Goal: Task Accomplishment & Management: Use online tool/utility

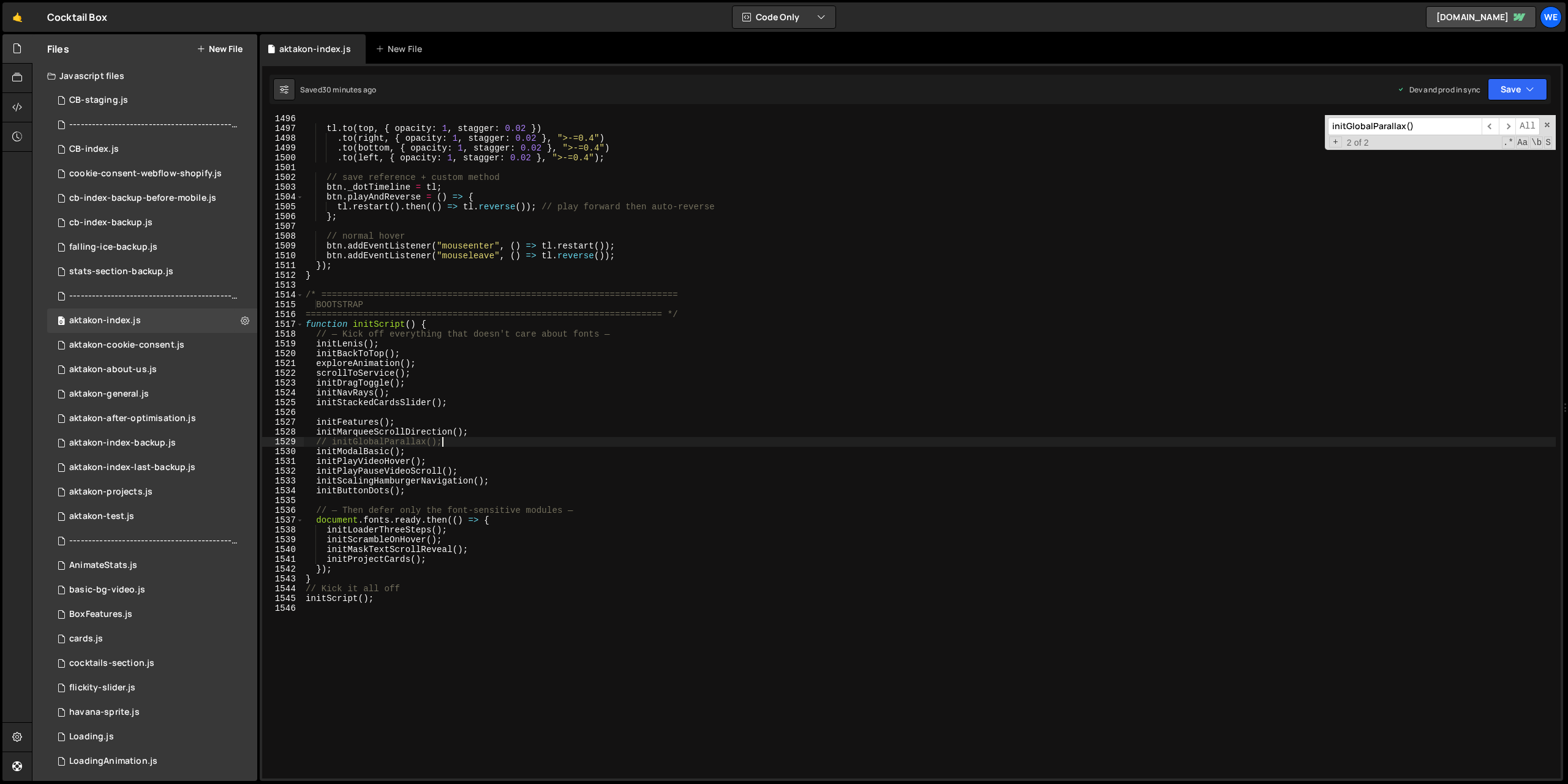
click at [629, 261] on div "tl . to ( top , { opacity : 1 , stagger : 0.02 }) . to ( right , { opacity : 1 …" at bounding box center [929, 455] width 1253 height 683
type textarea "});"
type input "лени"
click at [484, 442] on div "tl . to ( top , { opacity : 1 , stagger : 0.02 }) . to ( right , { opacity : 1 …" at bounding box center [929, 455] width 1253 height 683
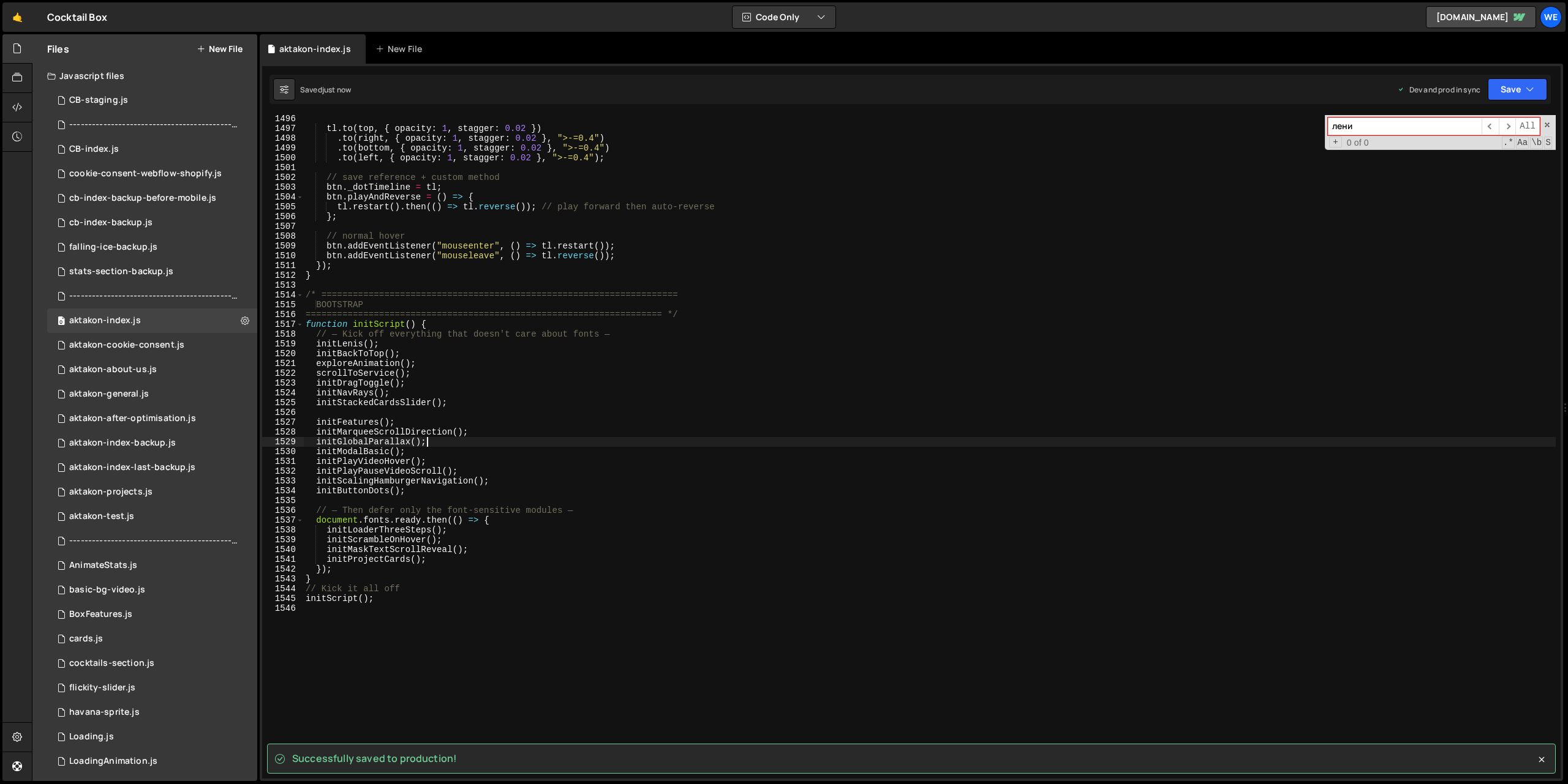
click at [523, 435] on div "tl . to ( top , { opacity : 1 , stagger : 0.02 }) . to ( right , { opacity : 1 …" at bounding box center [929, 455] width 1253 height 683
type textarea "initMarqueeScrollDirection();"
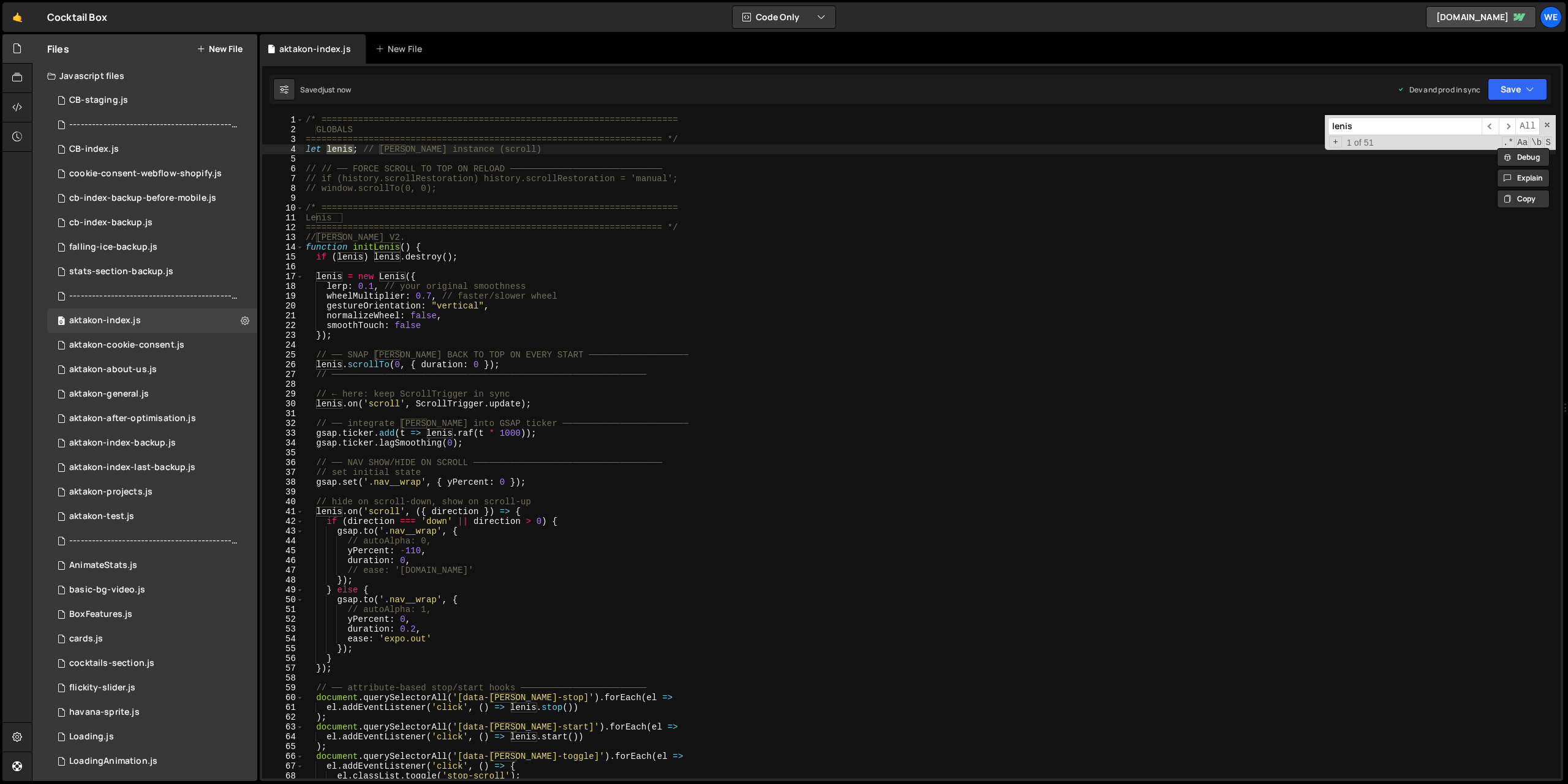
type input "lenis"
click at [537, 310] on div "/* ==================================================================== GLOBALS…" at bounding box center [929, 456] width 1253 height 683
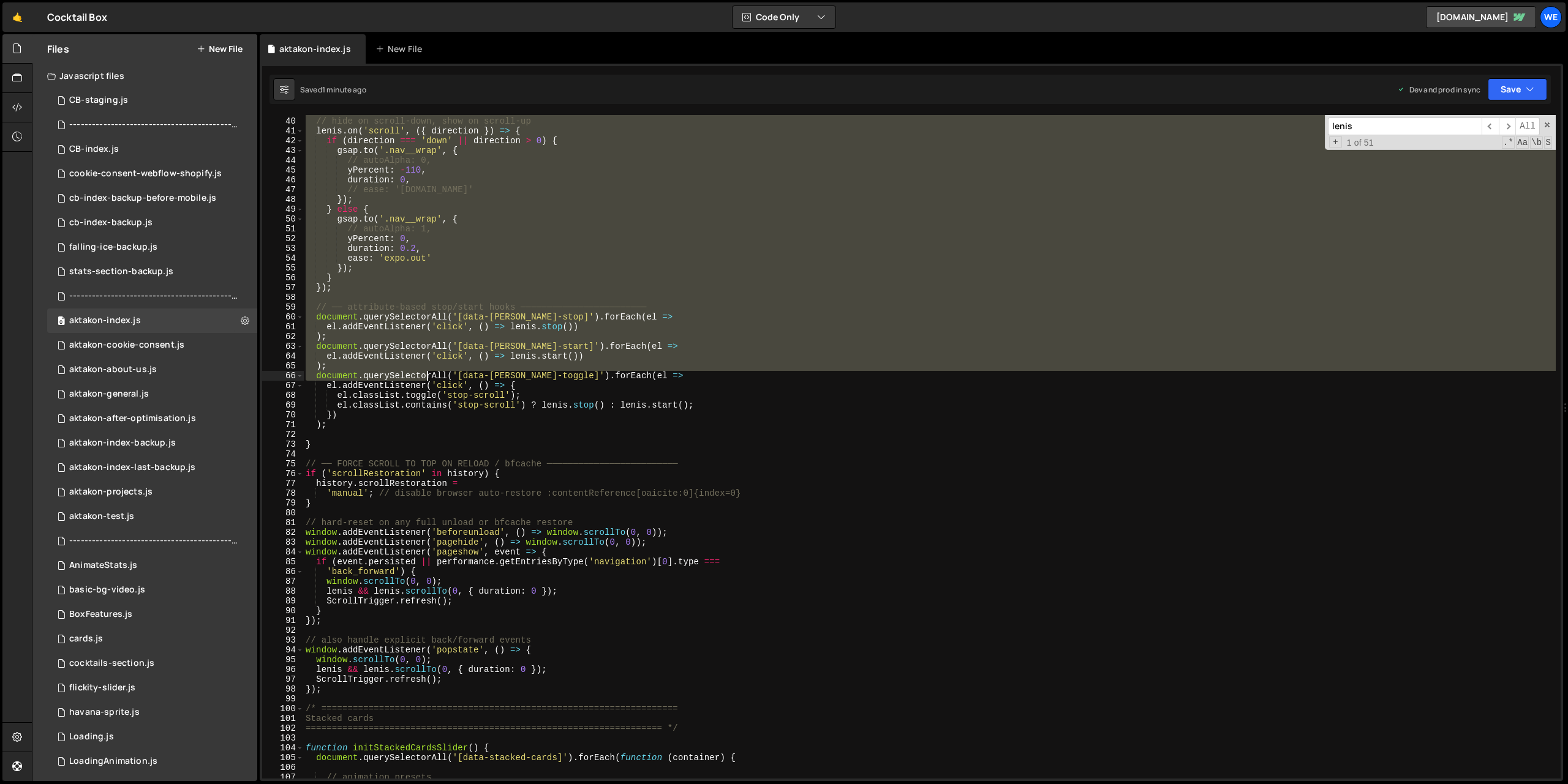
scroll to position [449, 0]
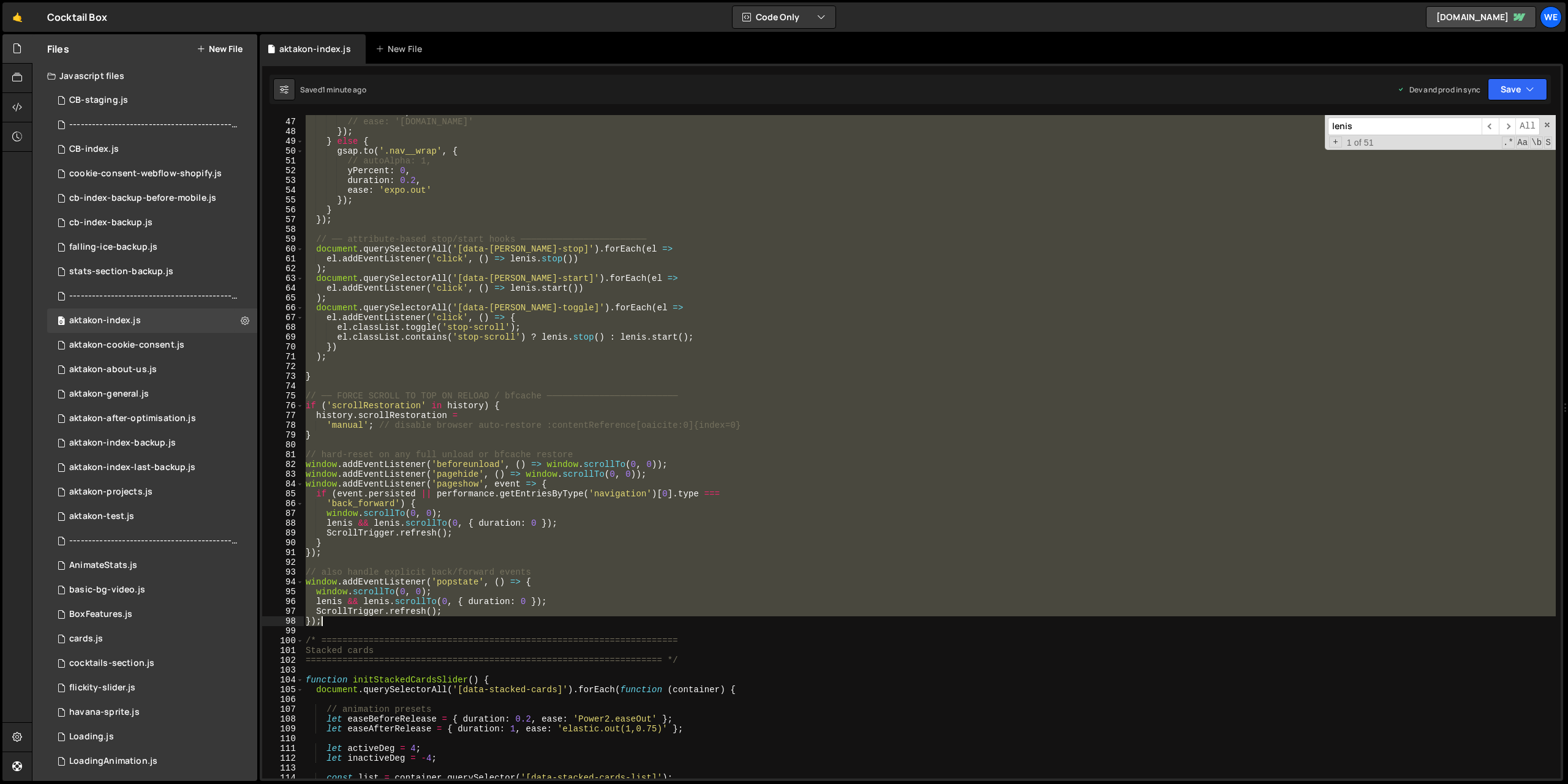
drag, startPoint x: 305, startPoint y: 246, endPoint x: 339, endPoint y: 622, distance: 377.5
click at [338, 623] on div "duration : 0 , // ease: '[DOMAIN_NAME]' }) ; } else { gsap . to ( '.nav__wrap' …" at bounding box center [929, 448] width 1253 height 683
type textarea "ScrollTrigger.refresh(); });"
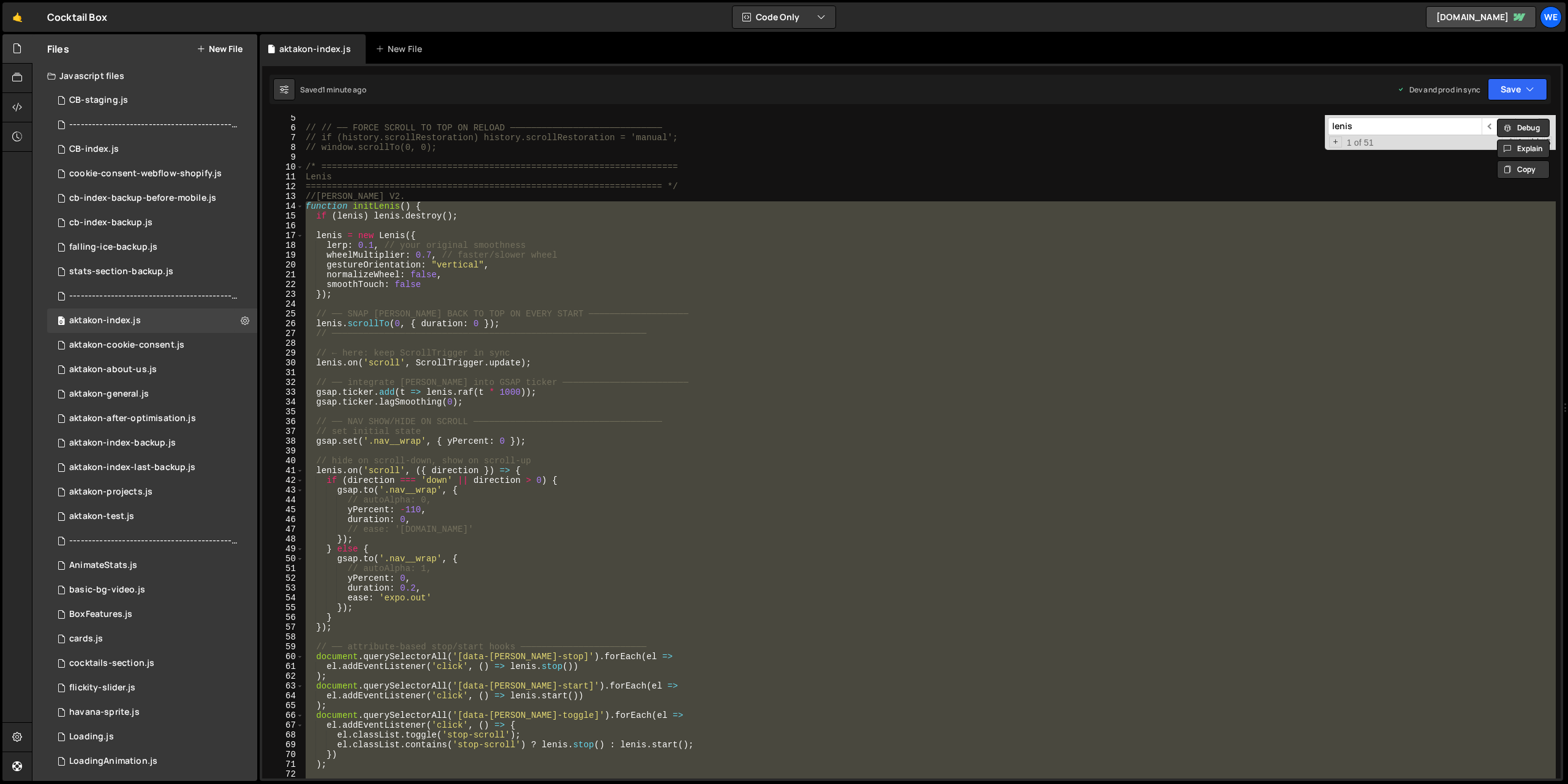
scroll to position [538, 0]
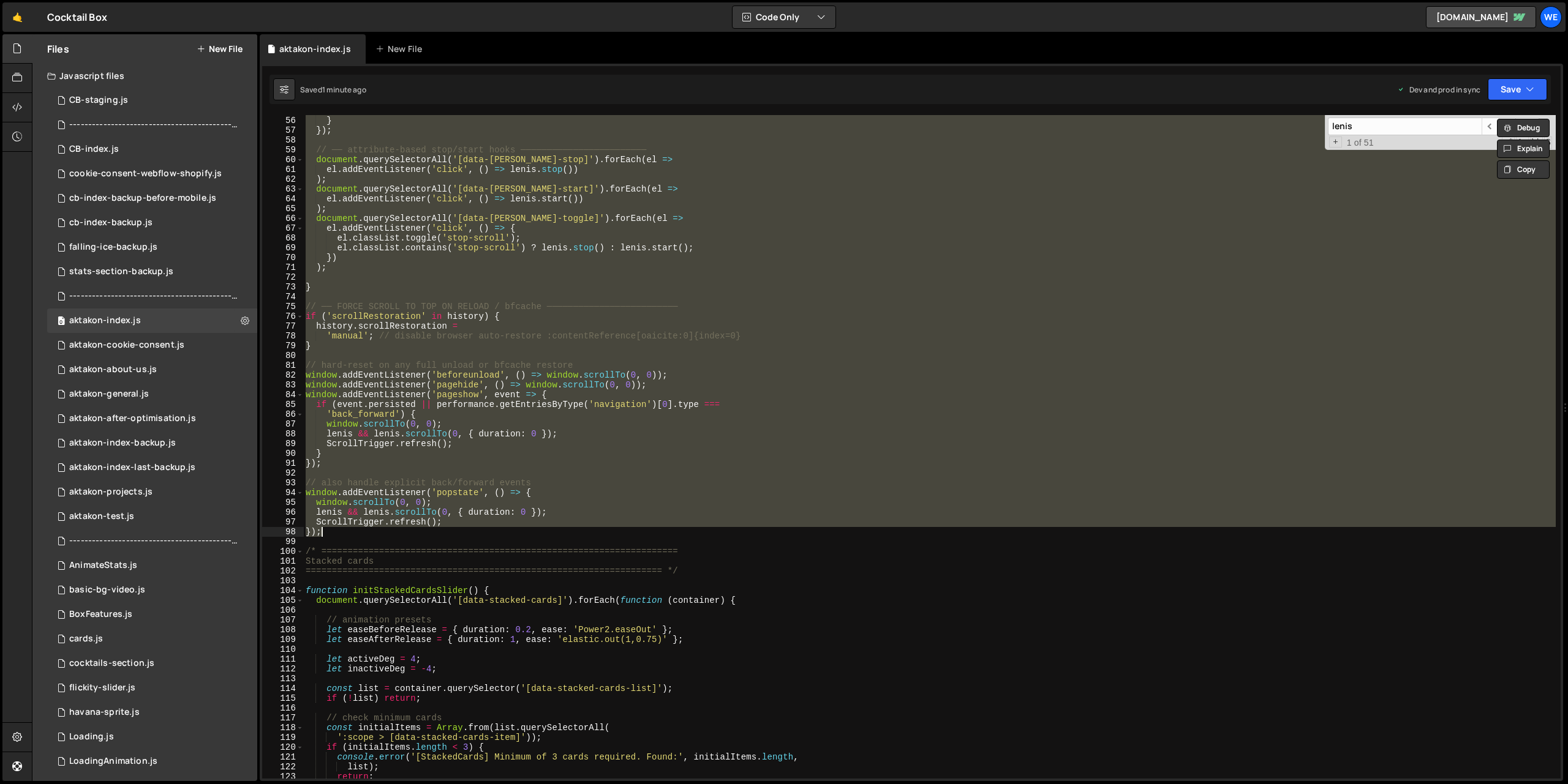
click at [429, 476] on div "}) ; } }) ; // ── attribute-based stop/start hooks ──────────────────────── doc…" at bounding box center [929, 447] width 1253 height 664
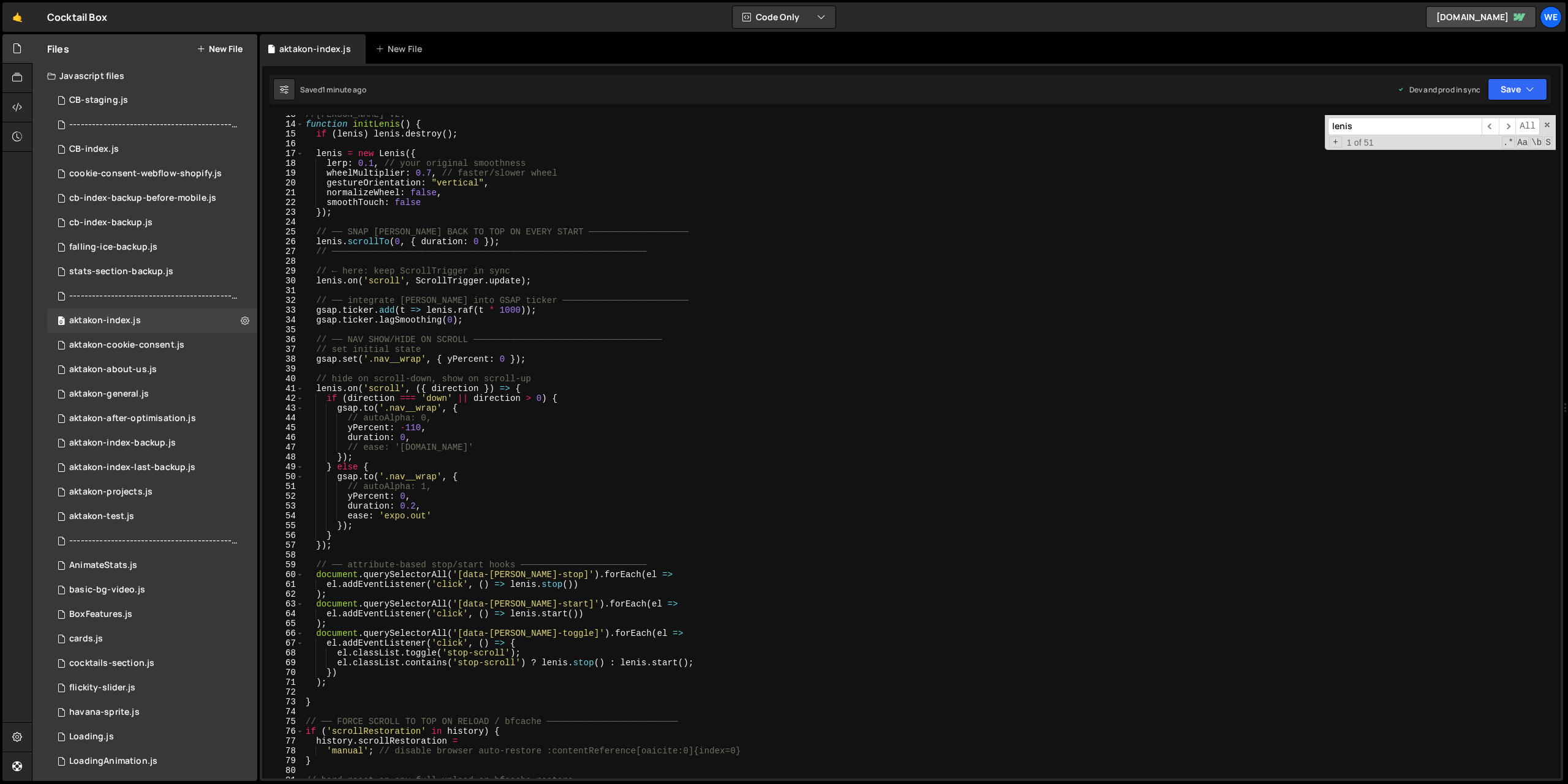
scroll to position [56, 0]
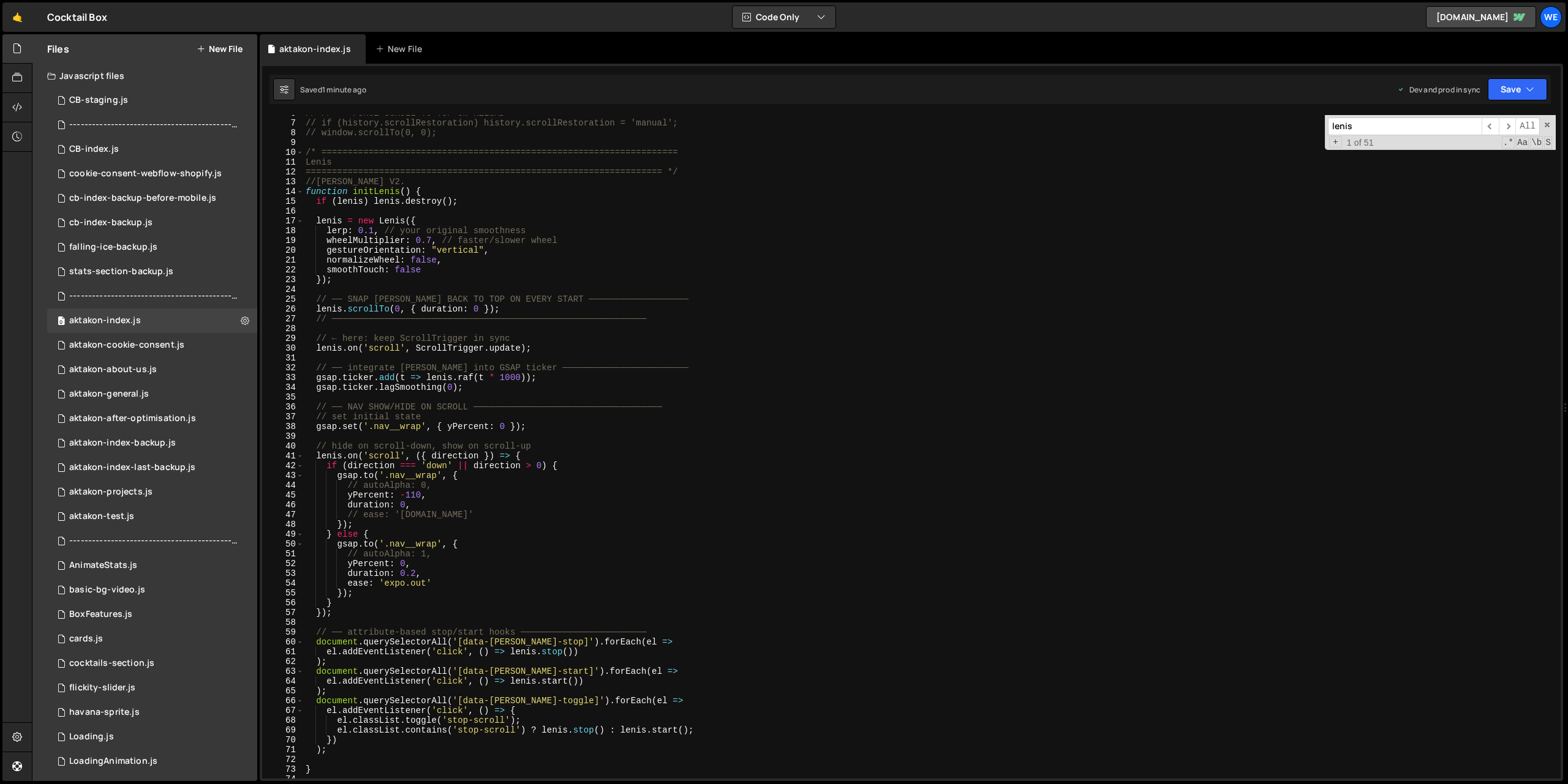
click at [465, 196] on div "// // ── FORCE SCROLL TO TOP ON RELOAD ───────────────────────────── // if (his…" at bounding box center [929, 450] width 1253 height 683
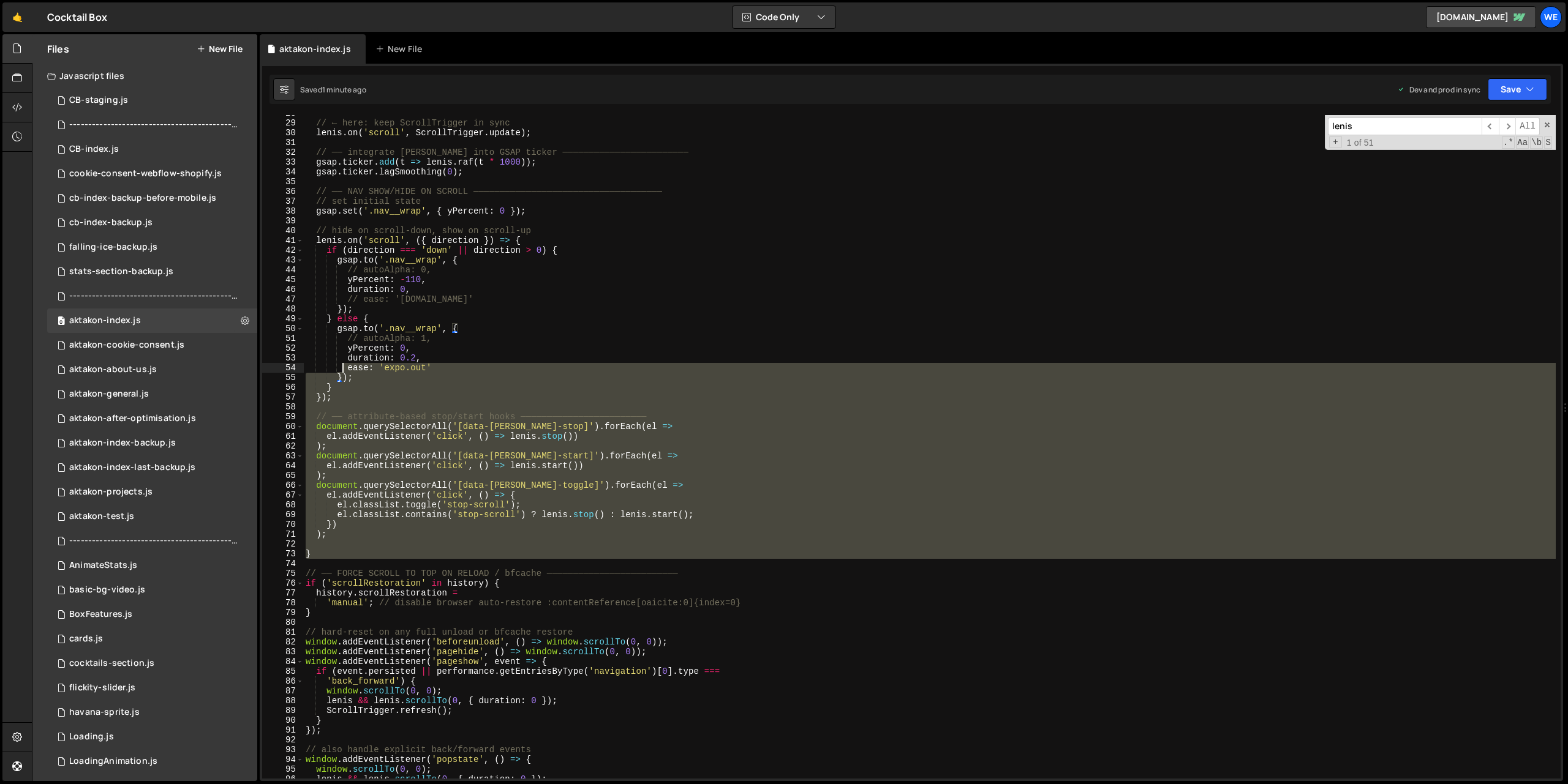
scroll to position [55, 0]
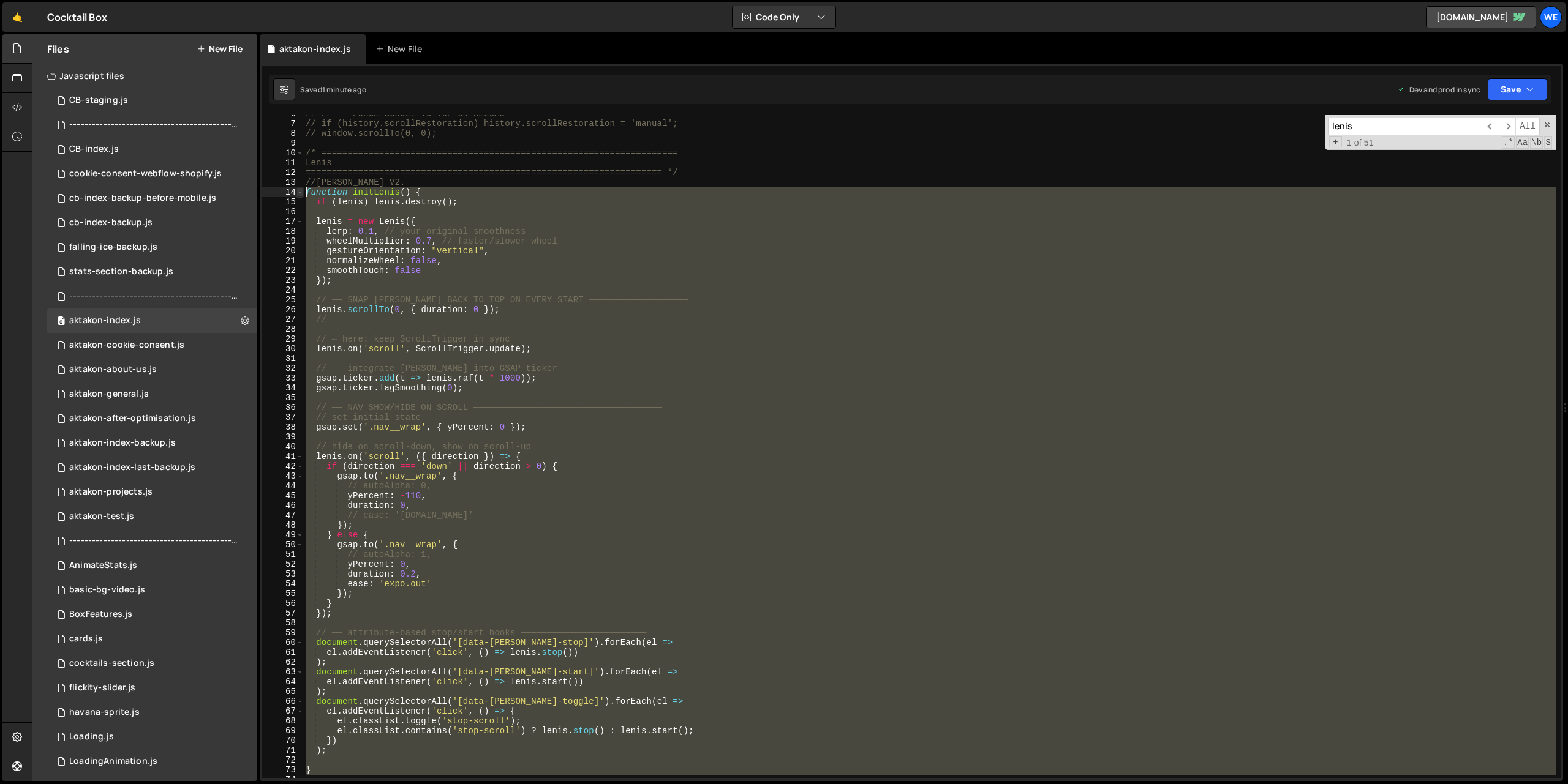
drag, startPoint x: 377, startPoint y: 407, endPoint x: 302, endPoint y: 196, distance: 223.9
click at [302, 196] on div "function initLenis() { 6 7 8 9 10 11 12 13 14 15 16 17 18 19 20 21 22 23 24 25 …" at bounding box center [911, 447] width 1299 height 664
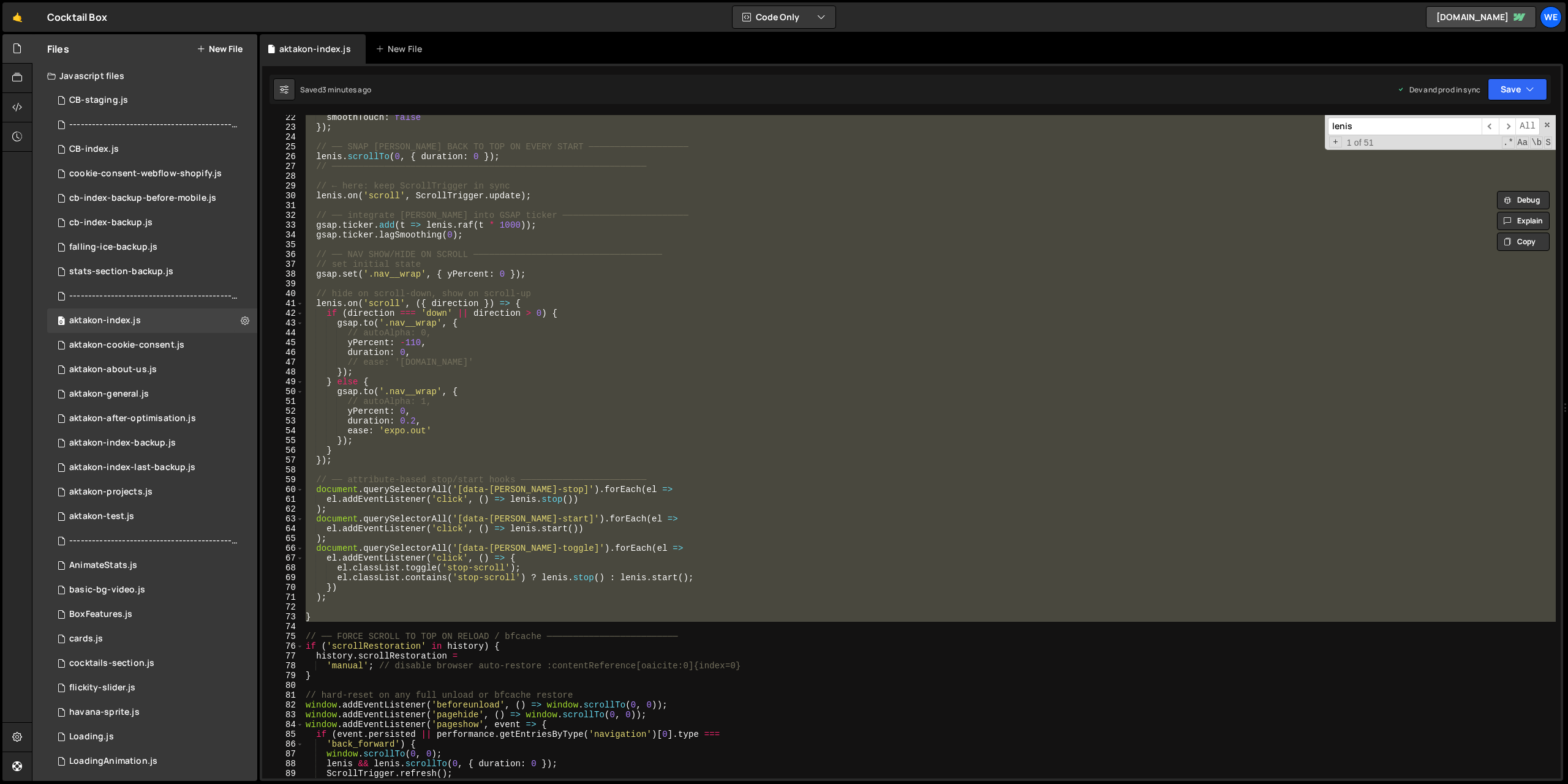
scroll to position [300, 0]
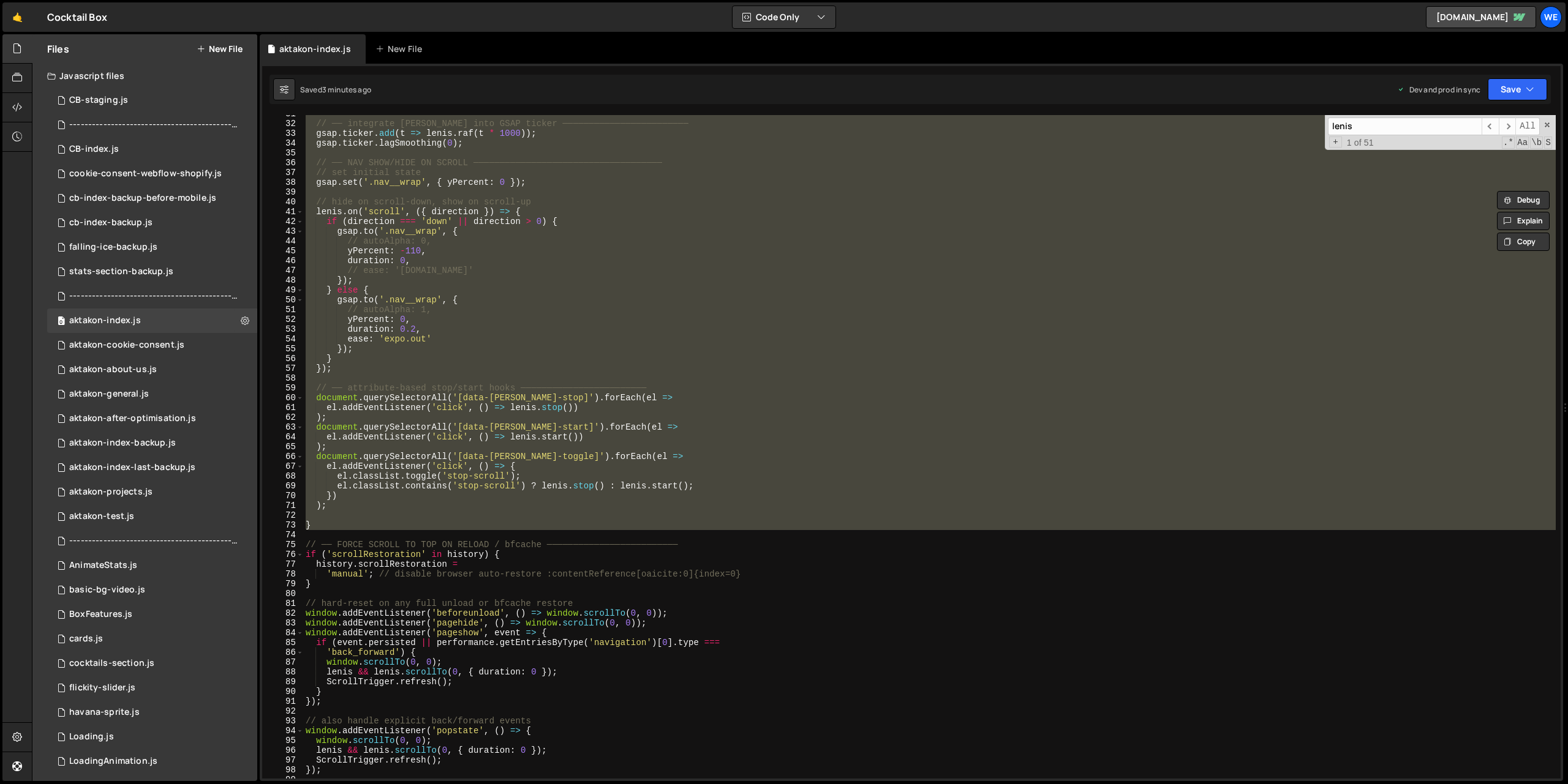
click at [440, 529] on div "// ── integrate [PERSON_NAME] into GSAP ticker ──────────────────────── gsap . …" at bounding box center [929, 447] width 1253 height 664
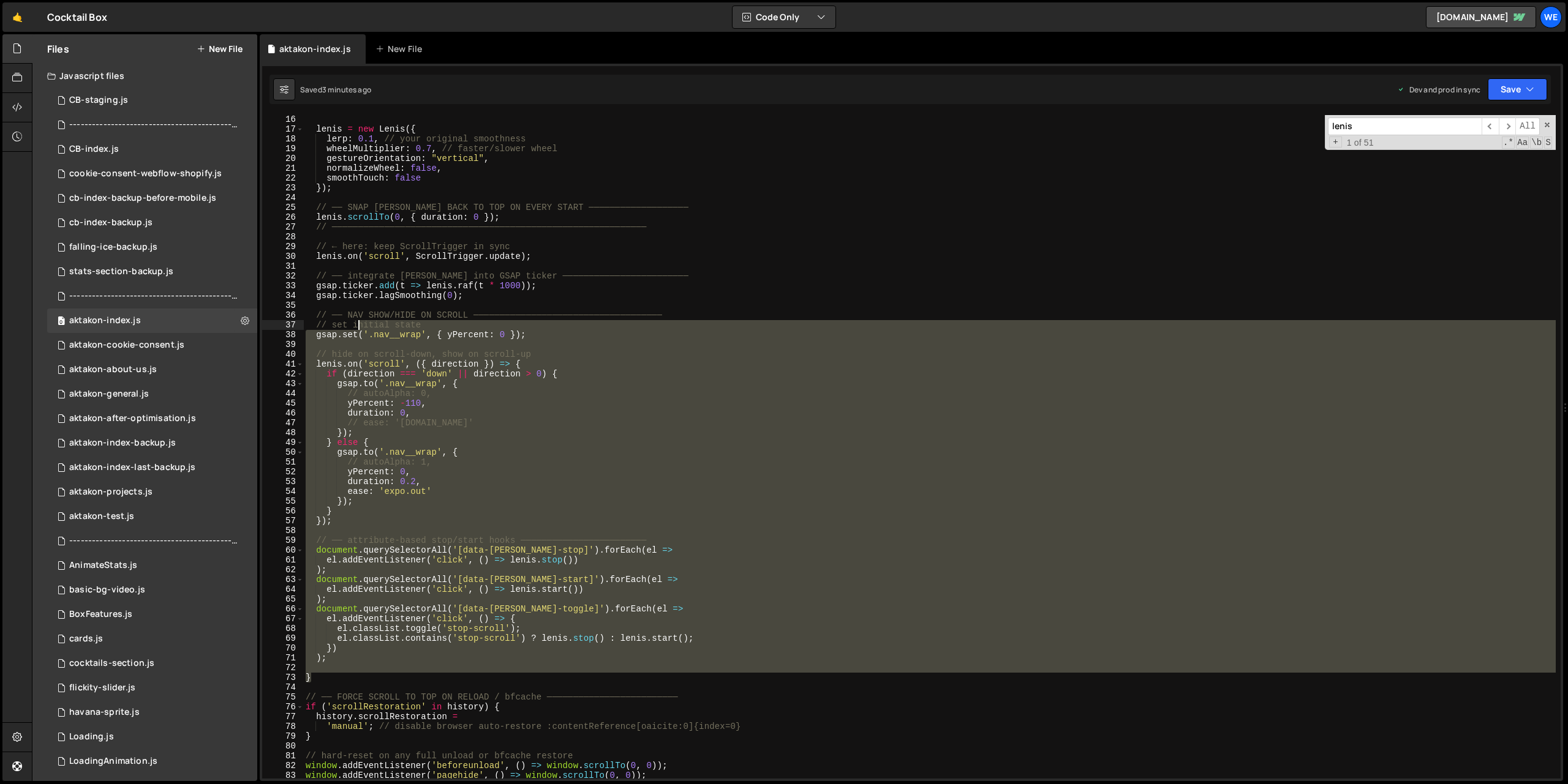
scroll to position [59, 0]
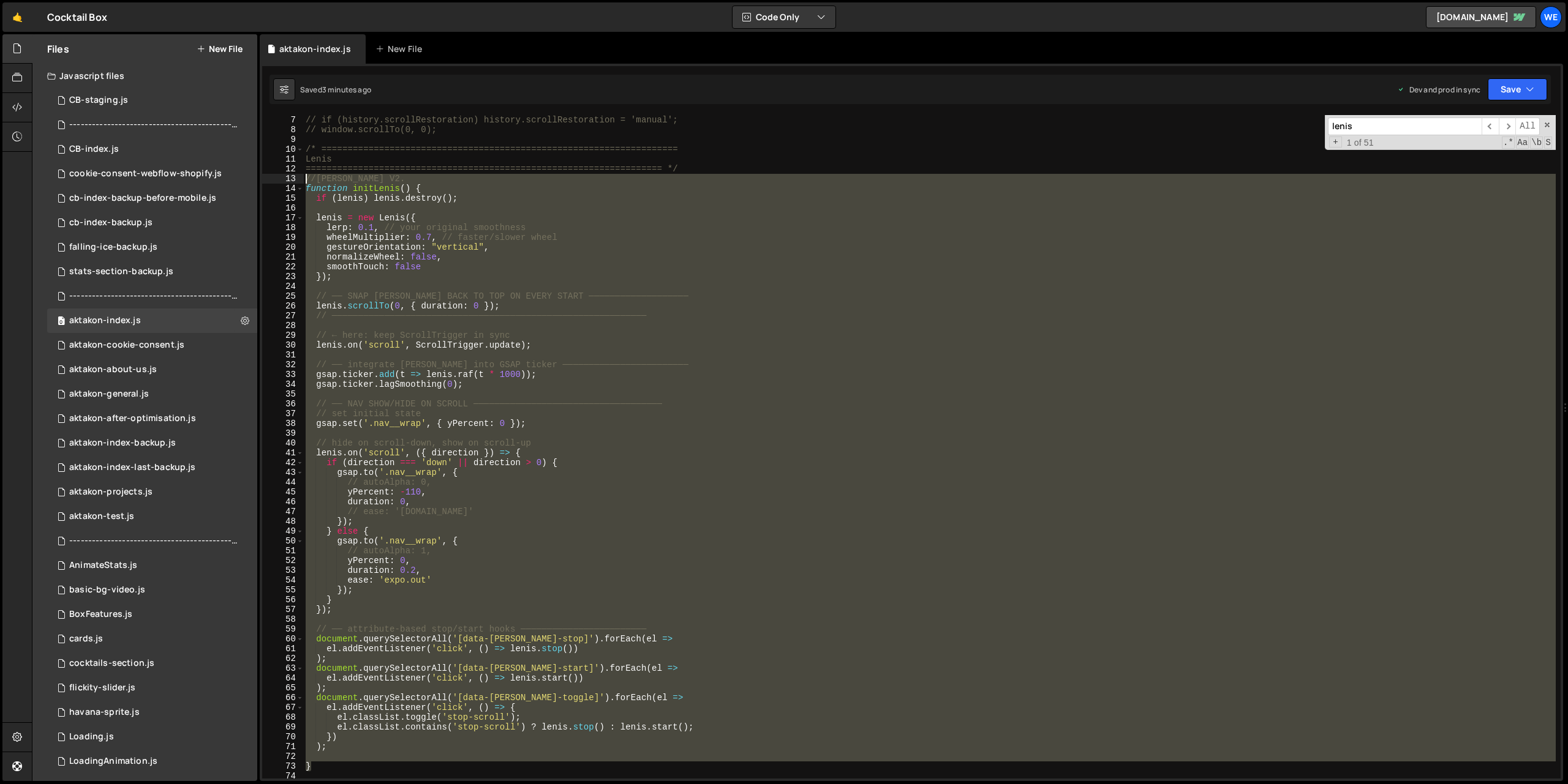
drag, startPoint x: 426, startPoint y: 528, endPoint x: 302, endPoint y: 178, distance: 371.3
click at [302, 178] on div "} 7 8 9 10 11 12 13 14 15 16 17 18 19 20 21 22 23 24 25 26 27 28 29 30 31 32 33…" at bounding box center [911, 447] width 1299 height 664
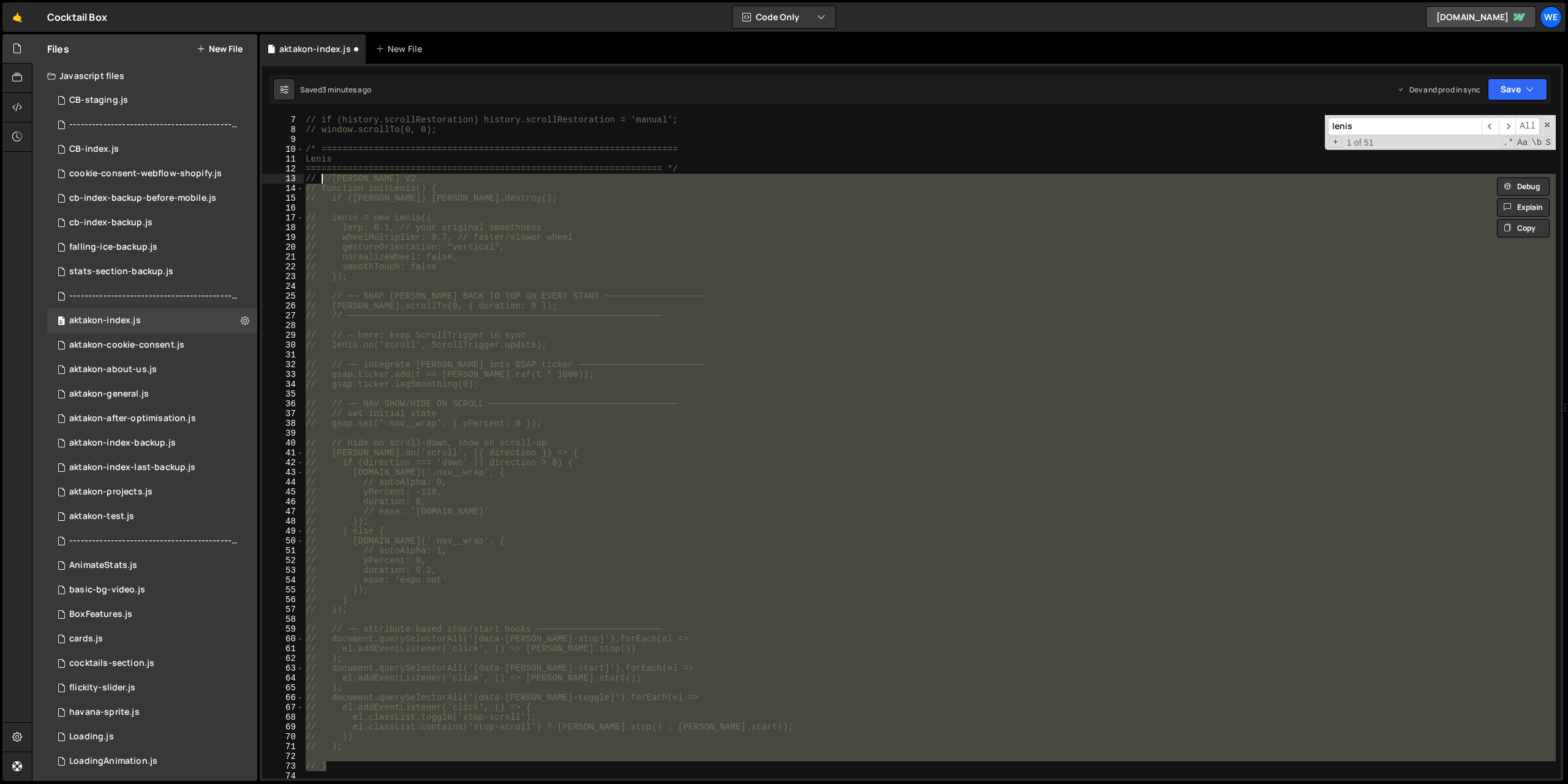
click at [551, 218] on div "// if (history.scrollRestoration) history.scrollRestoration = 'manual'; // wind…" at bounding box center [929, 447] width 1253 height 664
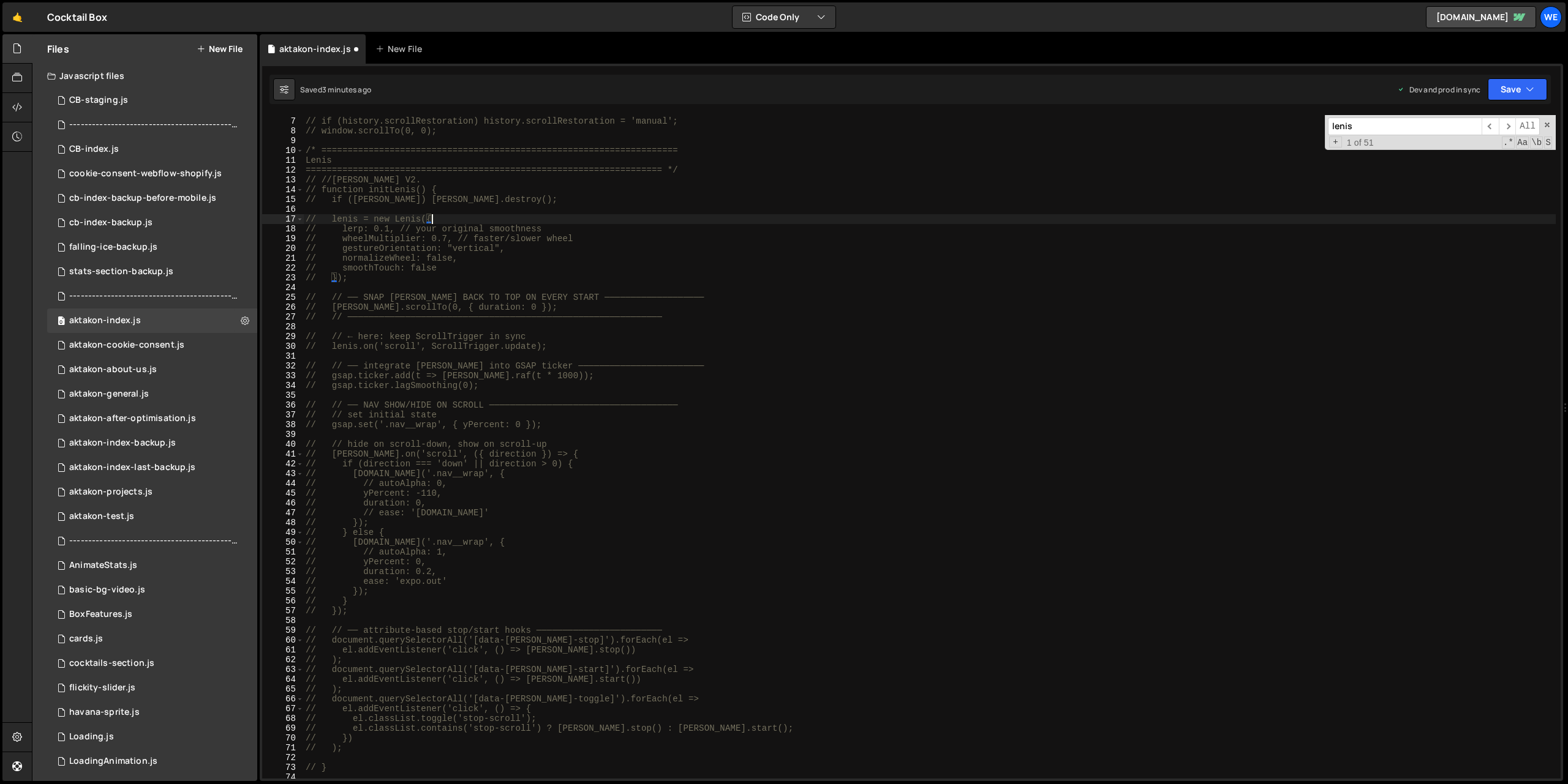
scroll to position [43, 0]
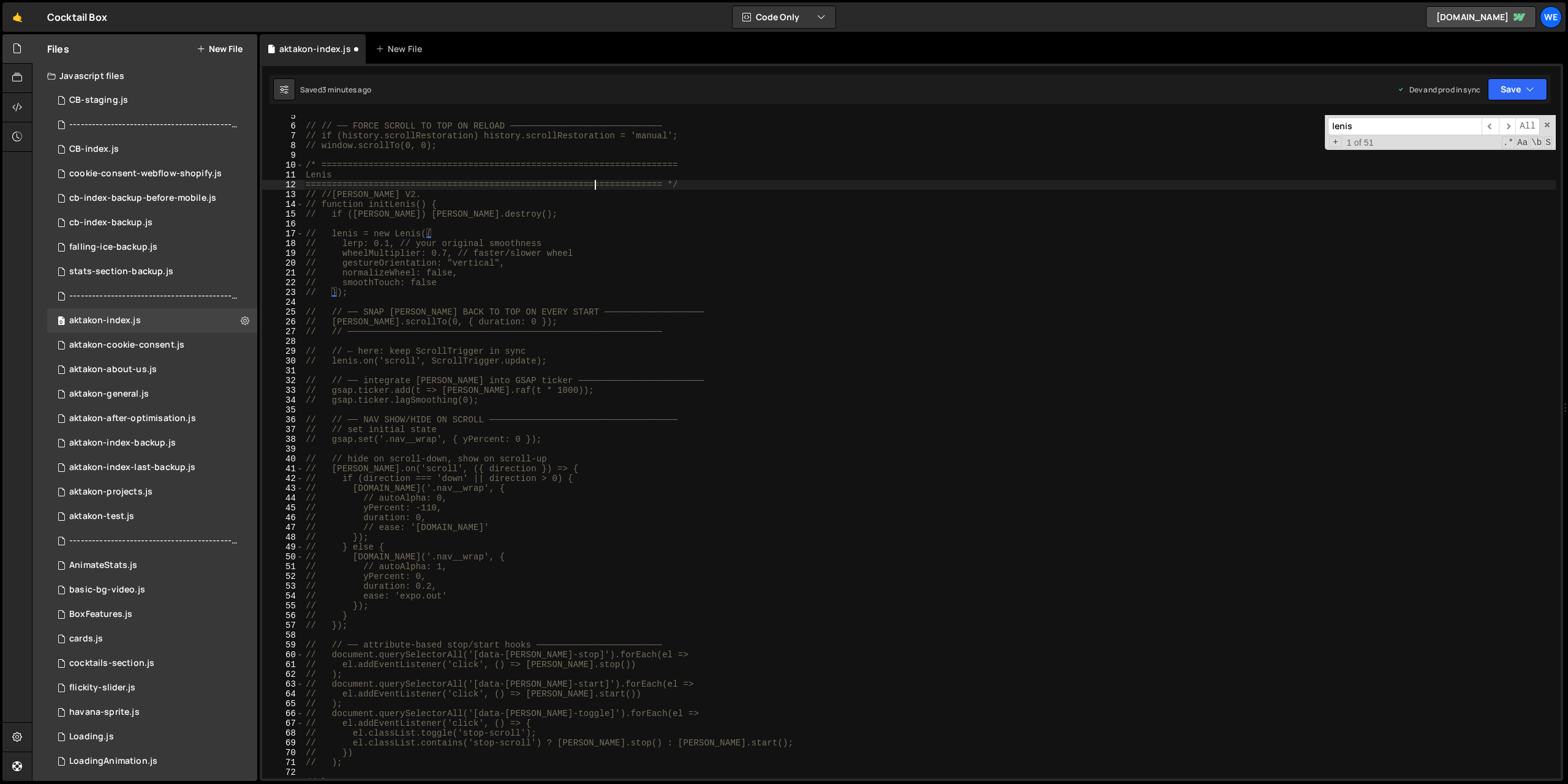
click at [597, 189] on div "// // ── FORCE SCROLL TO TOP ON RELOAD ───────────────────────────── // if (his…" at bounding box center [929, 453] width 1253 height 683
click at [307, 193] on div "// // ── FORCE SCROLL TO TOP ON RELOAD ───────────────────────────── // if (his…" at bounding box center [929, 453] width 1253 height 683
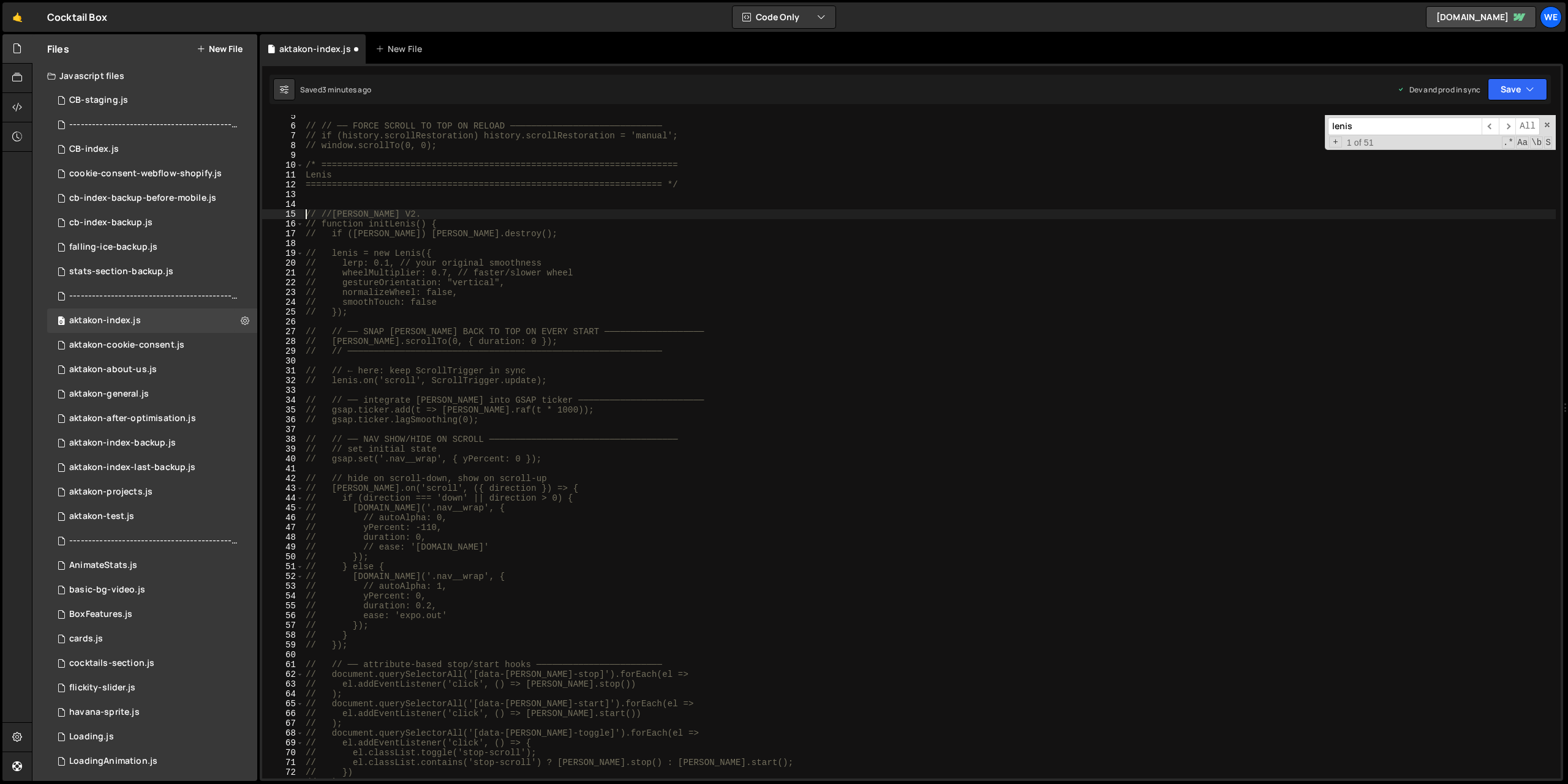
type textarea "// //[PERSON_NAME] V2."
paste textarea "}"
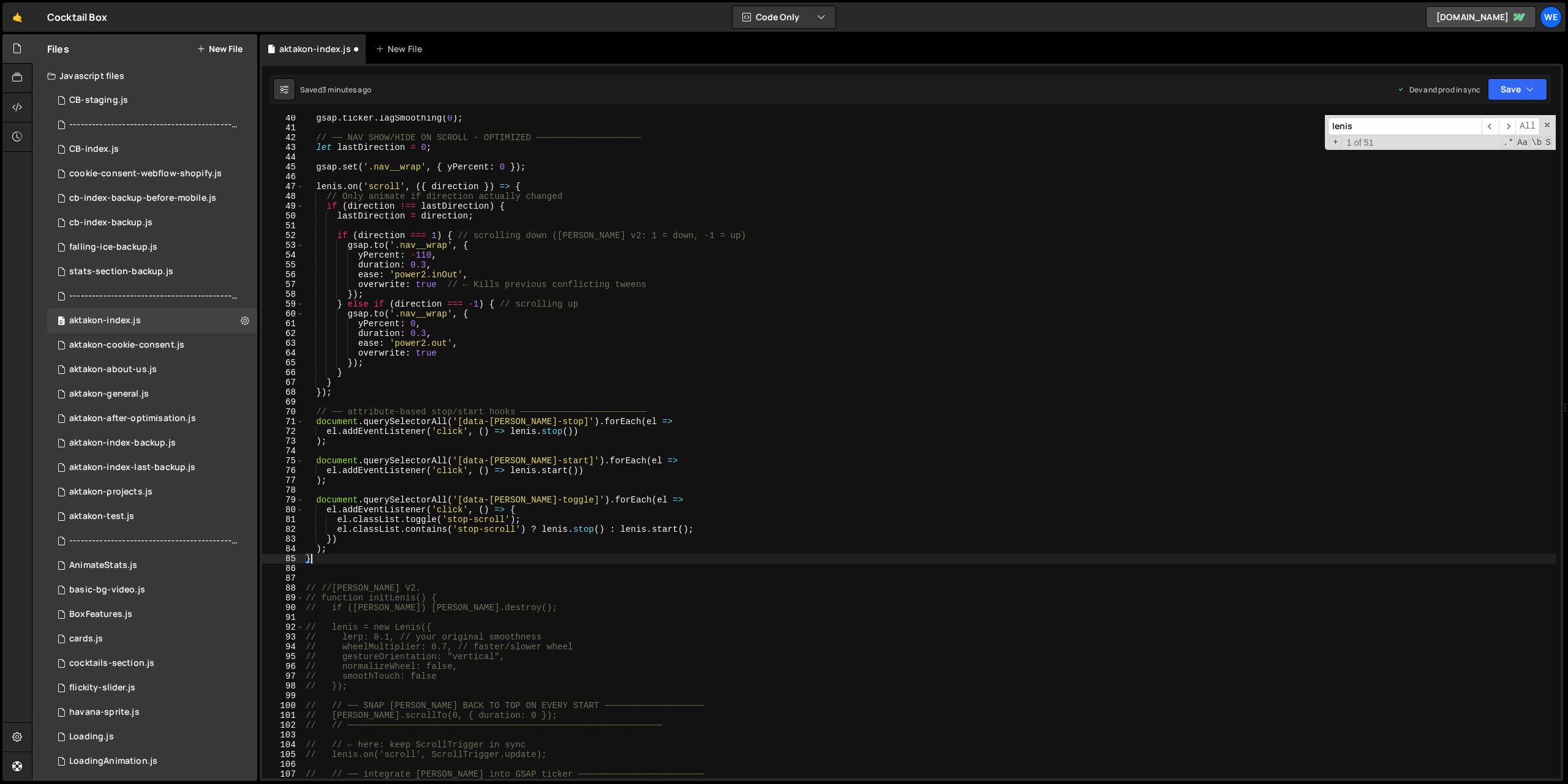
scroll to position [384, 0]
drag, startPoint x: 396, startPoint y: 587, endPoint x: 302, endPoint y: 585, distance: 94.0
click at [302, 585] on div "} 40 41 42 43 44 45 46 47 48 49 50 51 52 53 54 55 56 57 58 59 60 61 62 63 64 65…" at bounding box center [911, 447] width 1299 height 664
type textarea "// //[PERSON_NAME] V2."
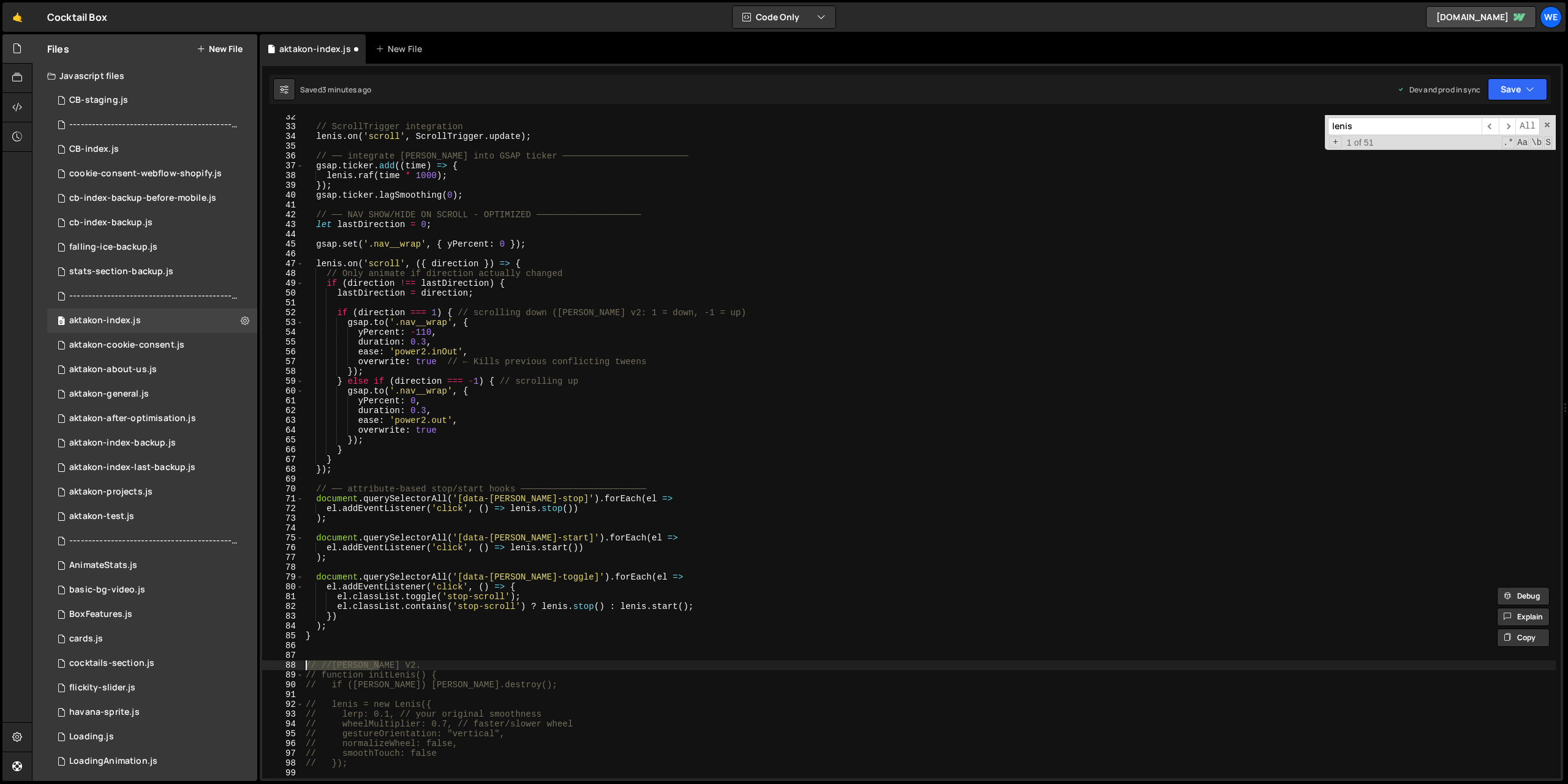
scroll to position [0, 0]
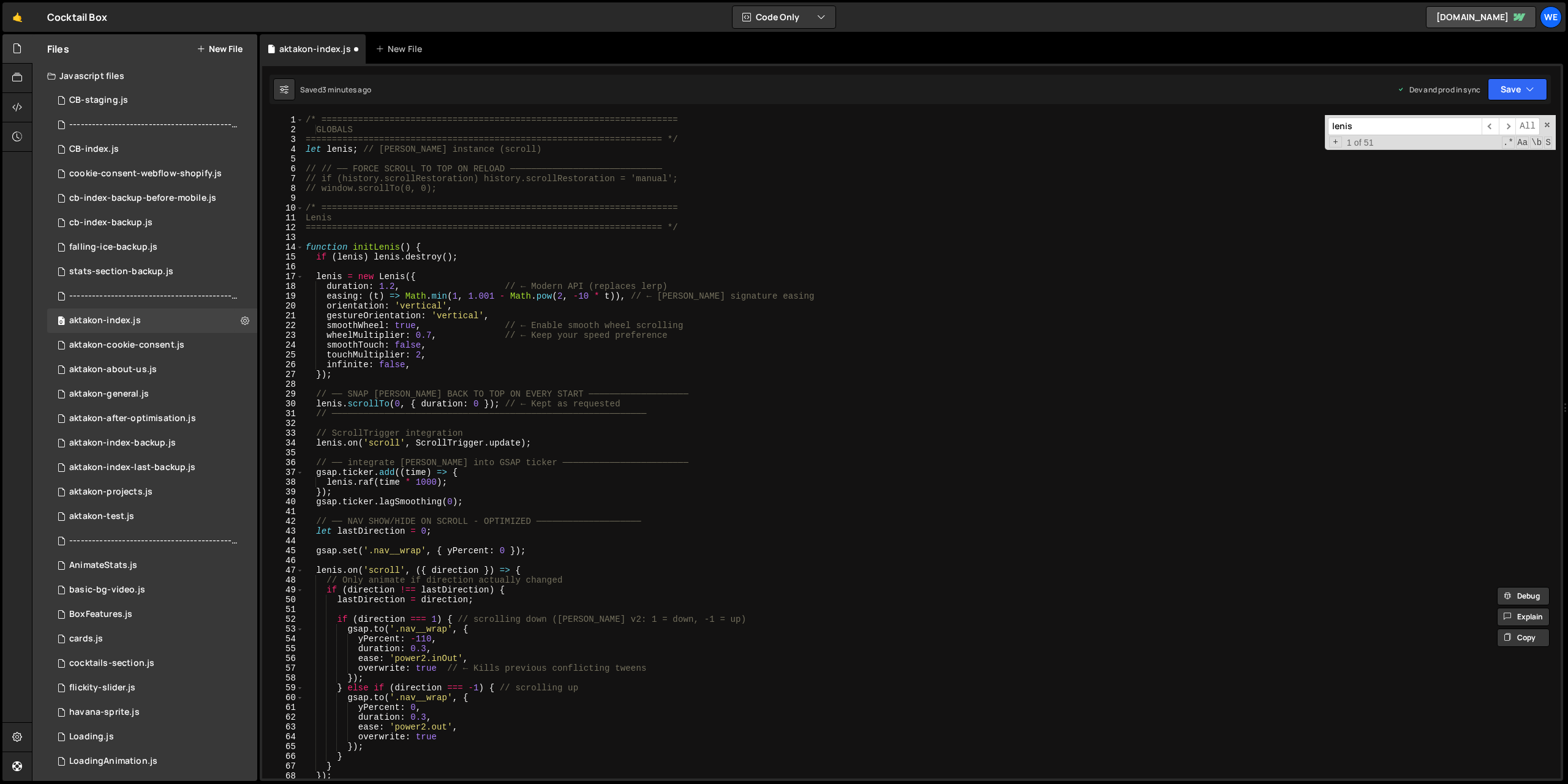
click at [330, 241] on div "/* ==================================================================== GLOBALS…" at bounding box center [929, 456] width 1253 height 683
paste textarea "// //[PERSON_NAME] V2."
type textarea "// //[PERSON_NAME] V3"
click at [680, 264] on div "/* ==================================================================== GLOBALS…" at bounding box center [929, 456] width 1253 height 683
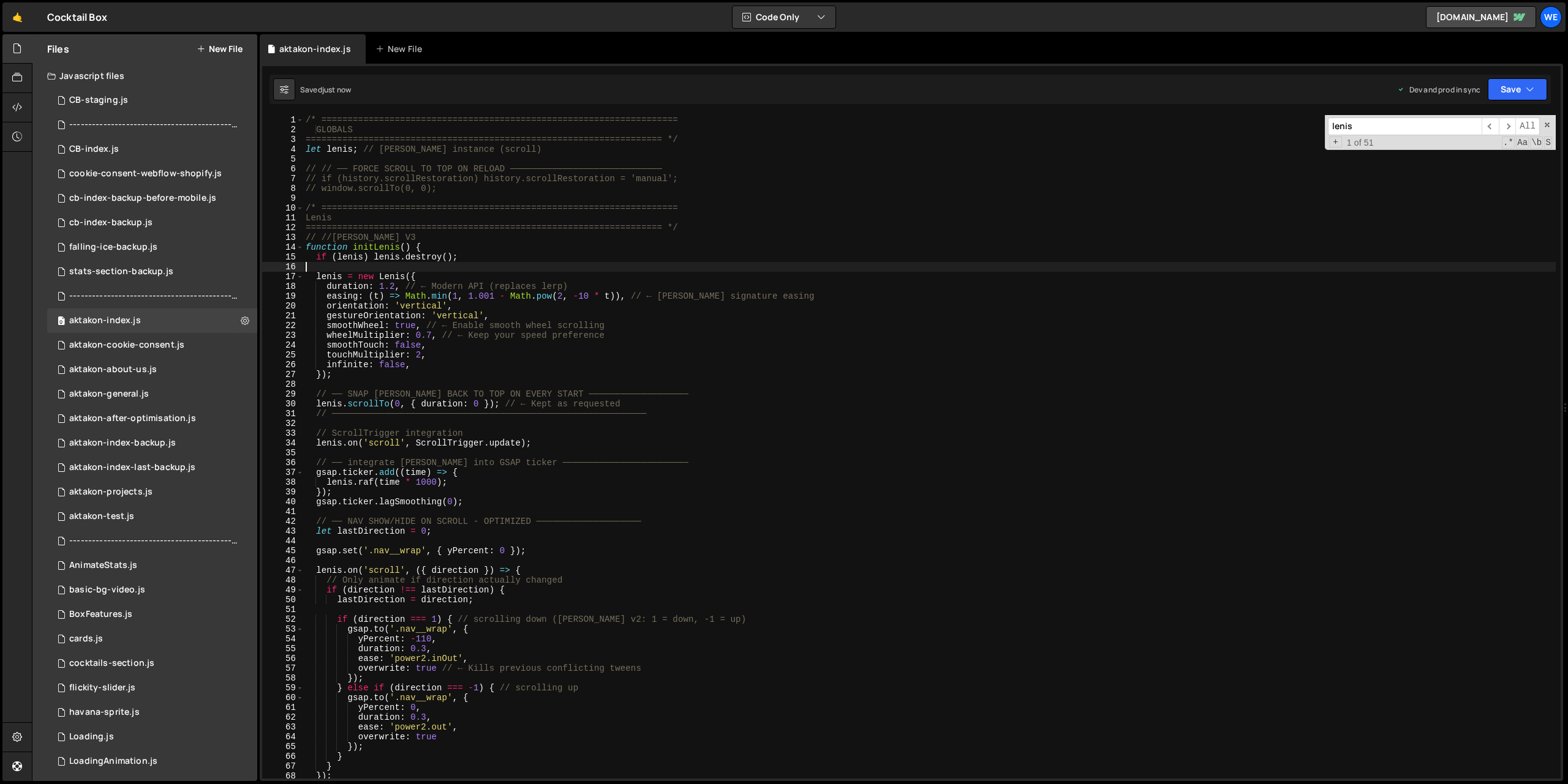
scroll to position [347, 0]
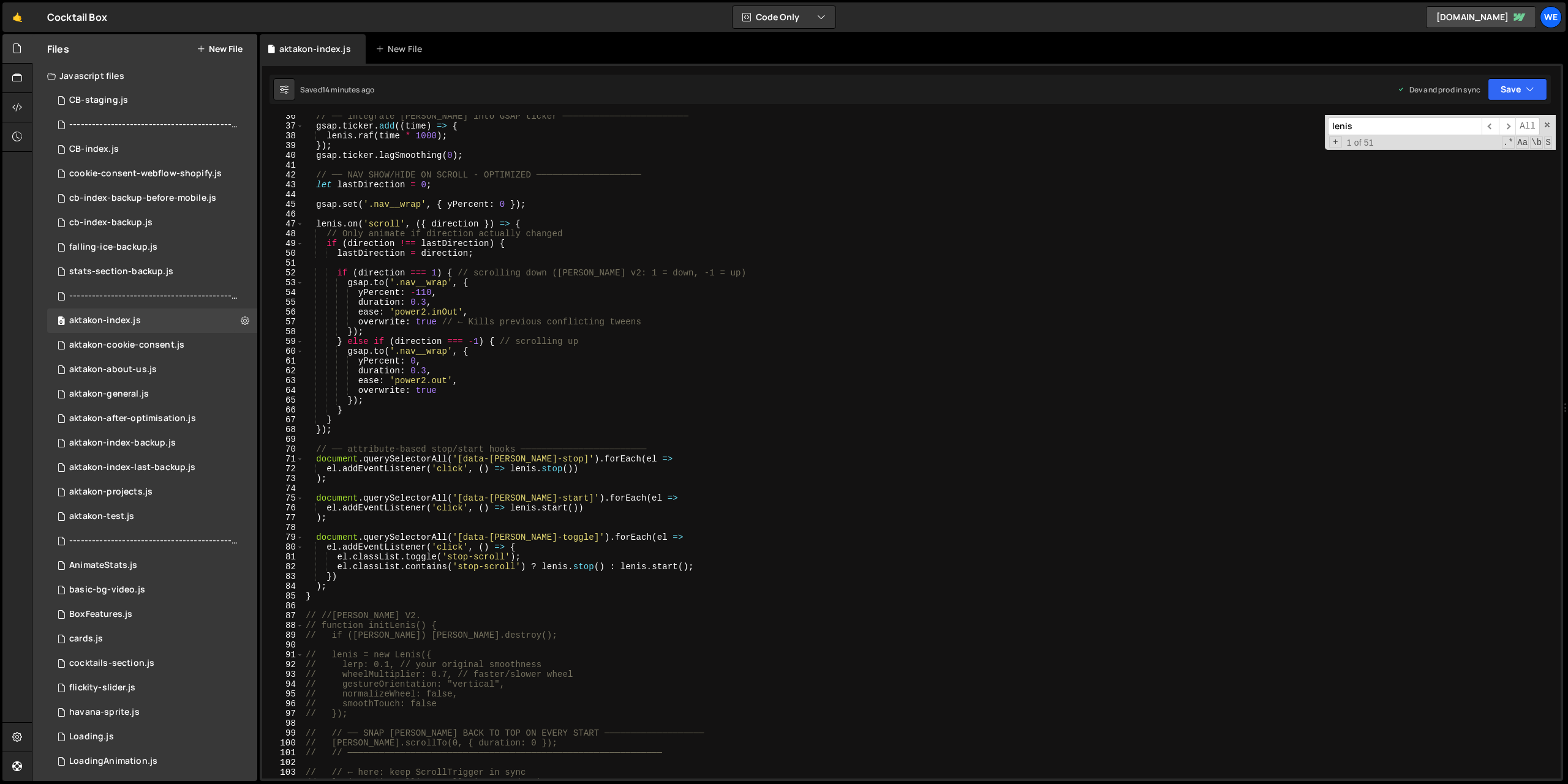
click at [745, 259] on div "// ── integrate [PERSON_NAME] into GSAP ticker ──────────────────────── gsap . …" at bounding box center [929, 453] width 1253 height 683
click at [824, 396] on div "// ── integrate [PERSON_NAME] into GSAP ticker ──────────────────────── gsap . …" at bounding box center [929, 453] width 1253 height 683
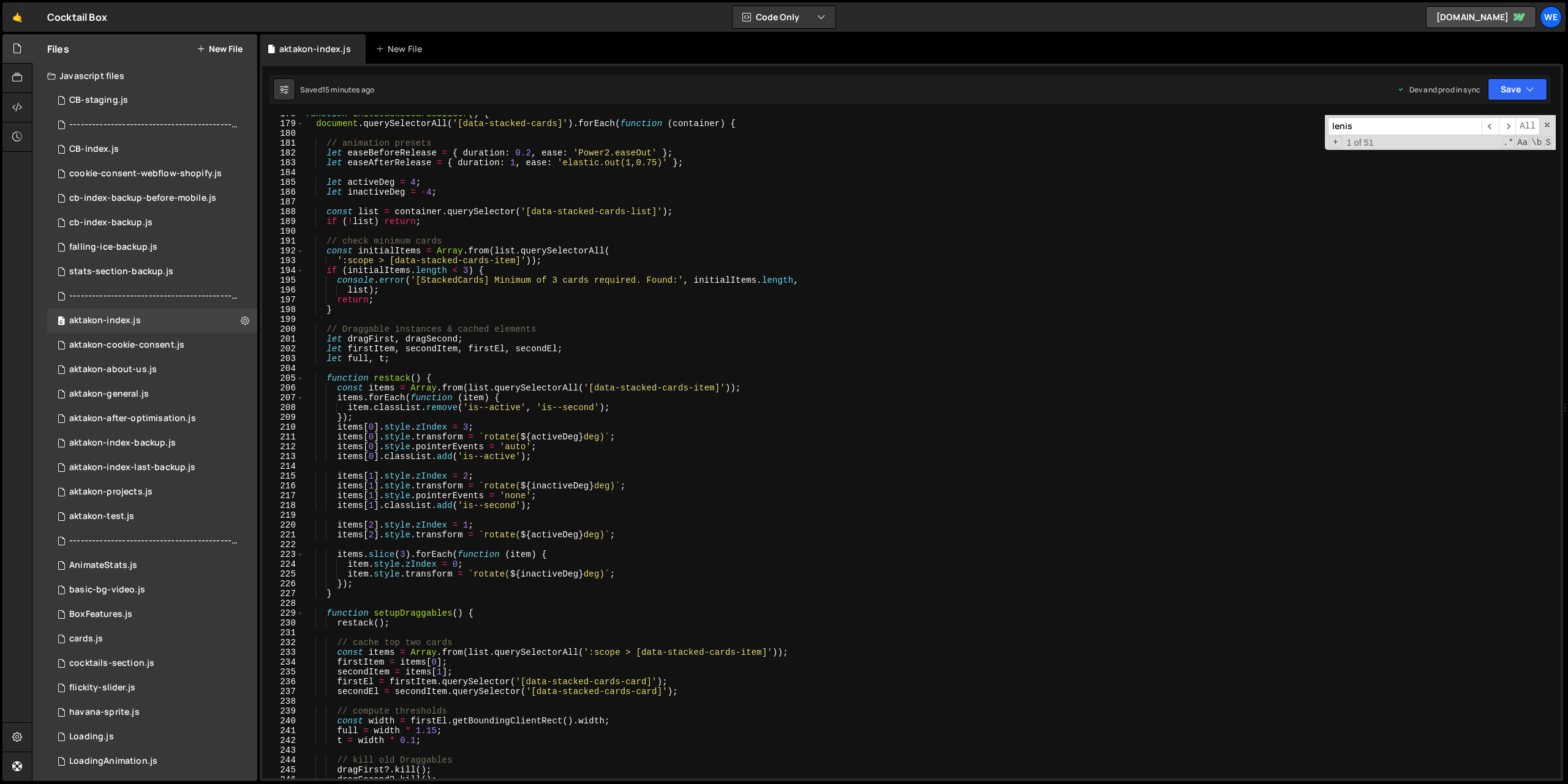
scroll to position [1724, 0]
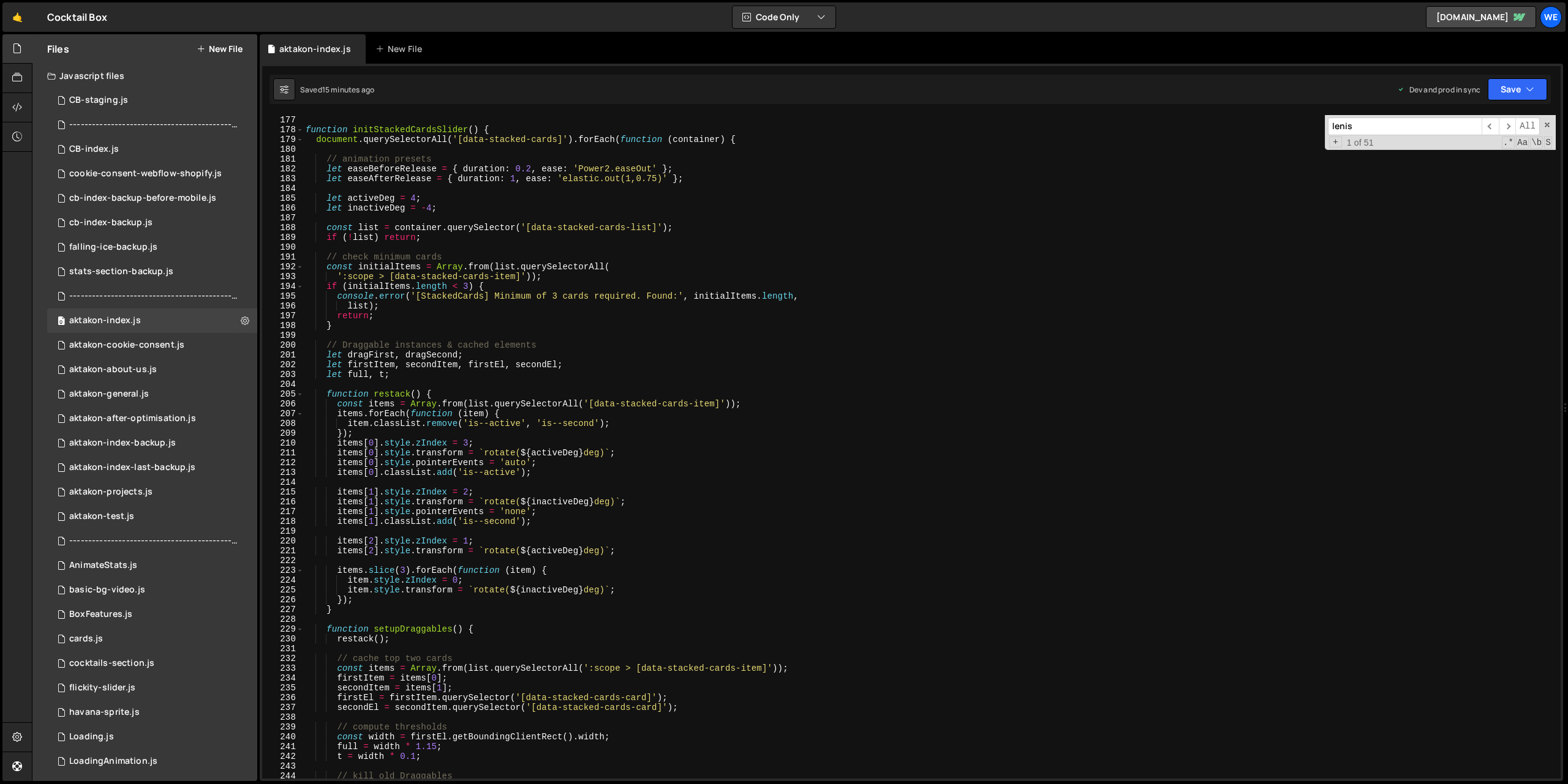
click at [761, 600] on div "==================================================================== */ functio…" at bounding box center [929, 446] width 1253 height 683
type textarea "});"
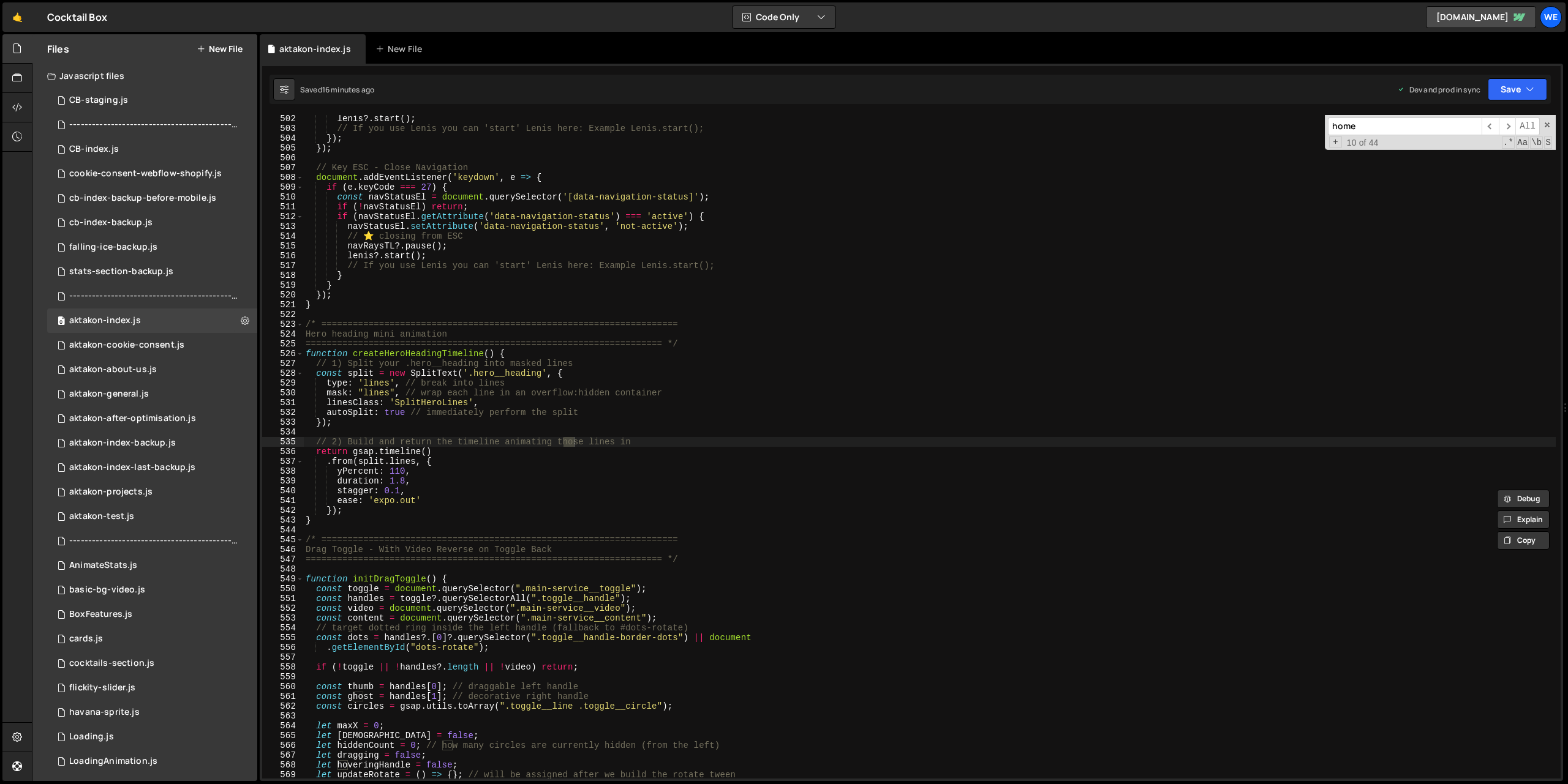
scroll to position [2852, 0]
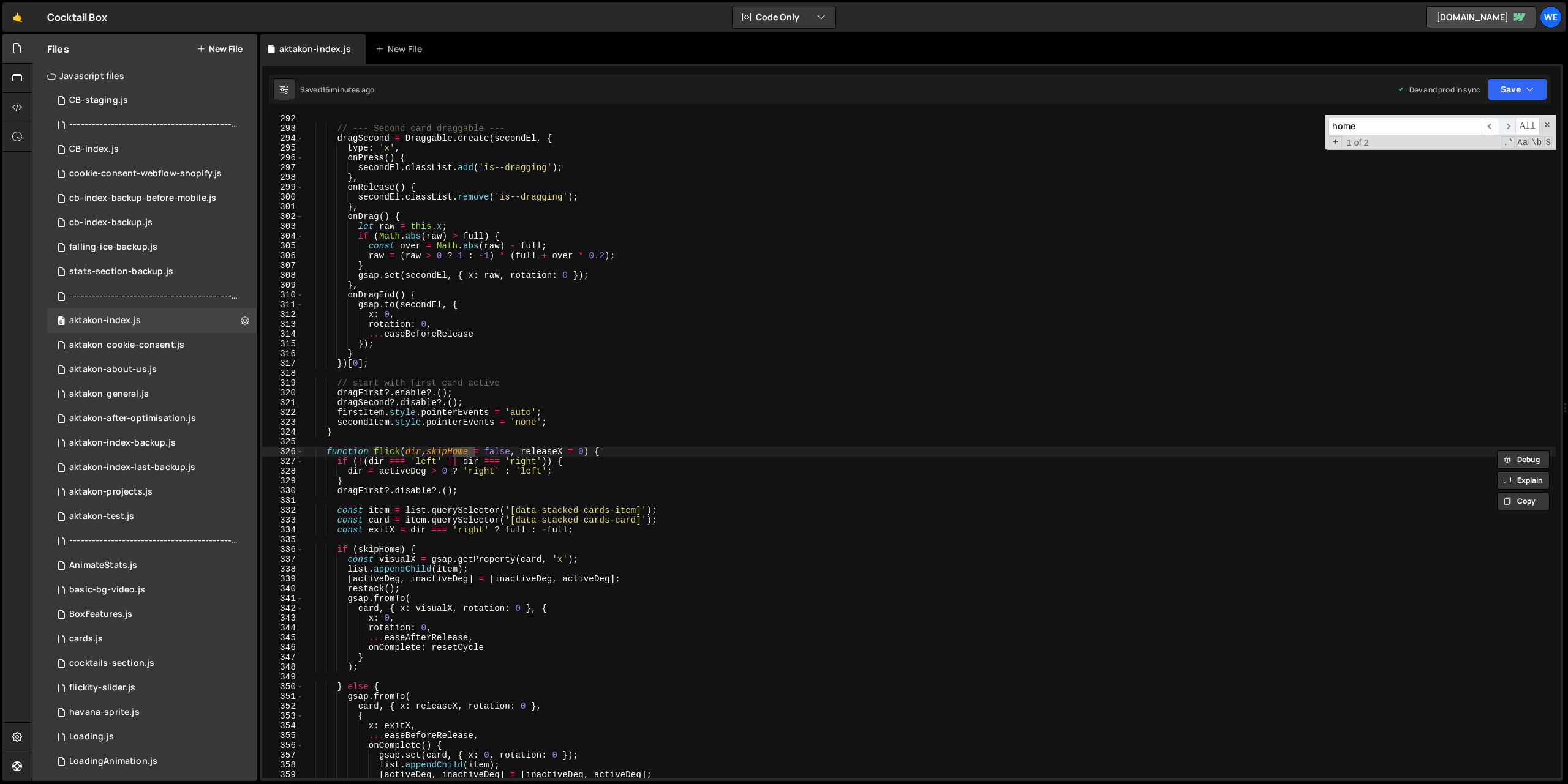
type input "home"
click at [1499, 125] on span "​" at bounding box center [1507, 126] width 17 height 18
click at [1505, 126] on span "​" at bounding box center [1507, 126] width 17 height 18
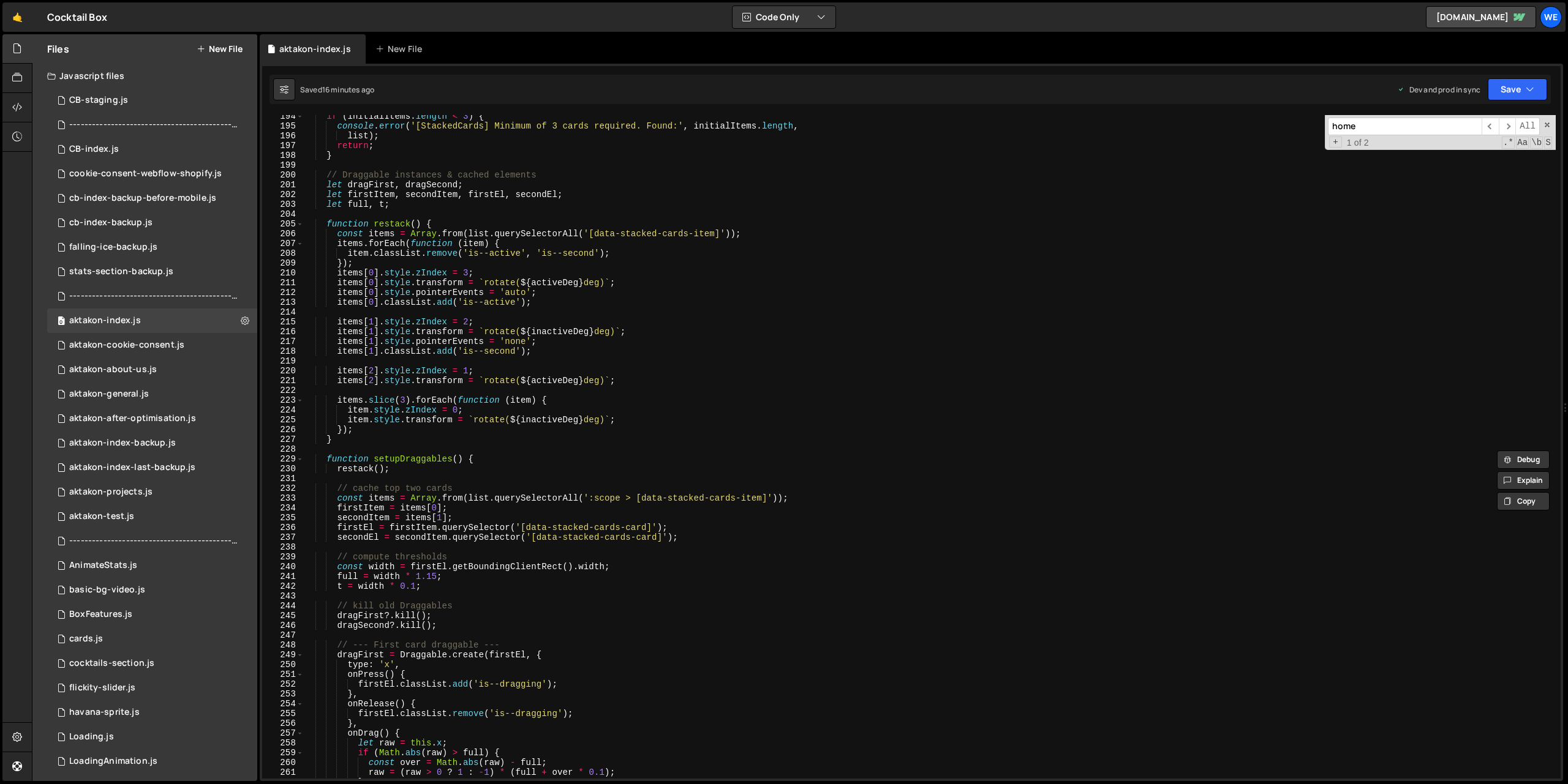
scroll to position [1270, 0]
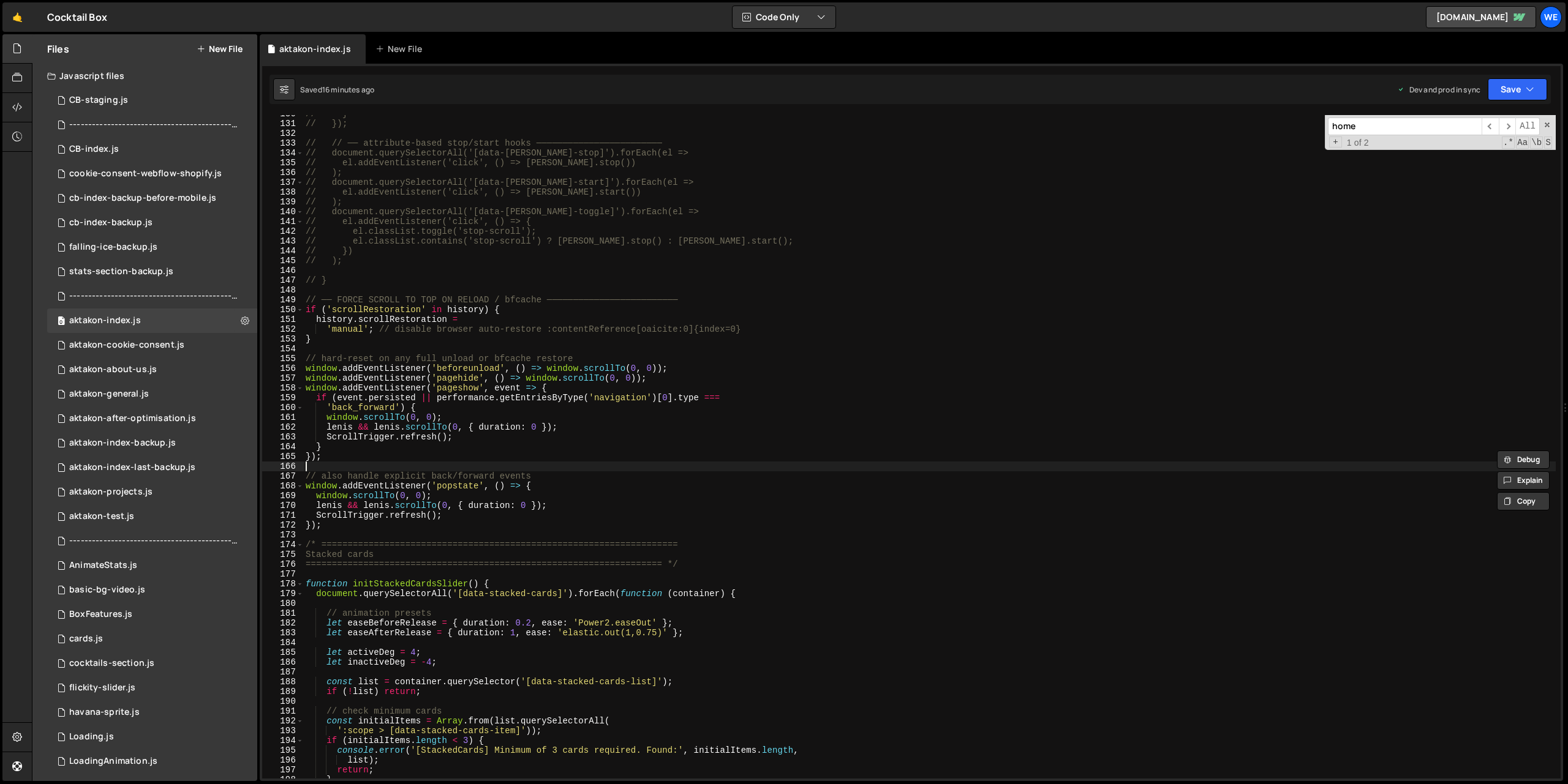
click at [776, 466] on div "// } // }); // // ── attribute-based stop/start hooks ──────────────────────── …" at bounding box center [929, 450] width 1253 height 683
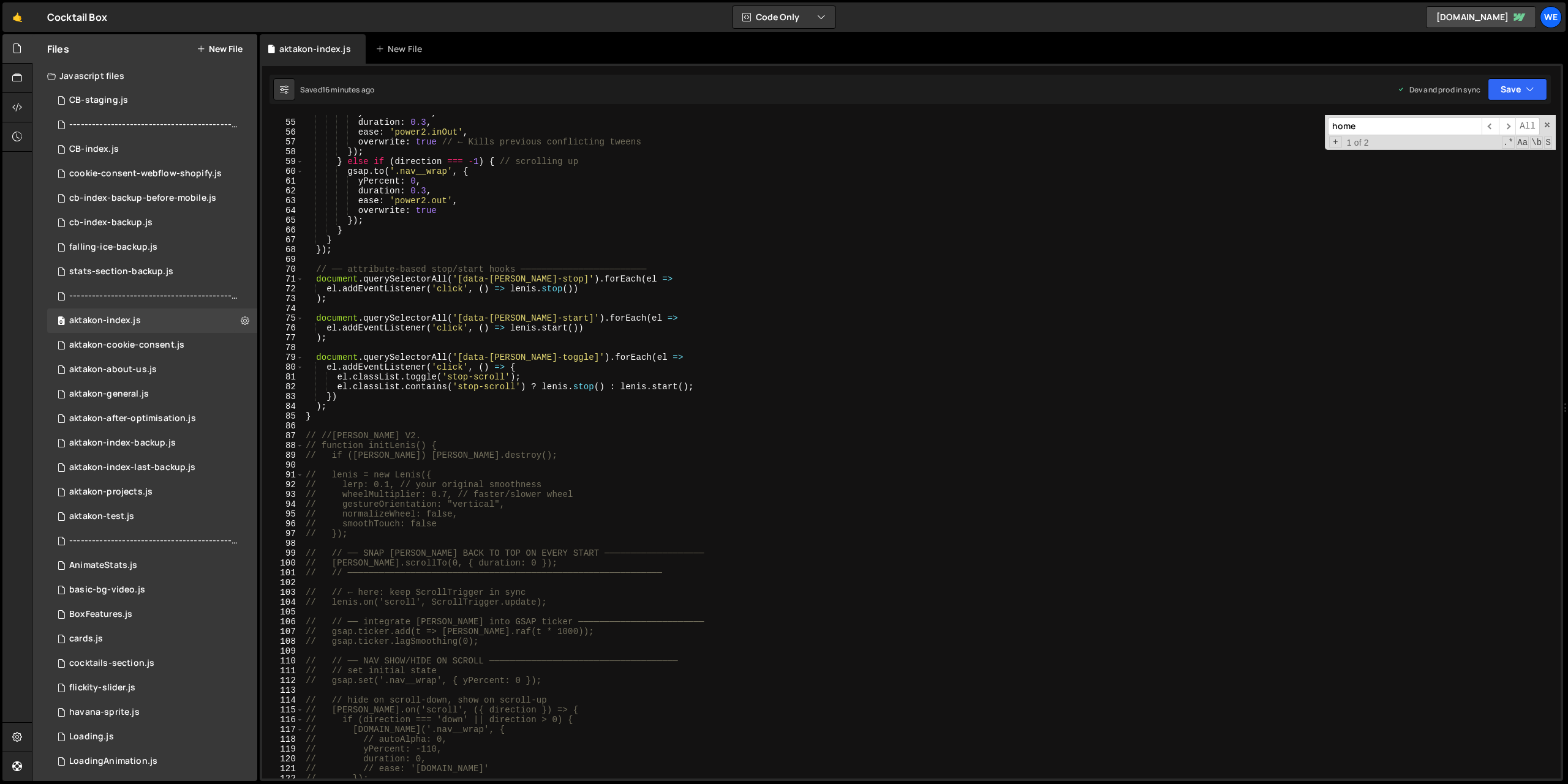
scroll to position [279, 0]
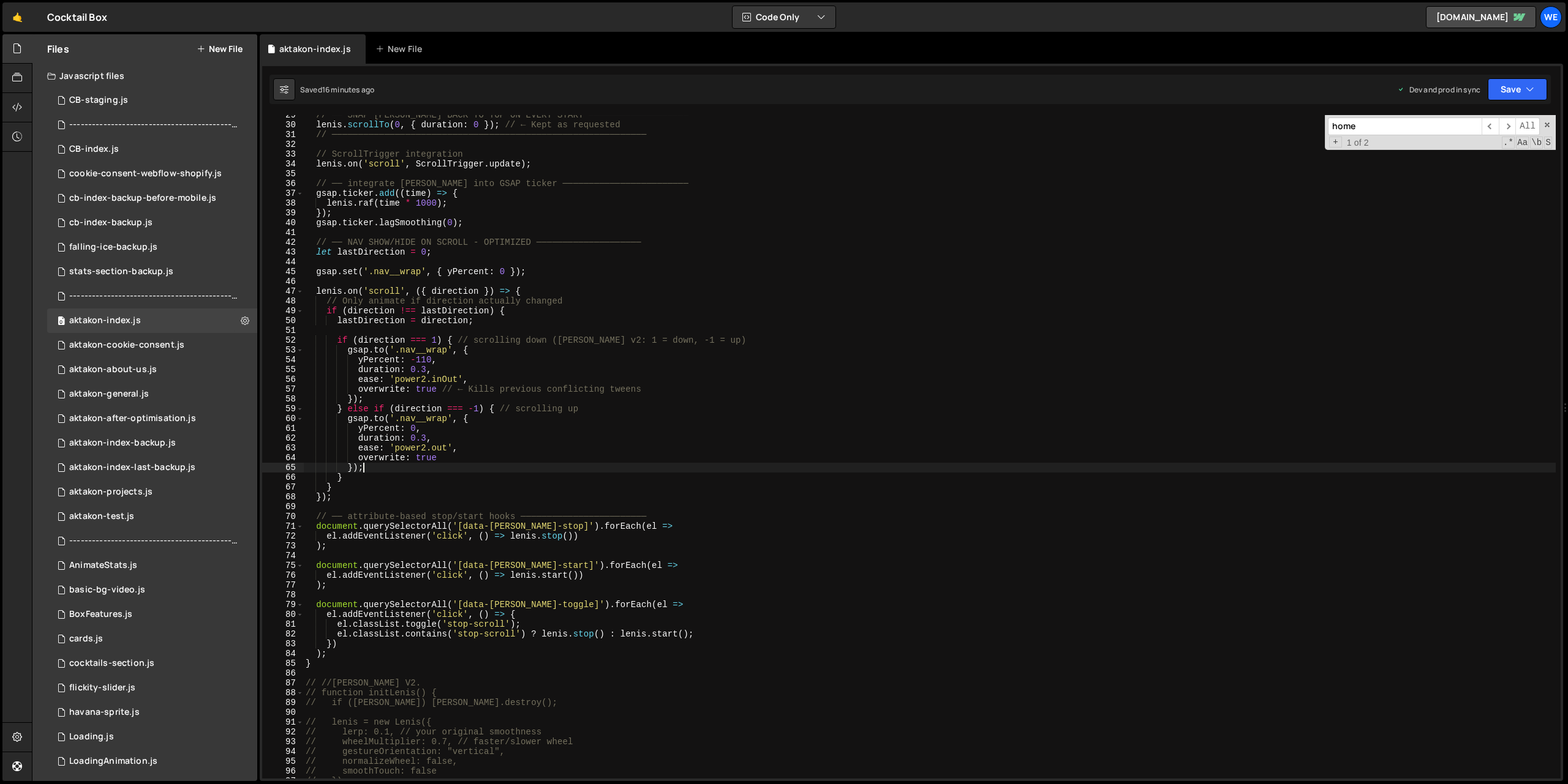
click at [777, 466] on div "// ── SNAP [PERSON_NAME] BACK TO TOP ON EVERY START ─────────────────── [PERSON…" at bounding box center [929, 451] width 1253 height 683
type textarea "});"
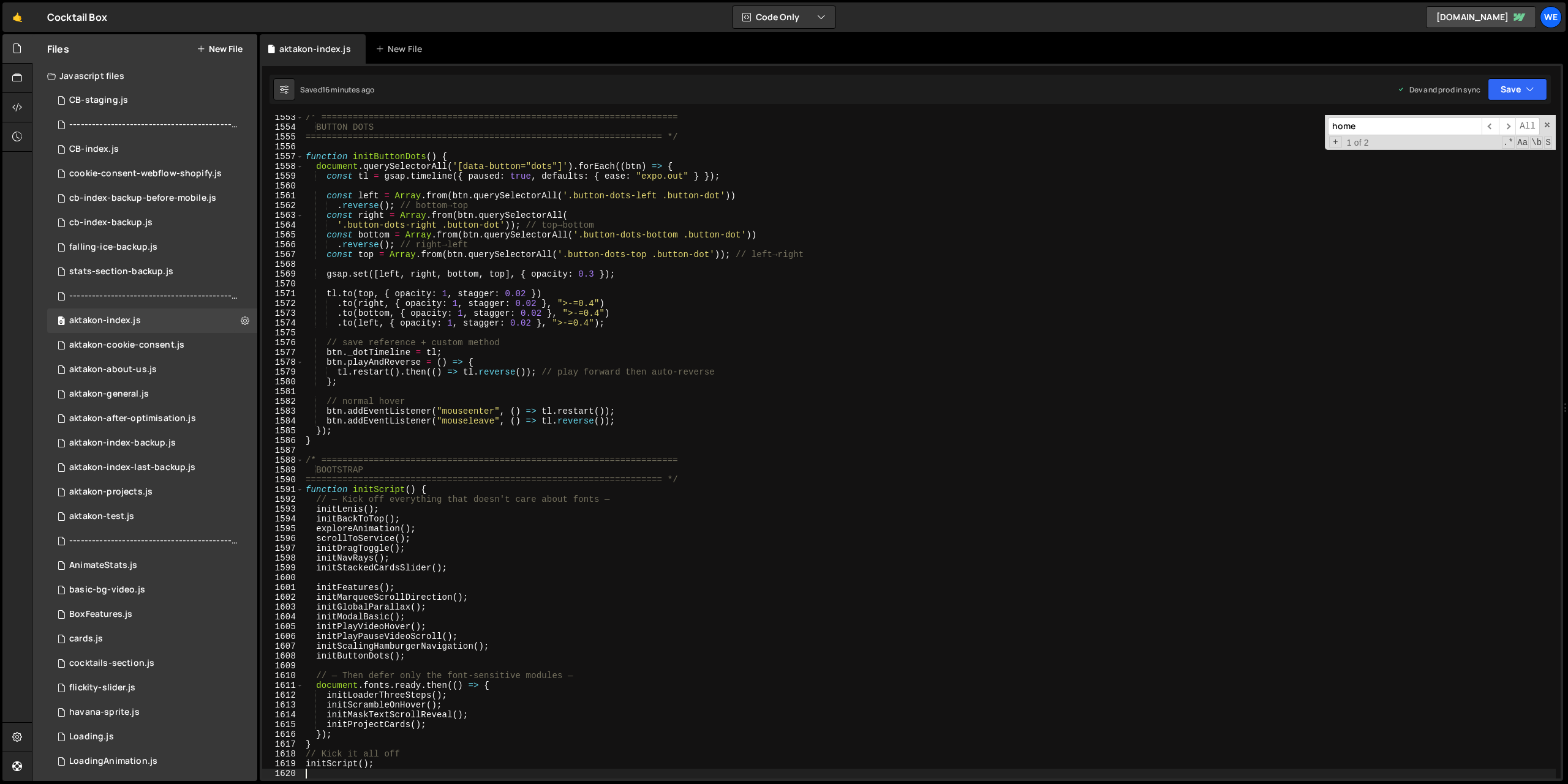
scroll to position [15204, 0]
click at [406, 538] on div "/* ==================================================================== BUTTON …" at bounding box center [929, 454] width 1253 height 683
type textarea "scrollToService();"
drag, startPoint x: 406, startPoint y: 538, endPoint x: 344, endPoint y: 539, distance: 62.0
click at [344, 539] on div "/* ==================================================================== BUTTON …" at bounding box center [929, 454] width 1253 height 683
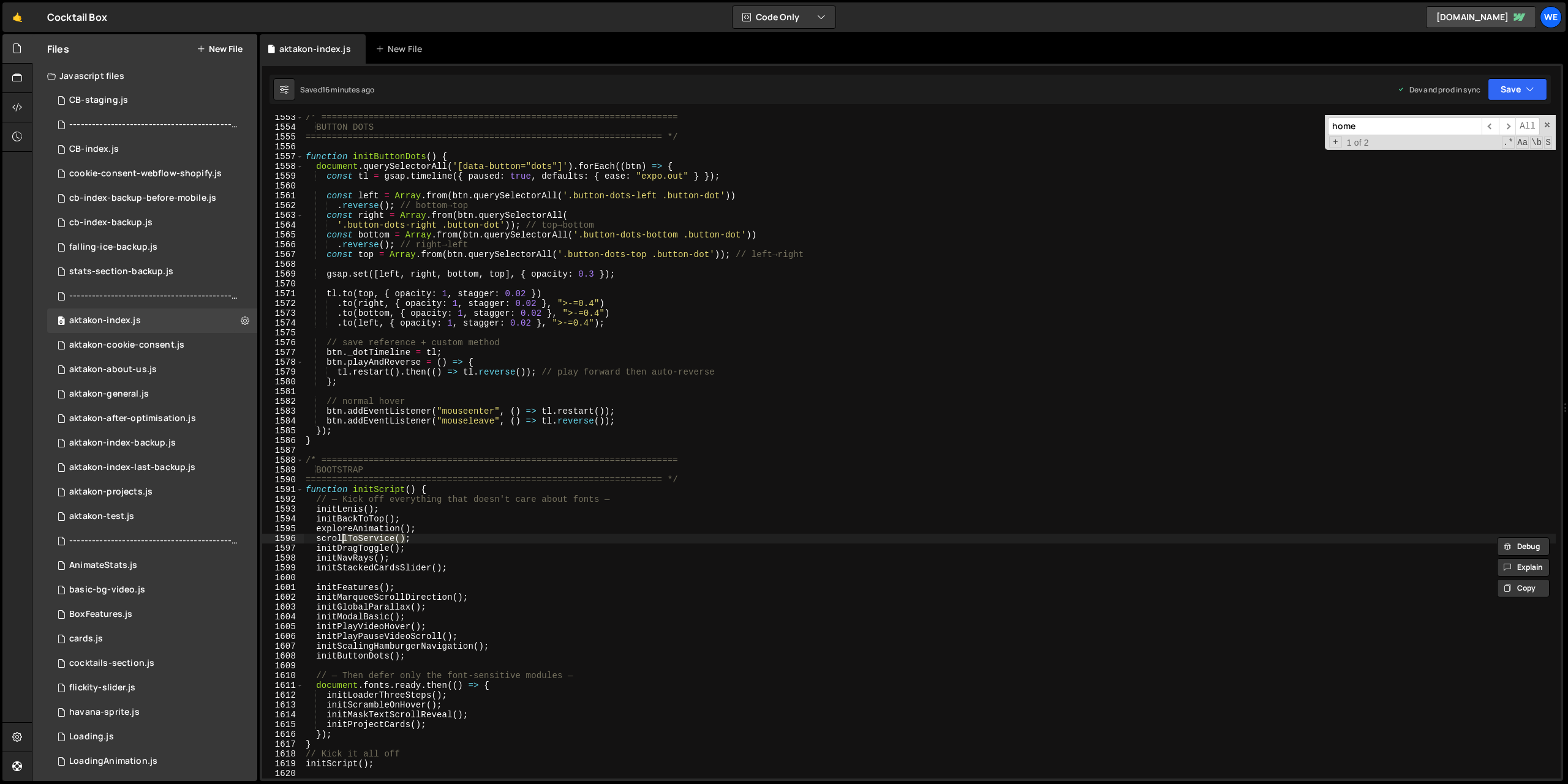
type input "lToService()"
click at [1491, 121] on span "​" at bounding box center [1490, 126] width 17 height 18
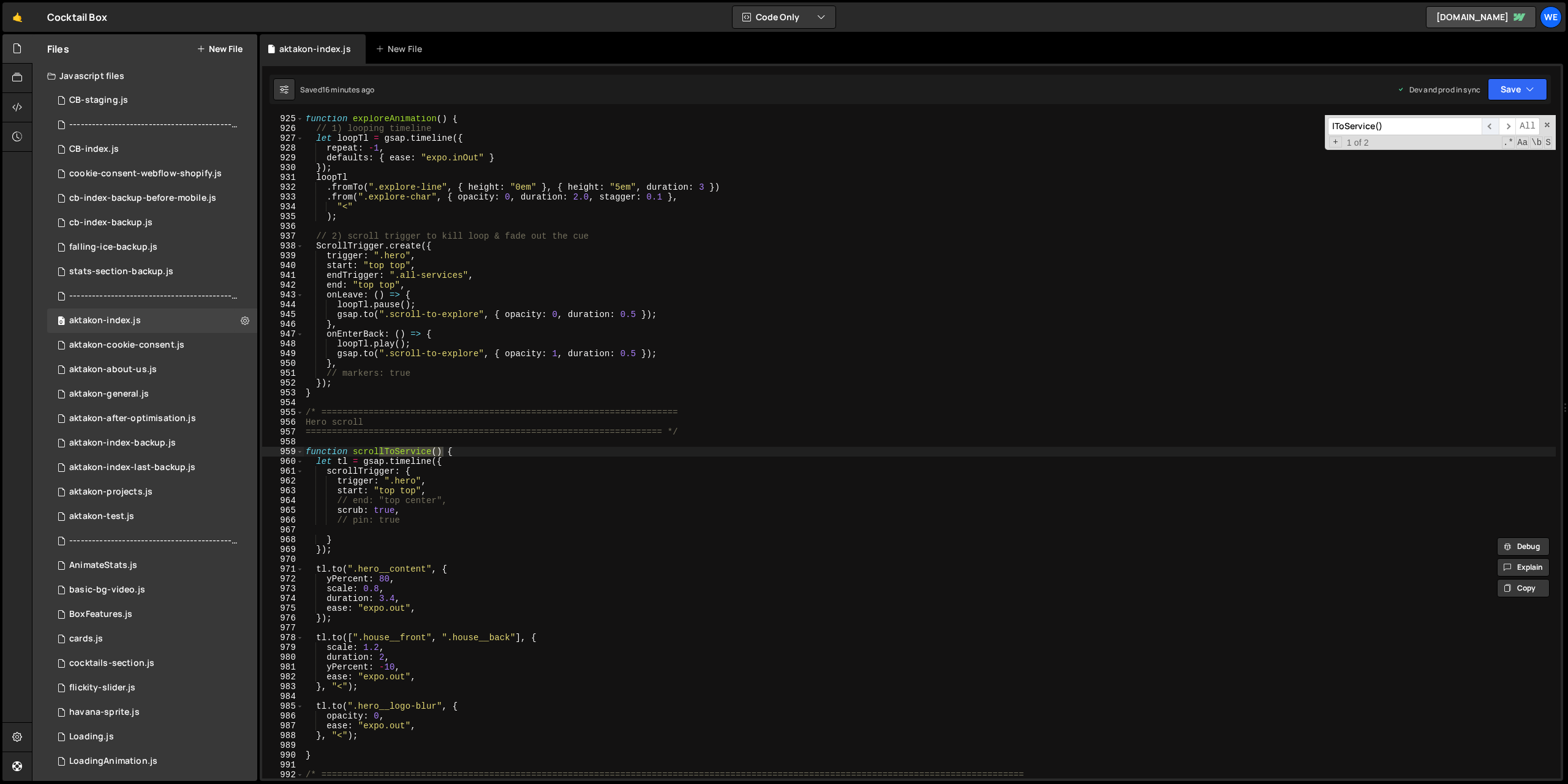
scroll to position [9052, 0]
click at [716, 505] on div "function exploreAnimation ( ) { // 1) looping timeline let loopTl = gsap . time…" at bounding box center [929, 455] width 1253 height 683
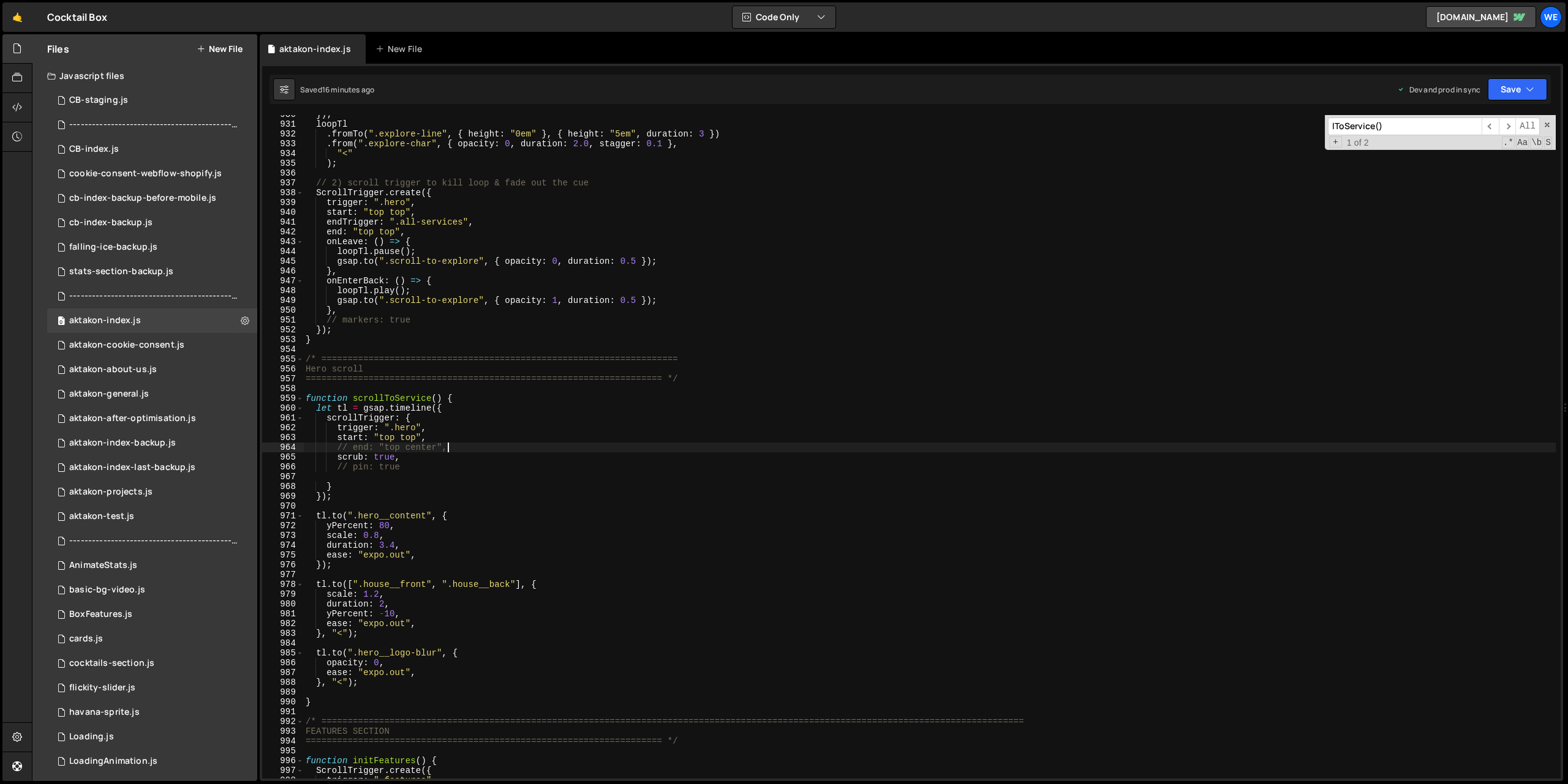
scroll to position [9113, 0]
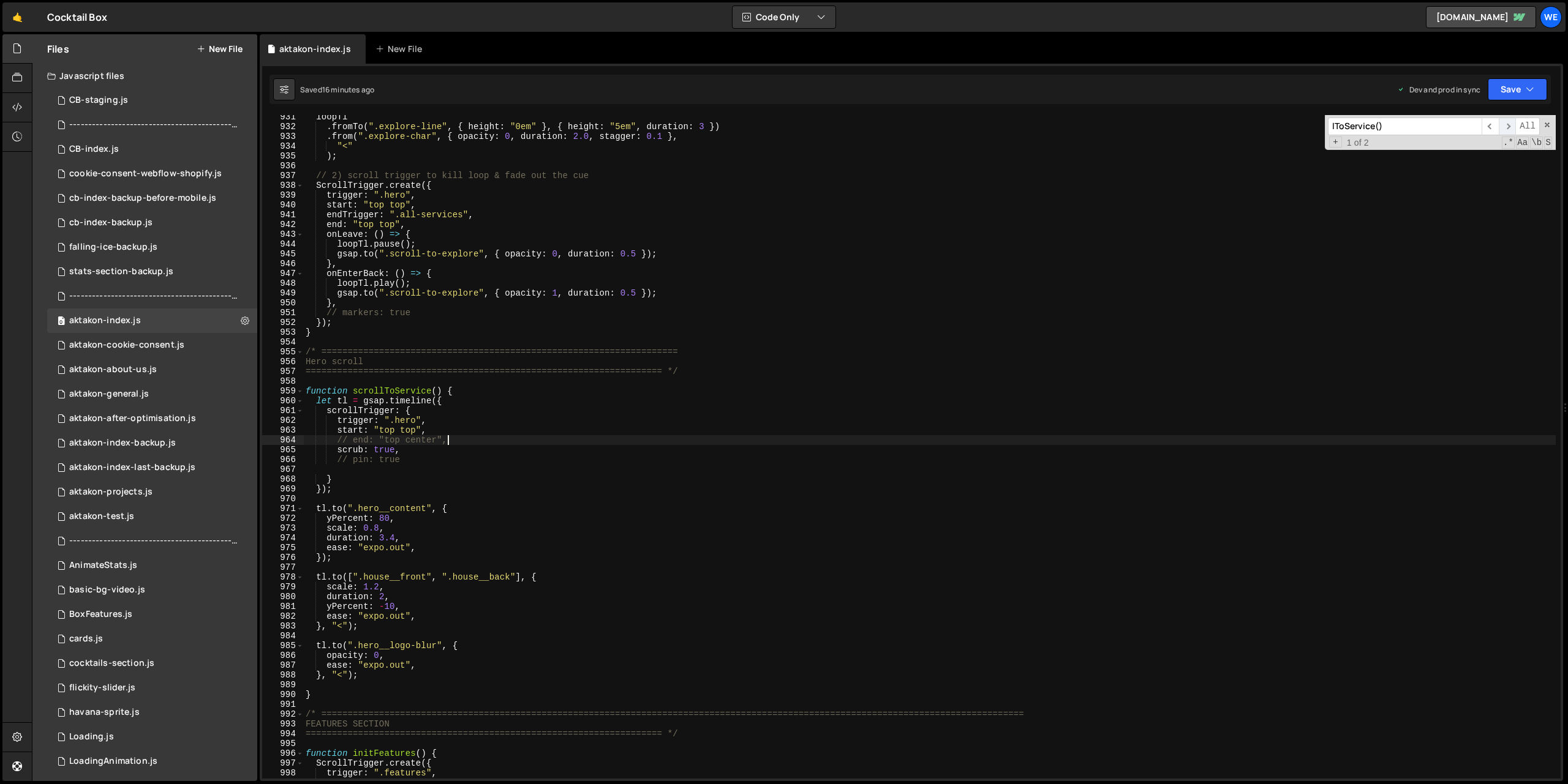
click at [1505, 126] on span "​" at bounding box center [1507, 126] width 17 height 18
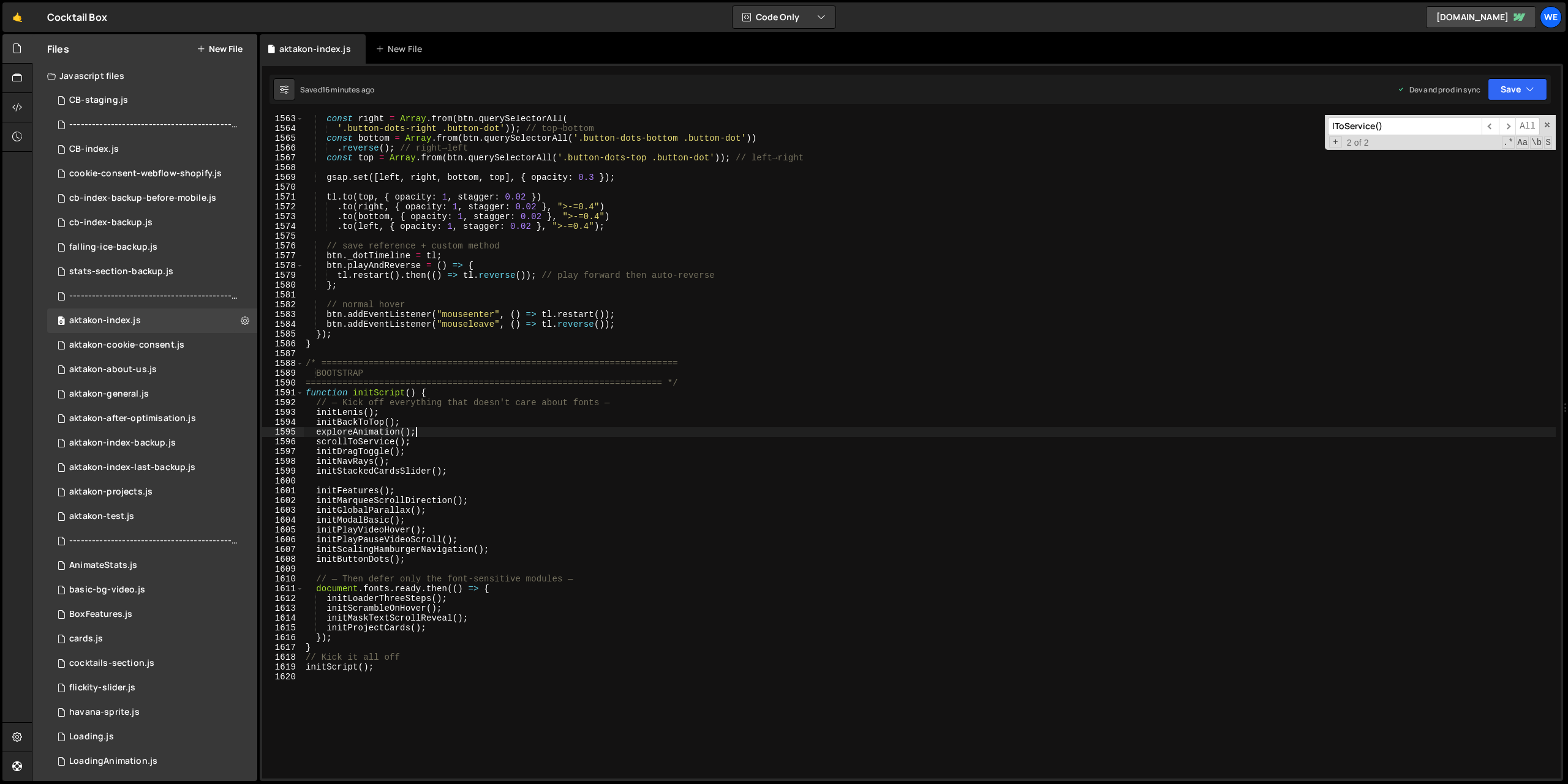
click at [427, 435] on div "const right = Array . from ( btn . querySelectorAll ( '.button-dots-right .butt…" at bounding box center [929, 455] width 1253 height 683
drag, startPoint x: 401, startPoint y: 451, endPoint x: 318, endPoint y: 454, distance: 83.1
click at [318, 454] on div "const right = Array . from ( btn . querySelectorAll ( '.button-dots-right .butt…" at bounding box center [929, 455] width 1253 height 683
type textarea "initDragToggle();"
type input "initDragToggle()"
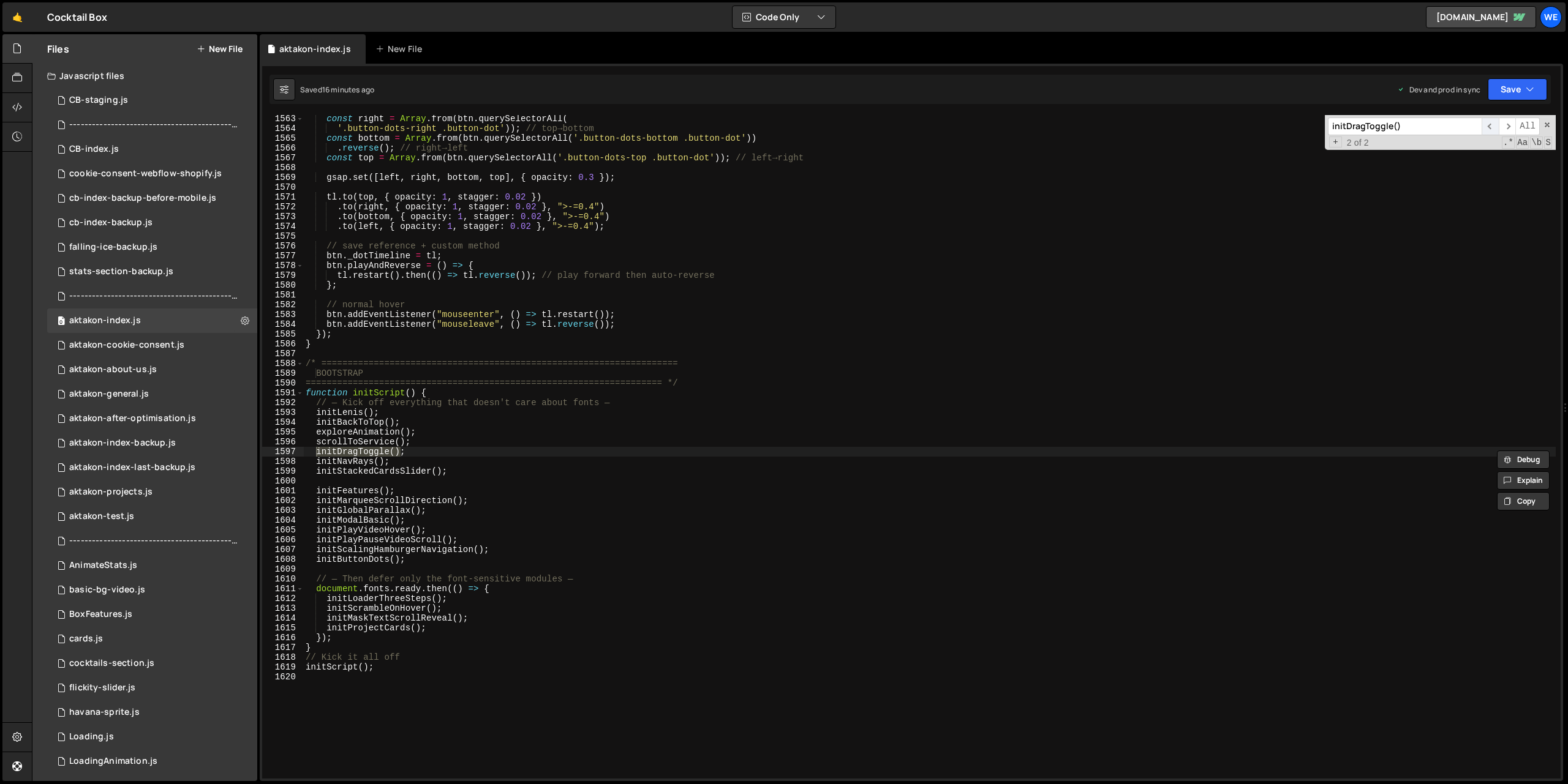
click at [1489, 128] on span "​" at bounding box center [1490, 126] width 17 height 18
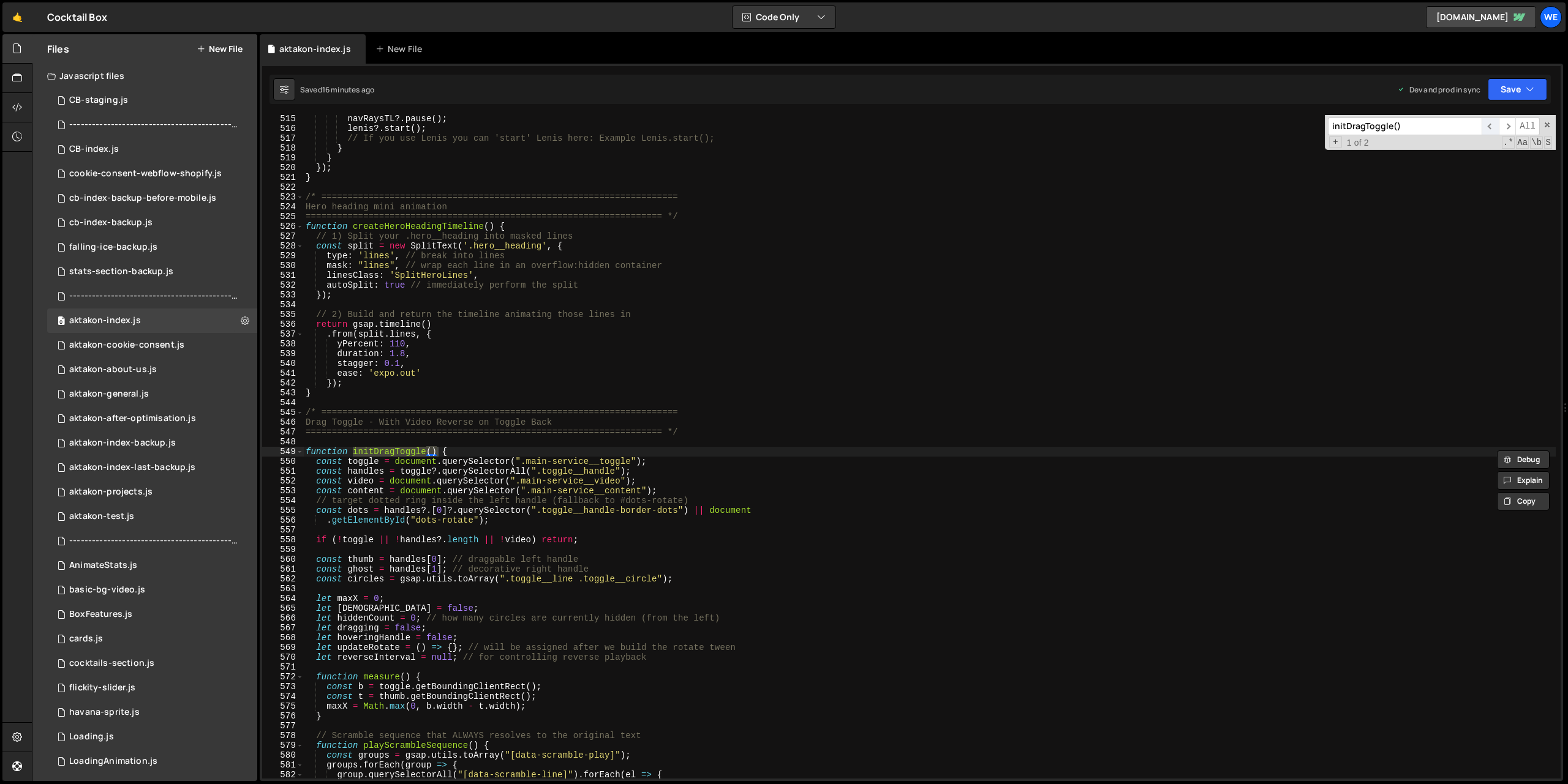
scroll to position [5036, 0]
click at [730, 468] on div "navRaysTL ?. pause ( ) ; [PERSON_NAME] ?. start ( ) ; // If you use [PERSON_NAM…" at bounding box center [929, 455] width 1253 height 683
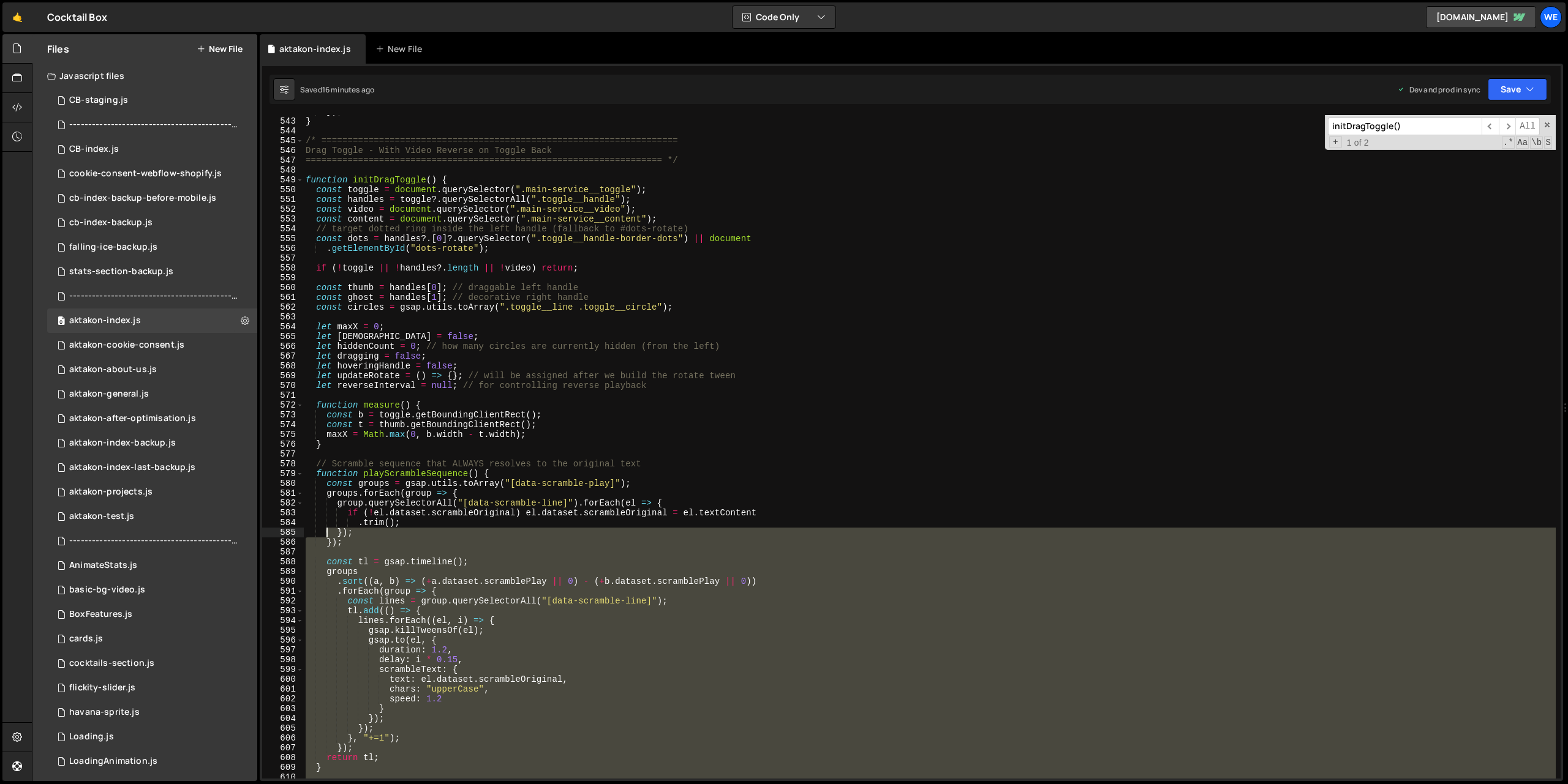
scroll to position [5133, 0]
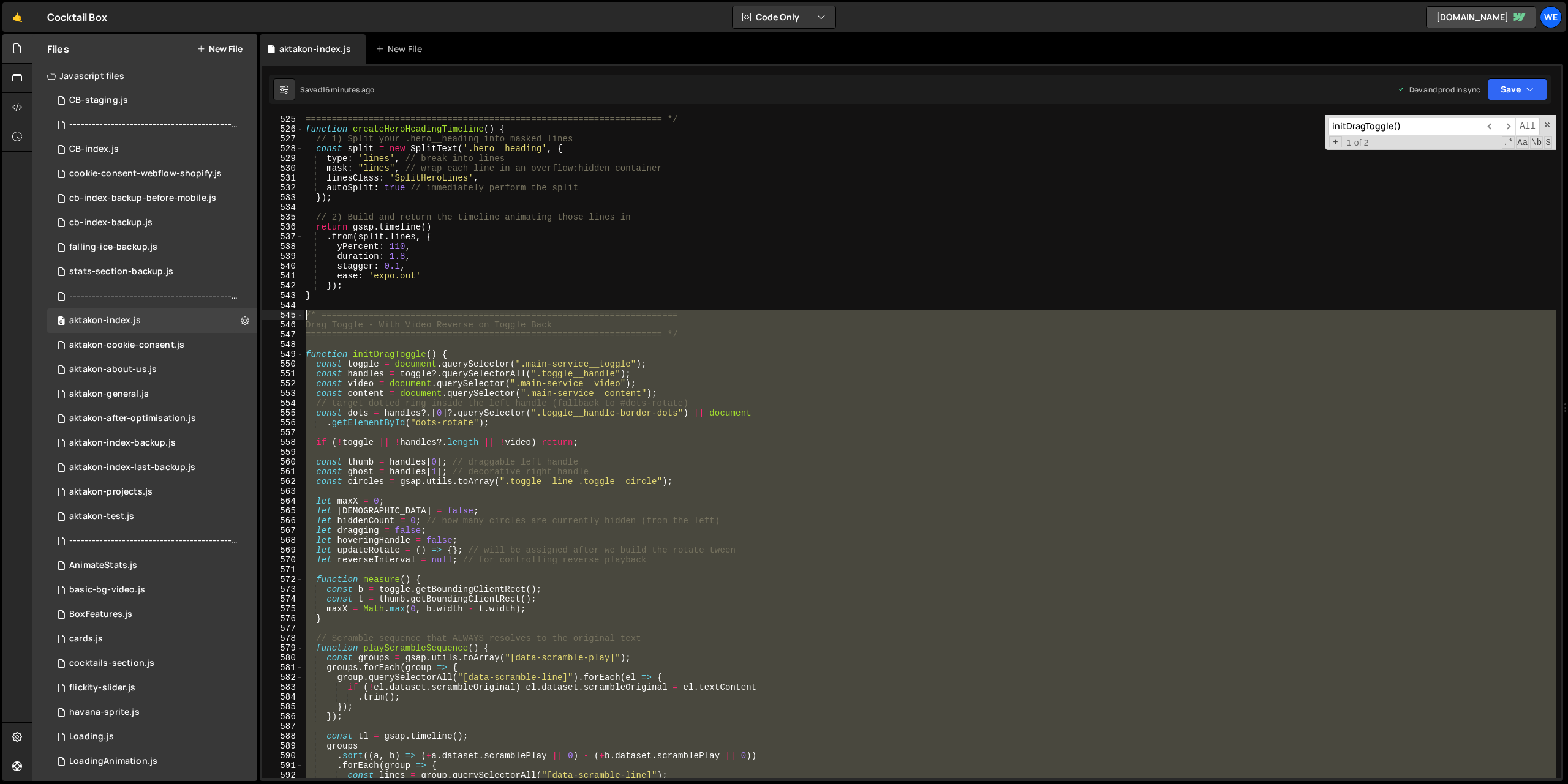
drag, startPoint x: 331, startPoint y: 620, endPoint x: 305, endPoint y: 320, distance: 301.1
click at [305, 320] on div "==================================================================== */ functio…" at bounding box center [929, 456] width 1253 height 683
click at [779, 477] on div "==================================================================== */ functio…" at bounding box center [929, 447] width 1253 height 664
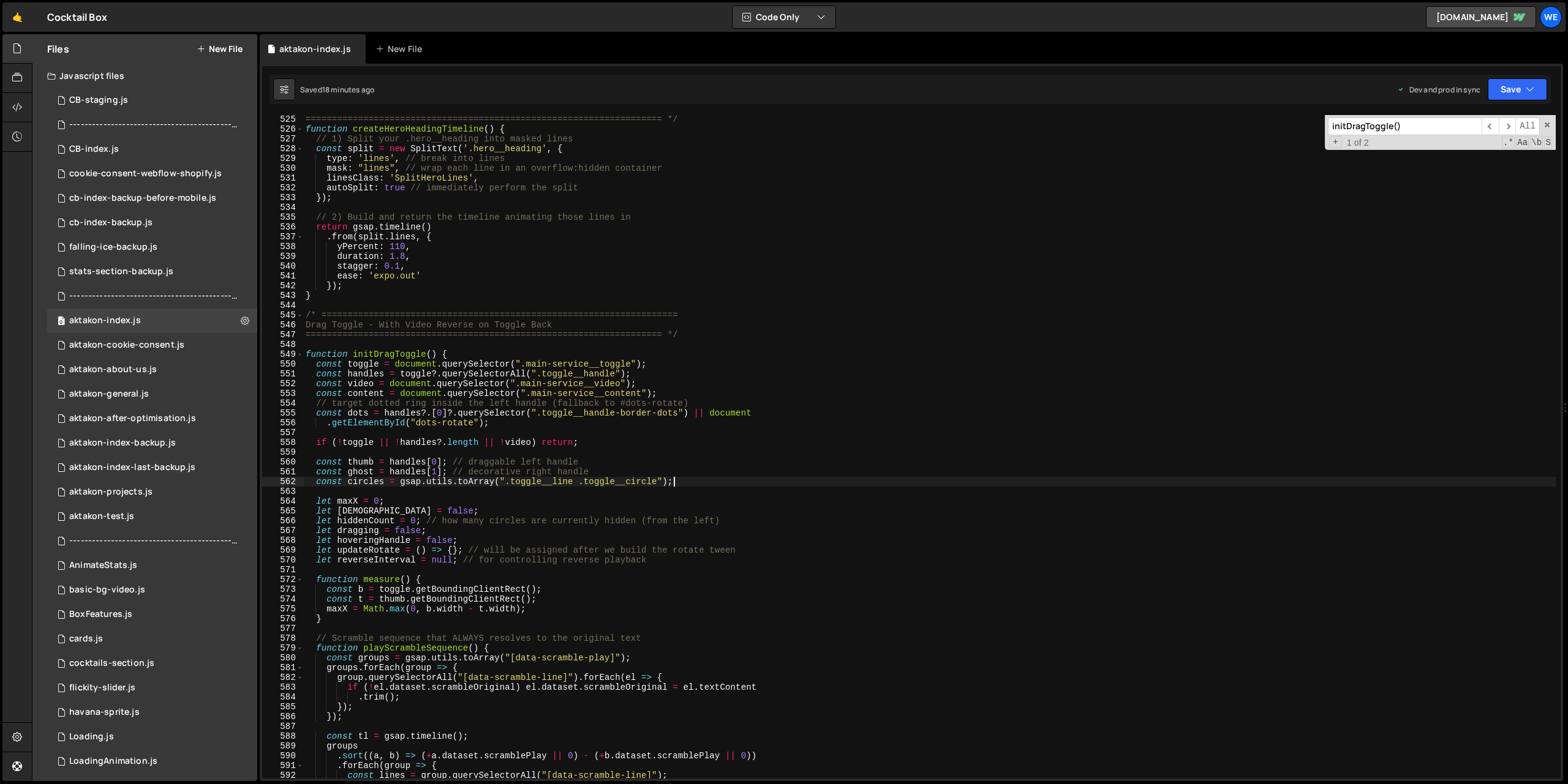
click at [628, 260] on div "==================================================================== */ functio…" at bounding box center [929, 456] width 1253 height 683
type textarea "initScript();"
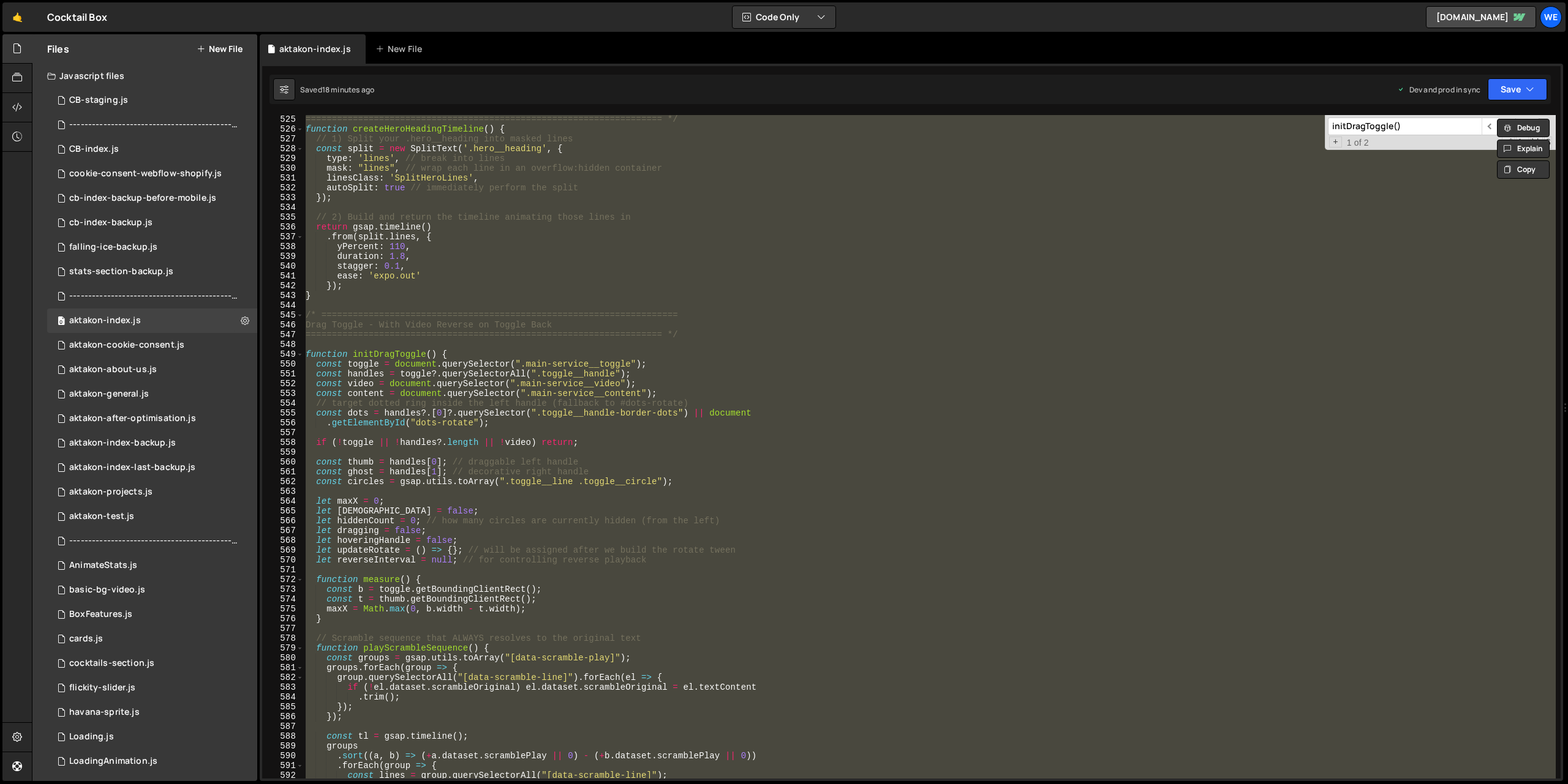
click at [232, 49] on button "New File" at bounding box center [219, 49] width 46 height 10
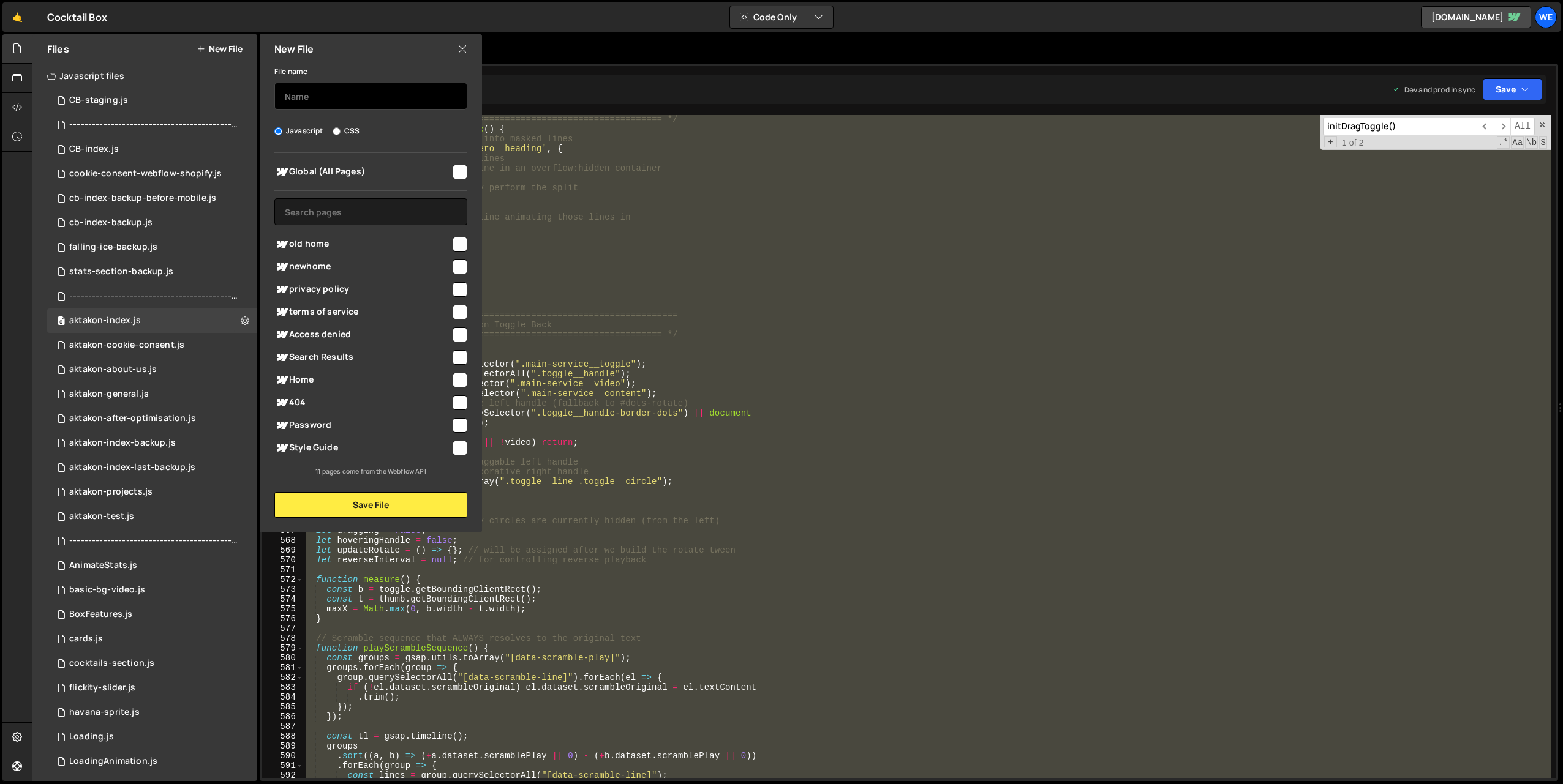
click at [351, 94] on input "text" at bounding box center [370, 95] width 193 height 27
type input "aktakon-backup-07.10"
click at [398, 501] on button "Save File" at bounding box center [370, 505] width 193 height 26
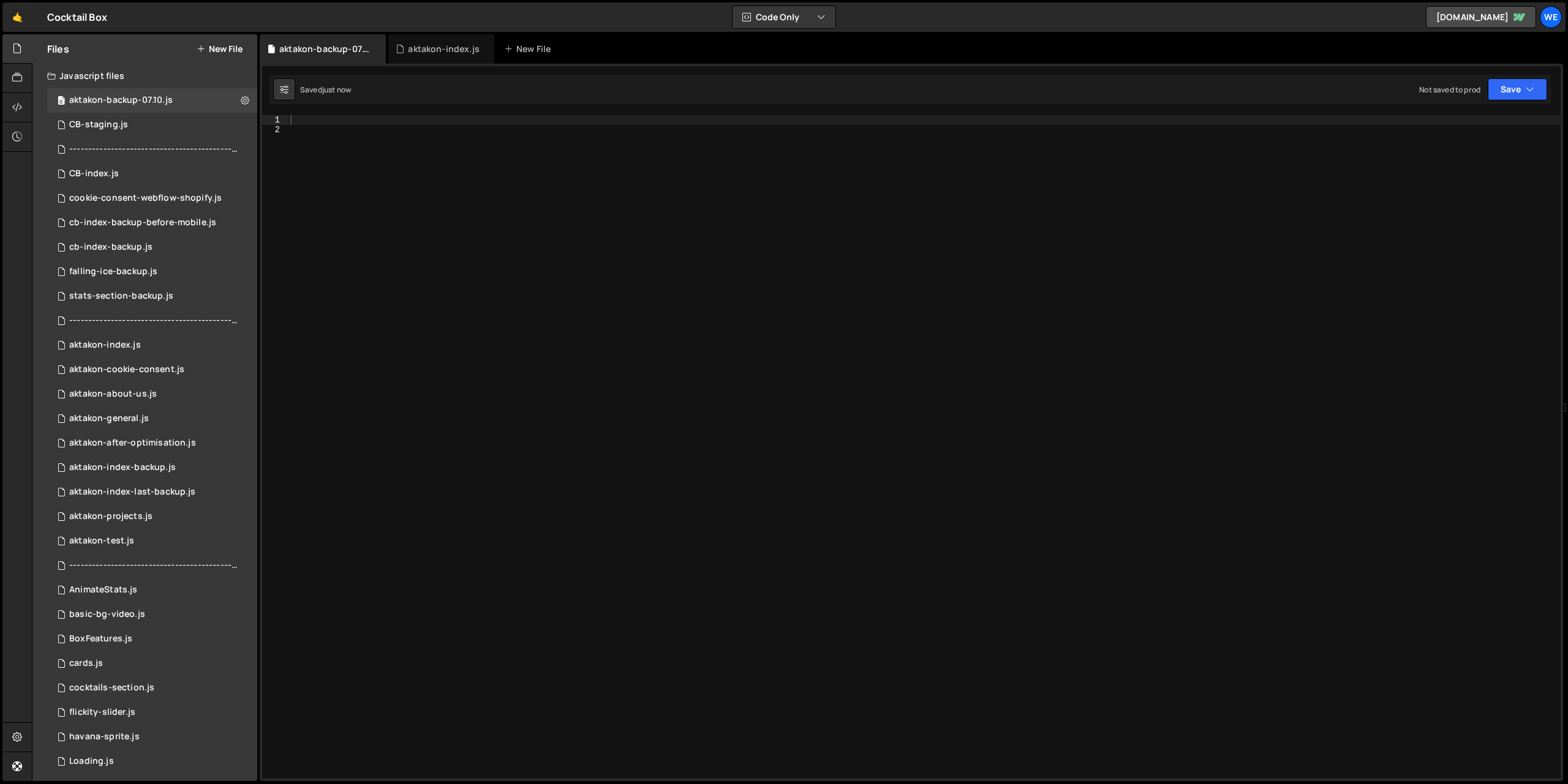
scroll to position [0, 0]
click at [411, 244] on div at bounding box center [924, 456] width 1272 height 683
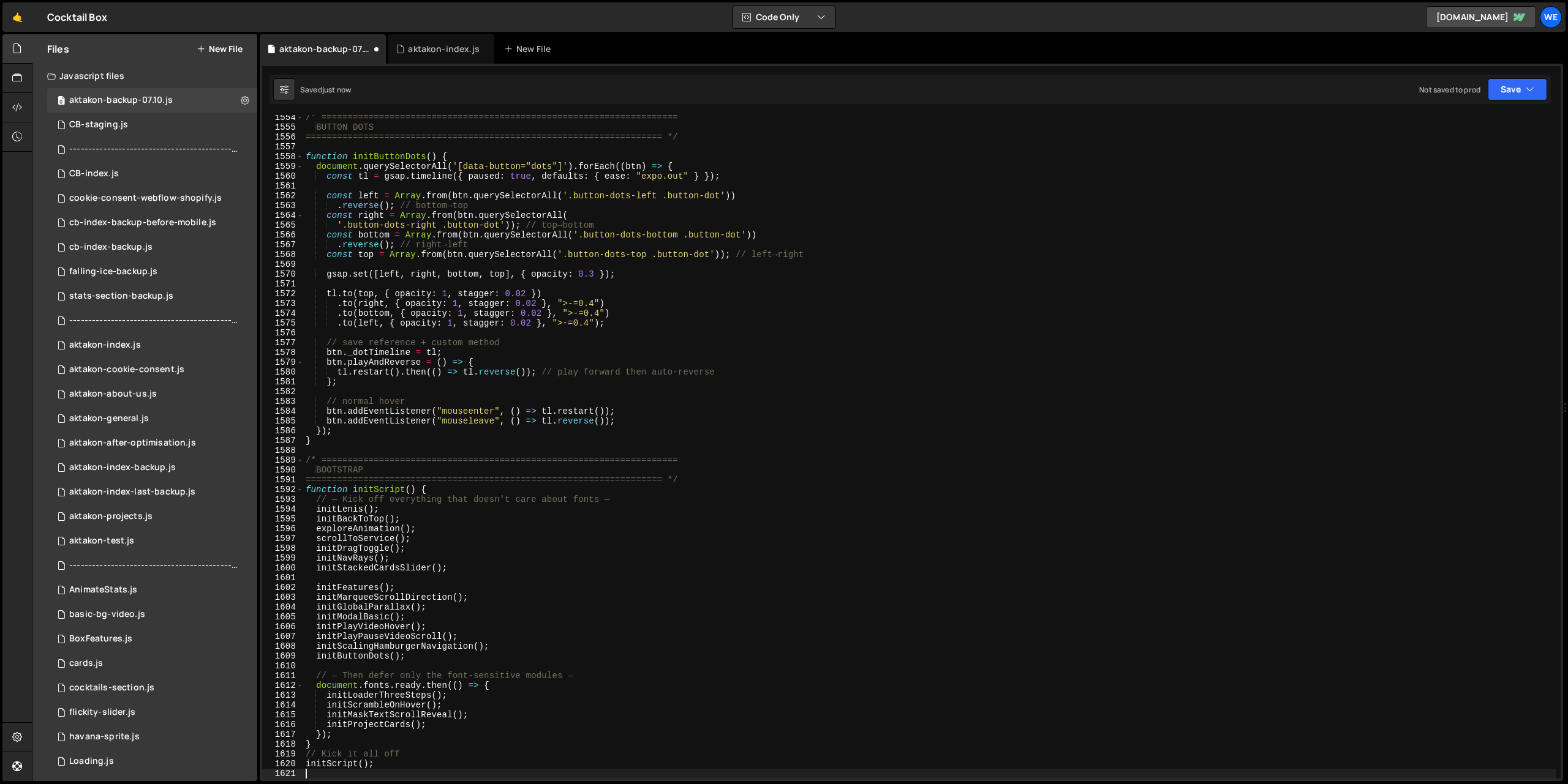
scroll to position [15214, 0]
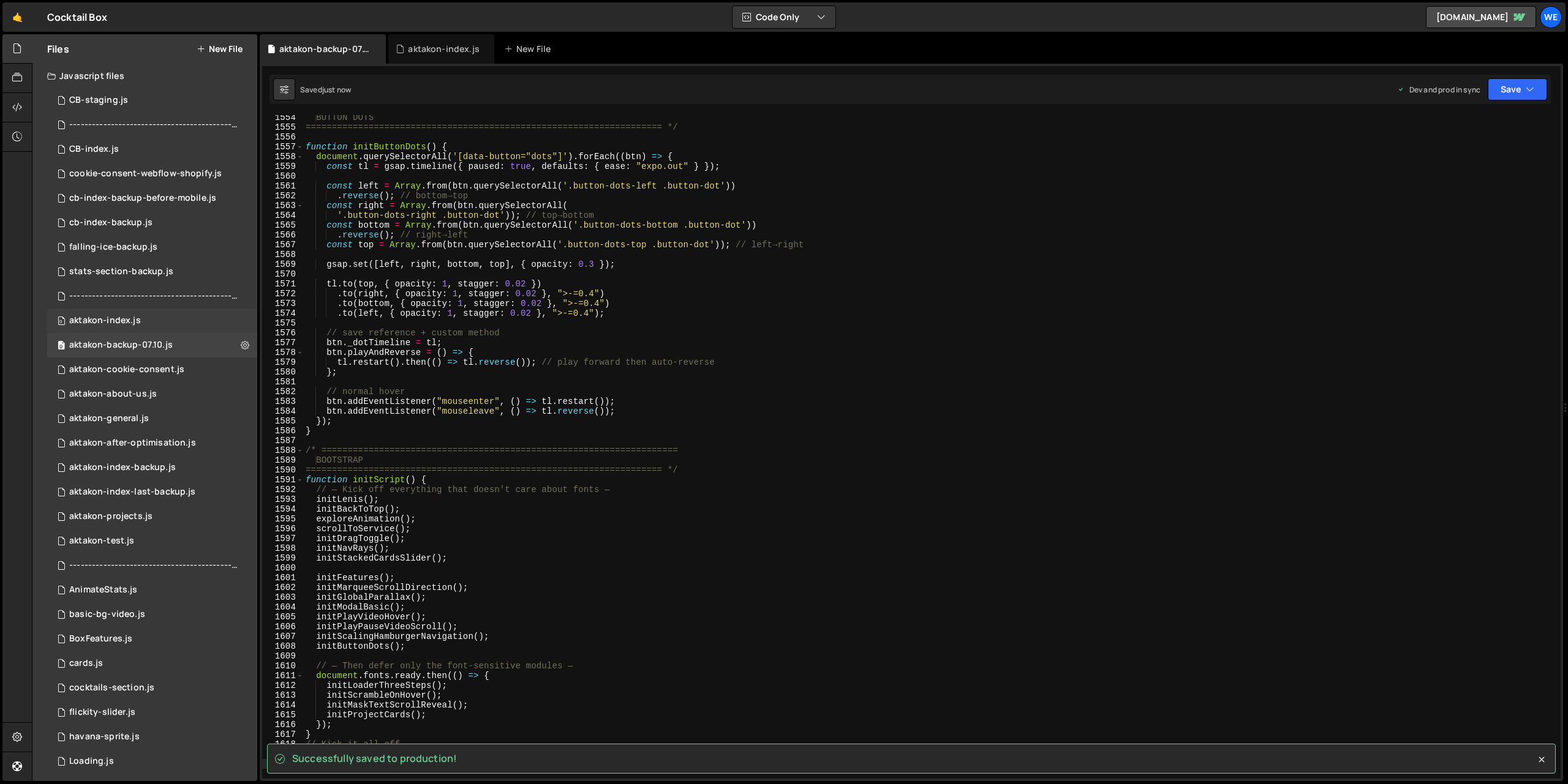
click at [176, 325] on div "0 aktakon-index.js 0" at bounding box center [152, 321] width 210 height 25
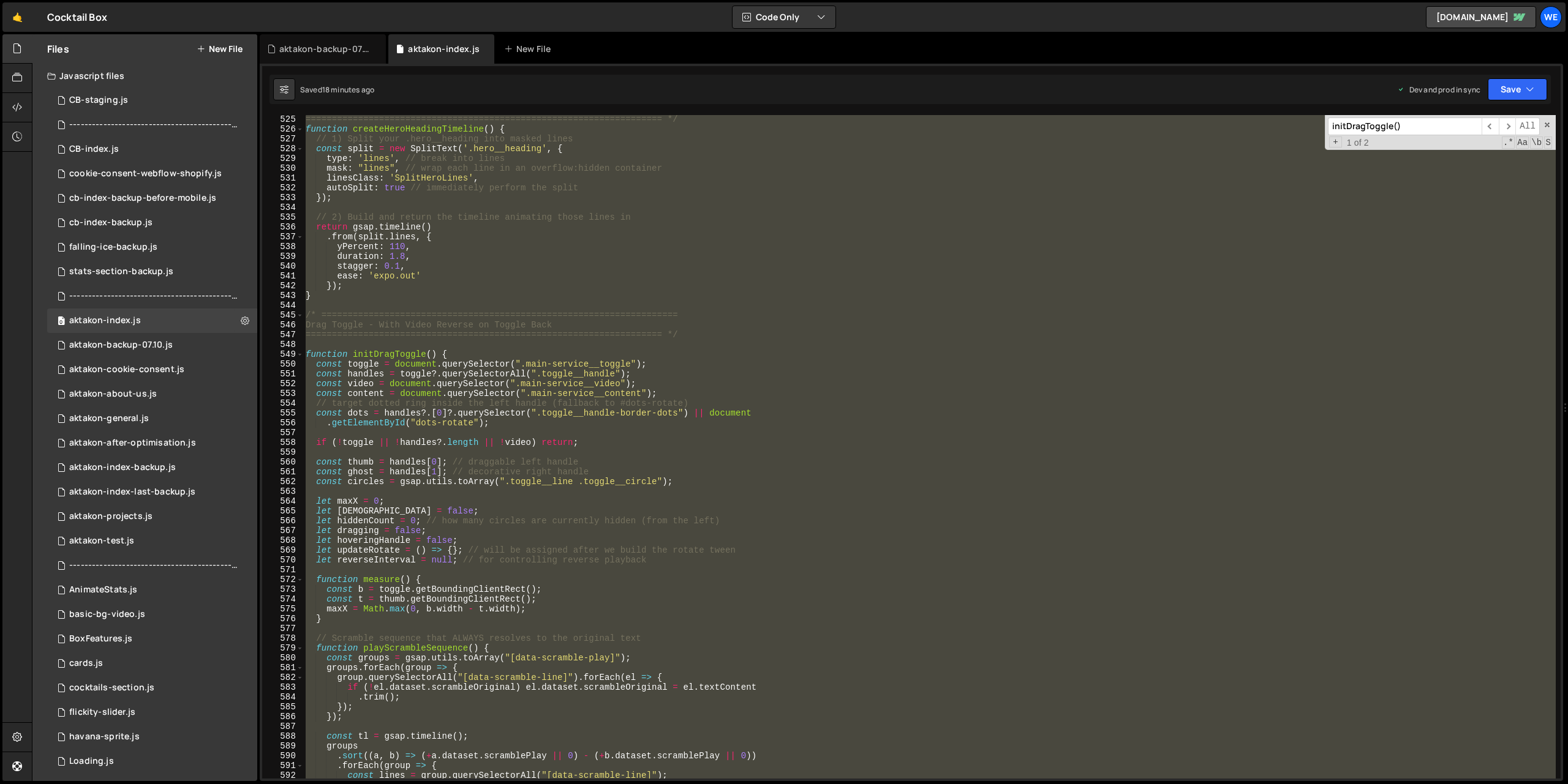
scroll to position [655, 0]
click at [876, 381] on div "==================================================================== */ functio…" at bounding box center [929, 447] width 1253 height 664
type textarea "const video = document.querySelector(".main-service__video");"
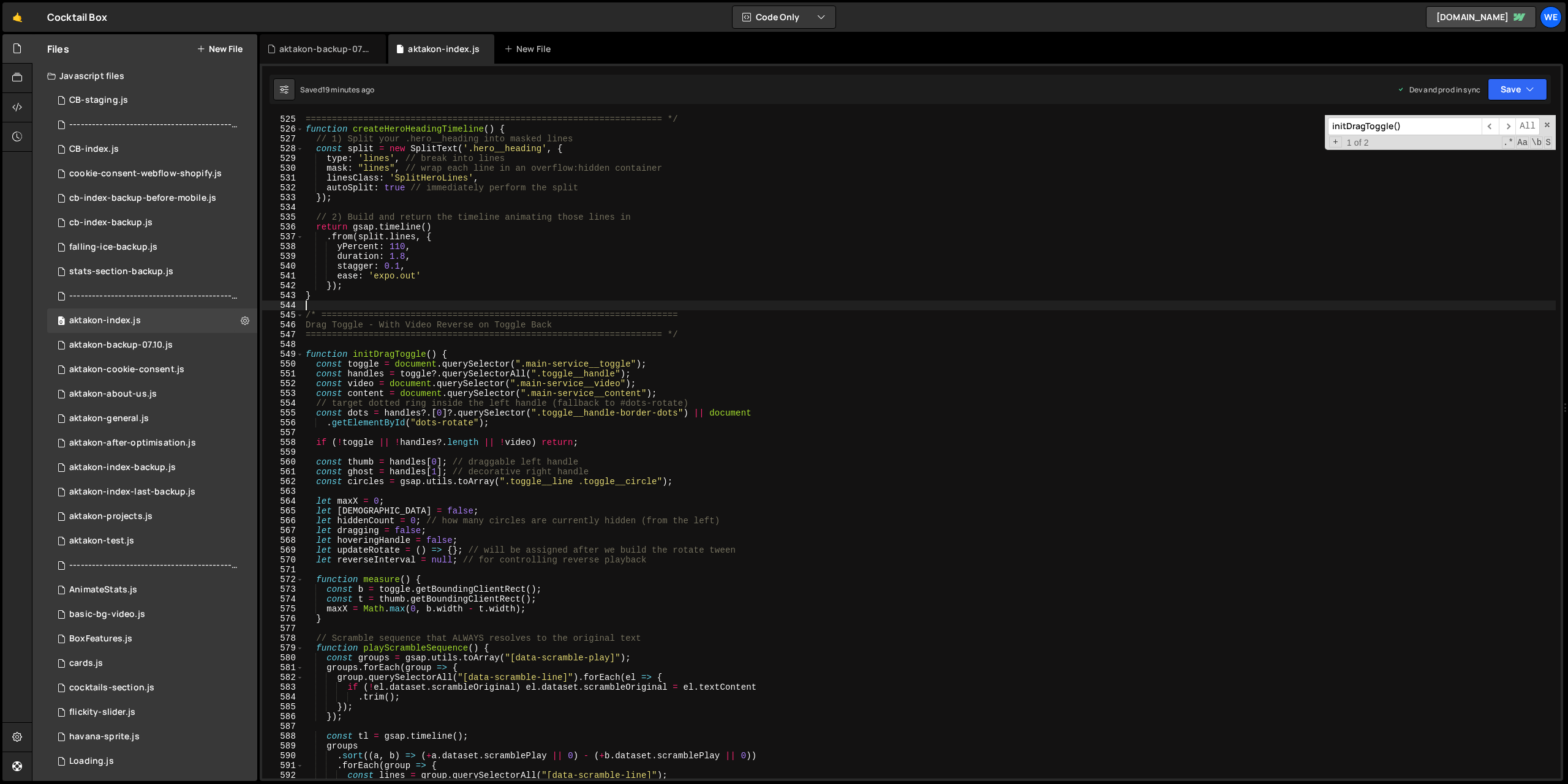
click at [754, 307] on div "==================================================================== */ functio…" at bounding box center [929, 456] width 1253 height 683
paste input "playVideoRevers"
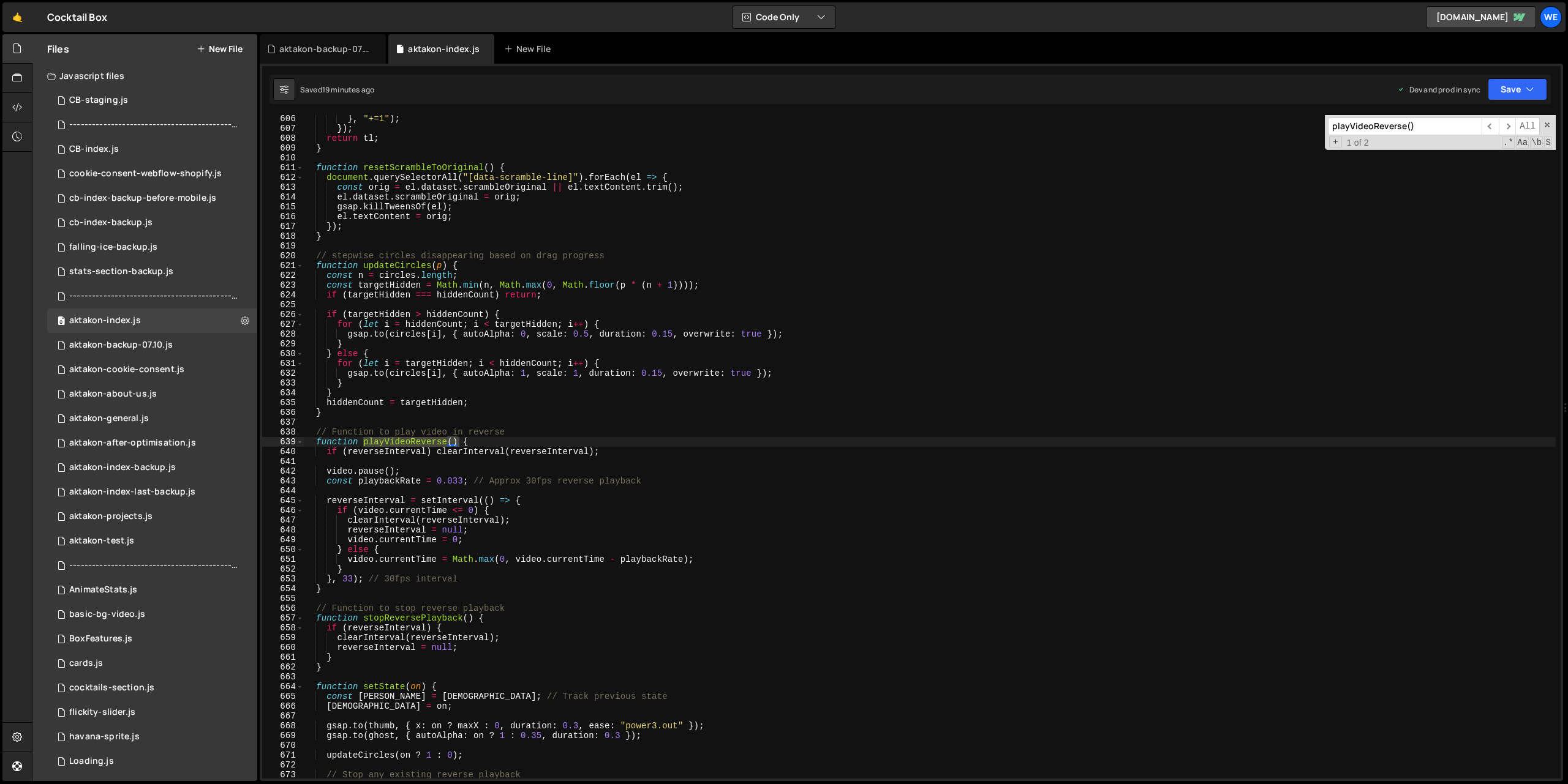
scroll to position [5927, 0]
type input "playVideoReverse()"
click at [526, 443] on div "} , "+=1" ) ; }) ; return tl ; } function resetScrambleToOriginal ( ) { documen…" at bounding box center [929, 455] width 1253 height 683
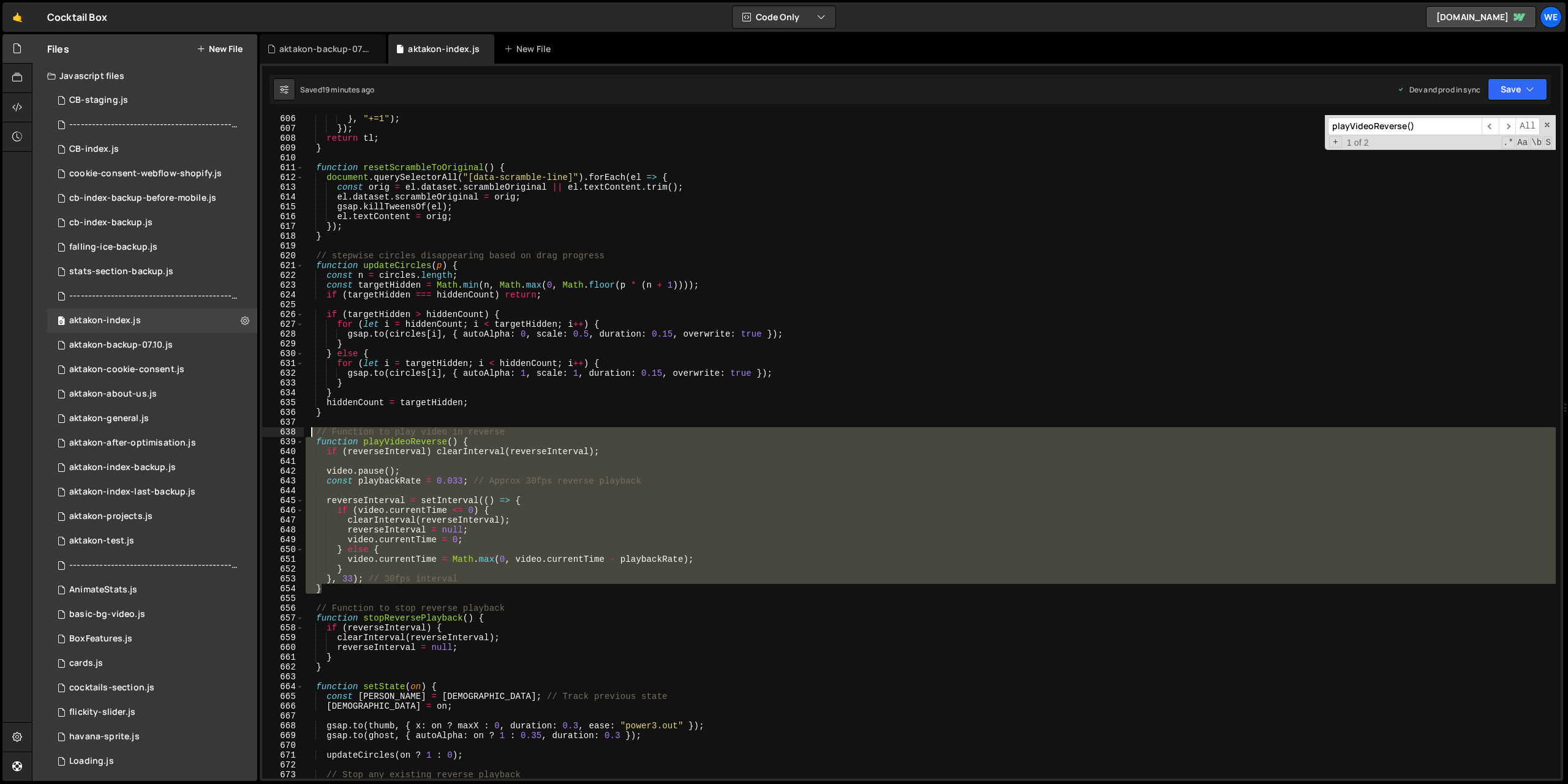
drag, startPoint x: 327, startPoint y: 591, endPoint x: 311, endPoint y: 437, distance: 154.8
click at [311, 437] on div "} , "+=1" ) ; }) ; return tl ; } function resetScrambleToOriginal ( ) { documen…" at bounding box center [929, 455] width 1253 height 683
paste textarea "}"
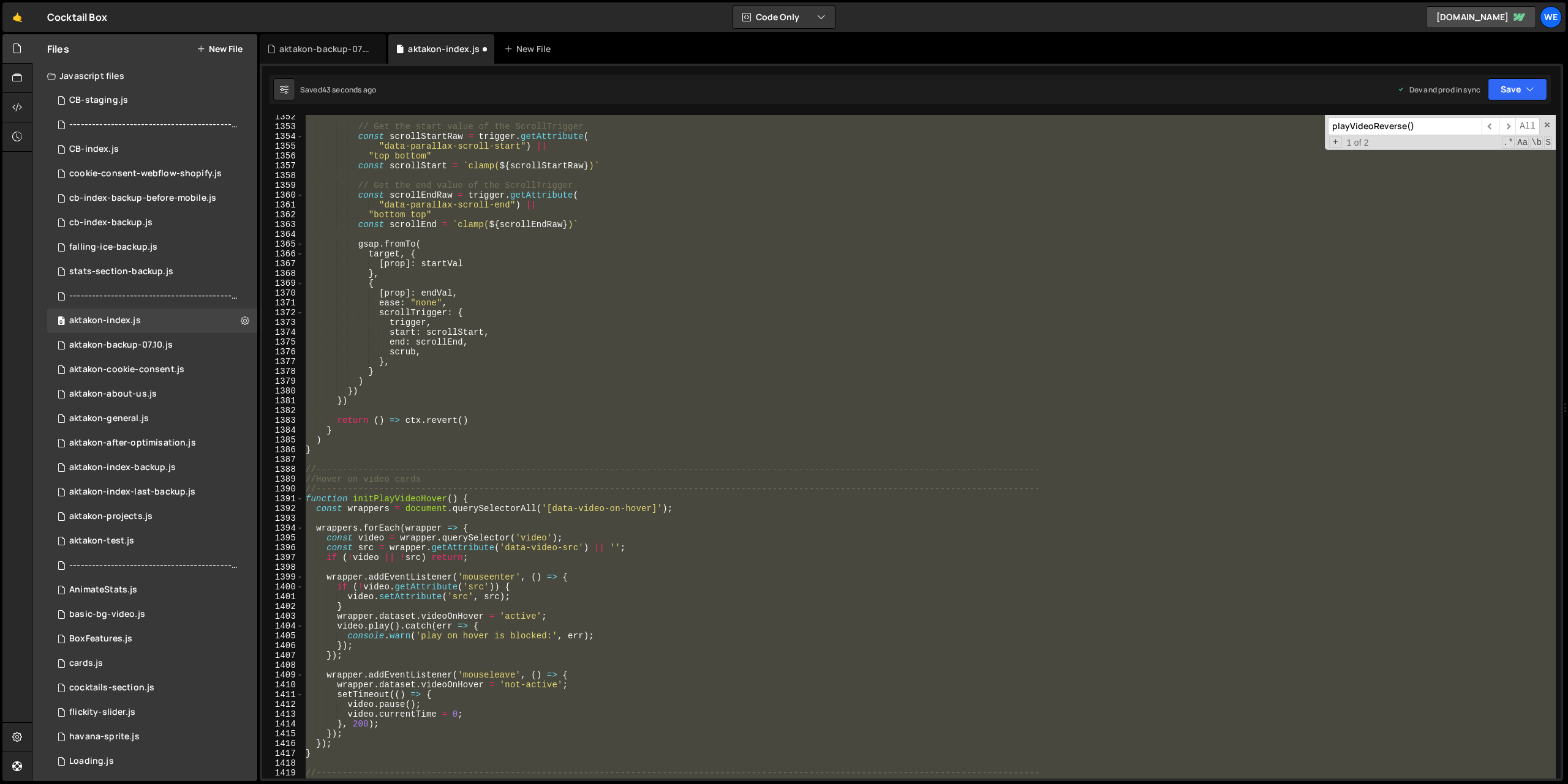
scroll to position [13236, 0]
click at [779, 436] on div "// Get the start value of the ScrollTrigger const scrollStartRaw = trigger . ge…" at bounding box center [929, 447] width 1253 height 664
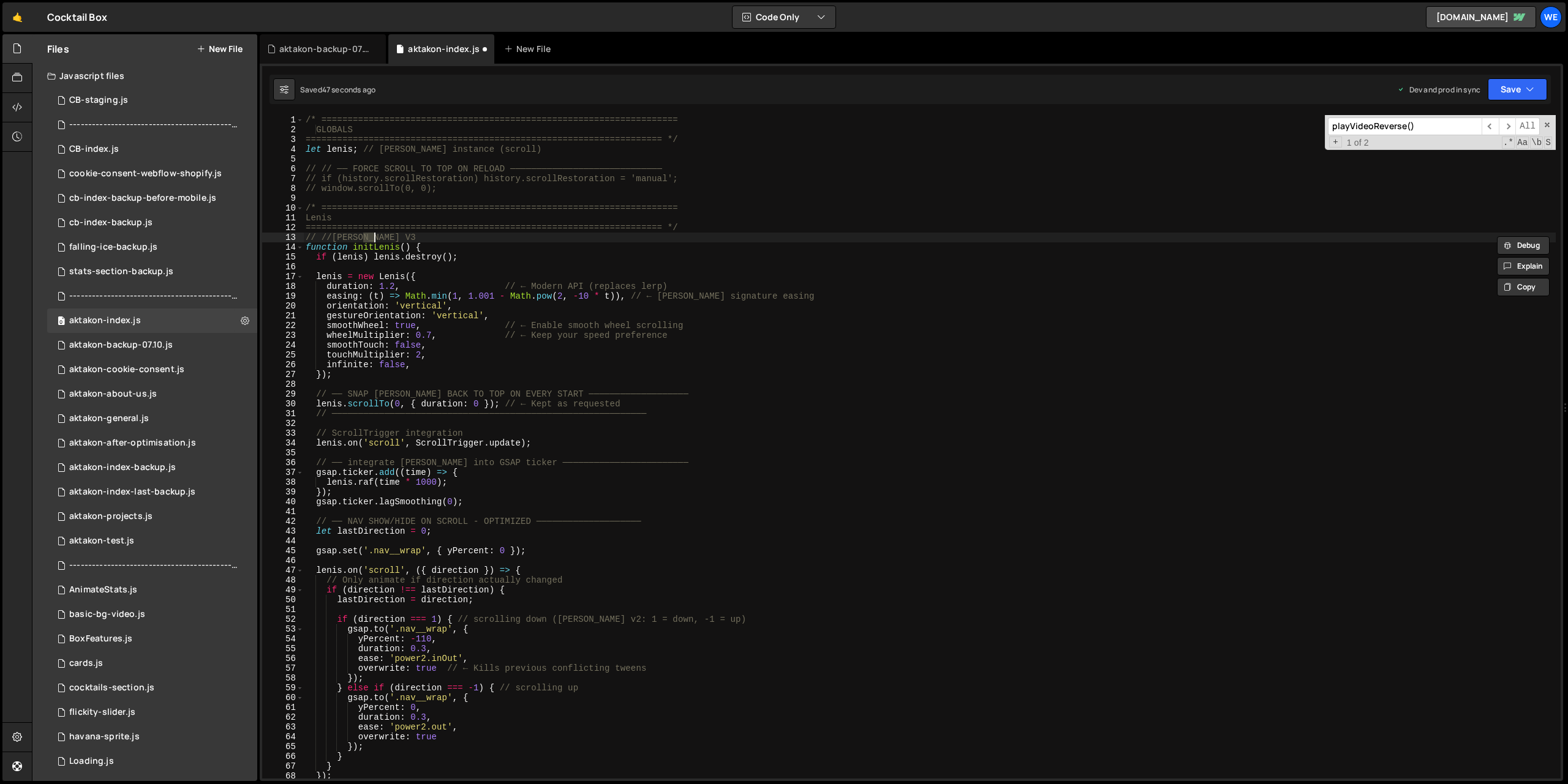
scroll to position [15531, 0]
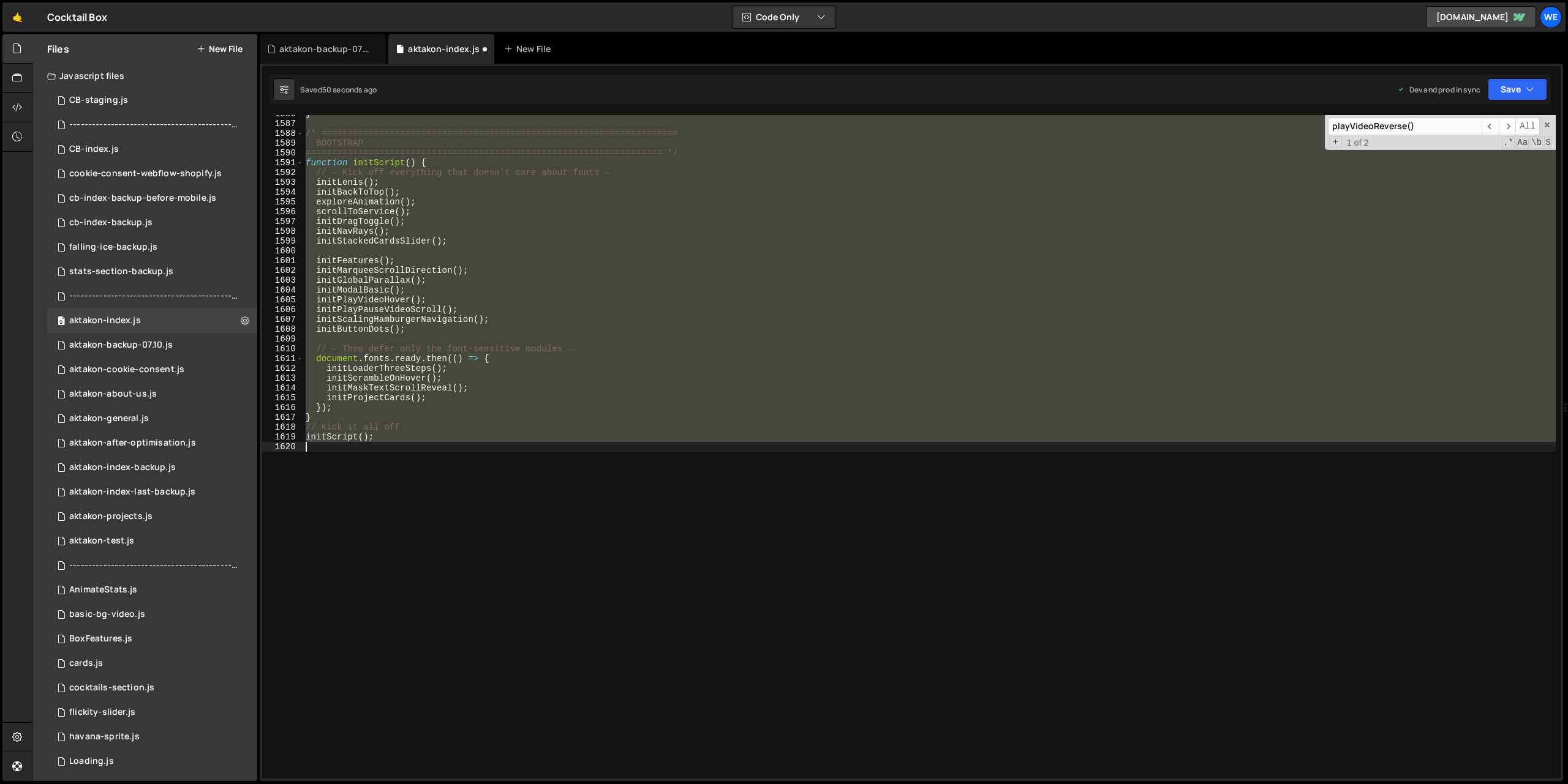
click at [970, 310] on div "} /* ==================================================================== BOOTS…" at bounding box center [929, 447] width 1253 height 664
type textarea "initPlayPauseVideoScroll();"
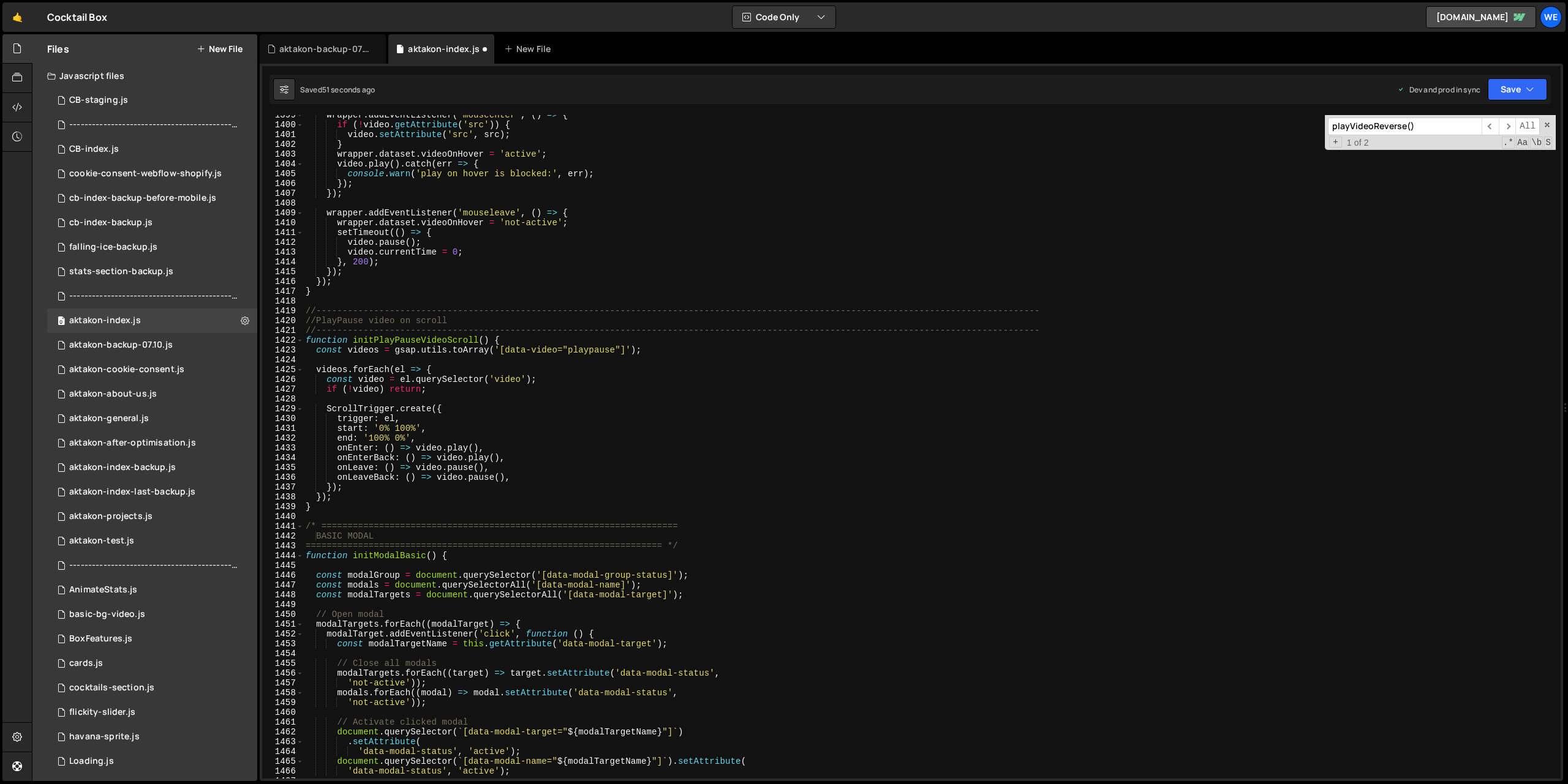
scroll to position [13698, 0]
click at [823, 397] on div "wrapper . addEventListener ( 'mouseenter' , ( ) => { if ( ! video . getAttribut…" at bounding box center [929, 451] width 1253 height 683
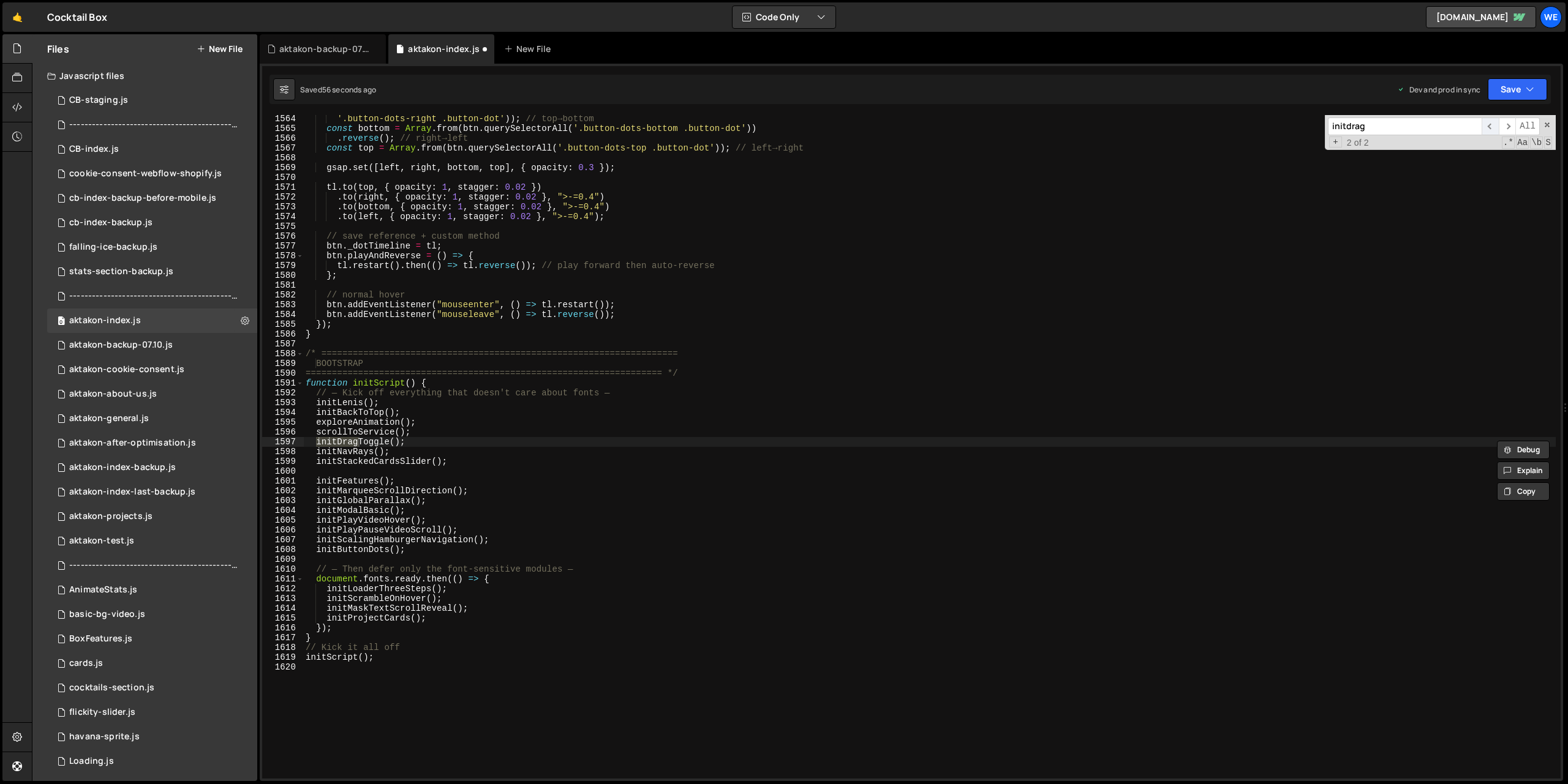
type input "initdrag"
click at [1491, 126] on span "​" at bounding box center [1490, 126] width 17 height 18
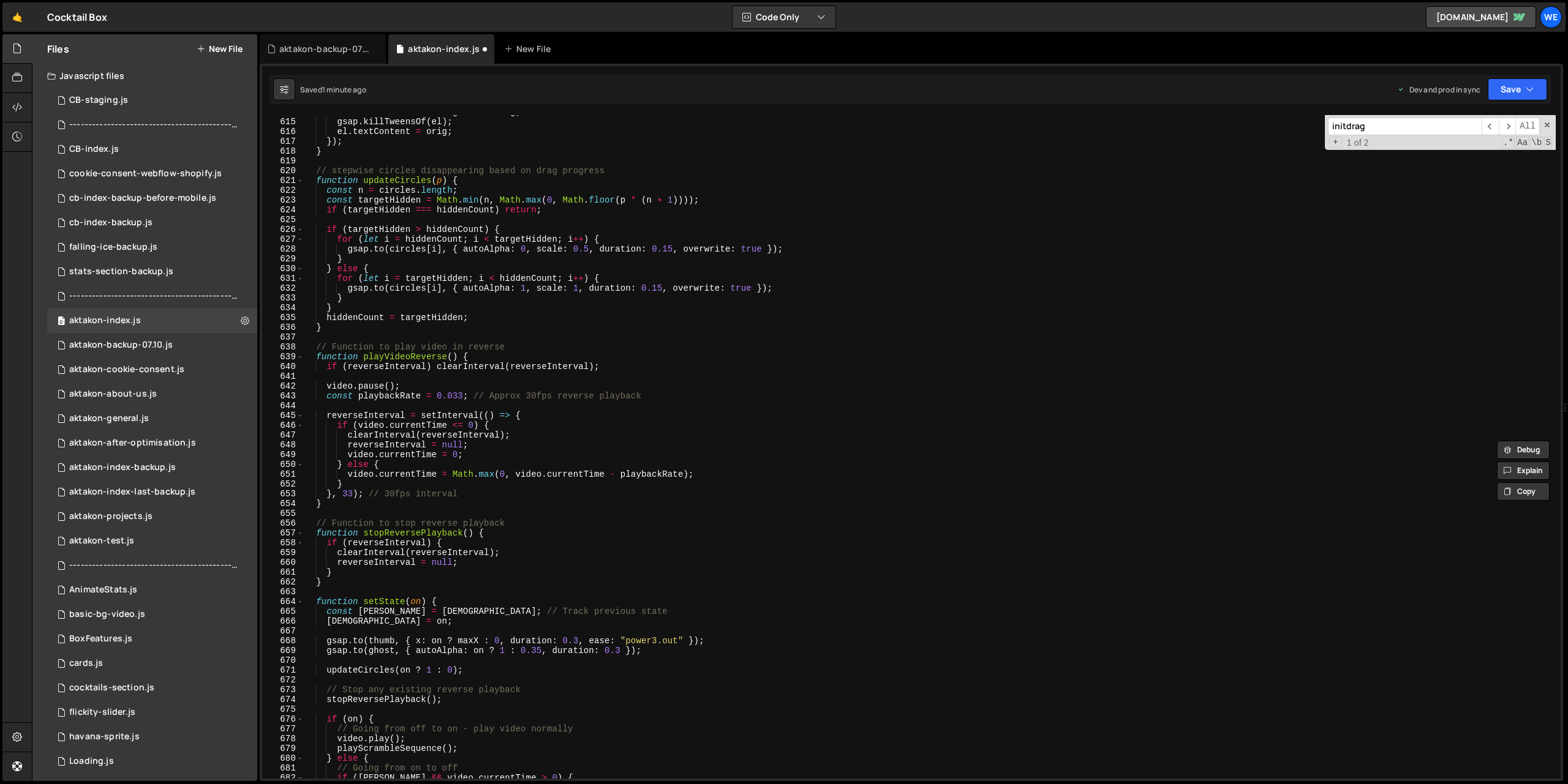
scroll to position [6013, 0]
click at [472, 495] on div "el . dataset . scrambleOriginal = orig ; gsap . killTweensOf ( el ) ; el . text…" at bounding box center [929, 448] width 1253 height 683
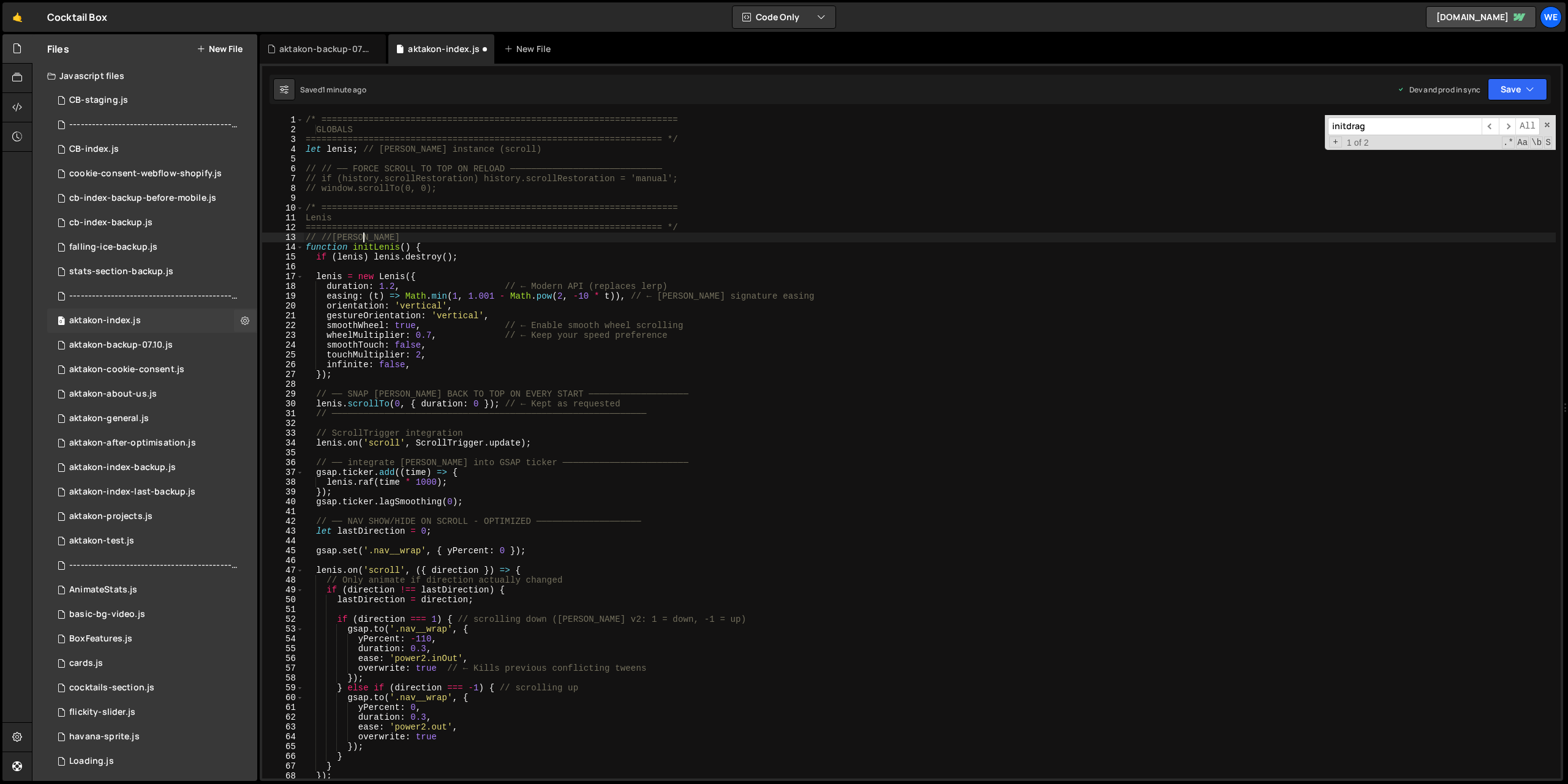
scroll to position [0, 0]
type textarea "initScript();"
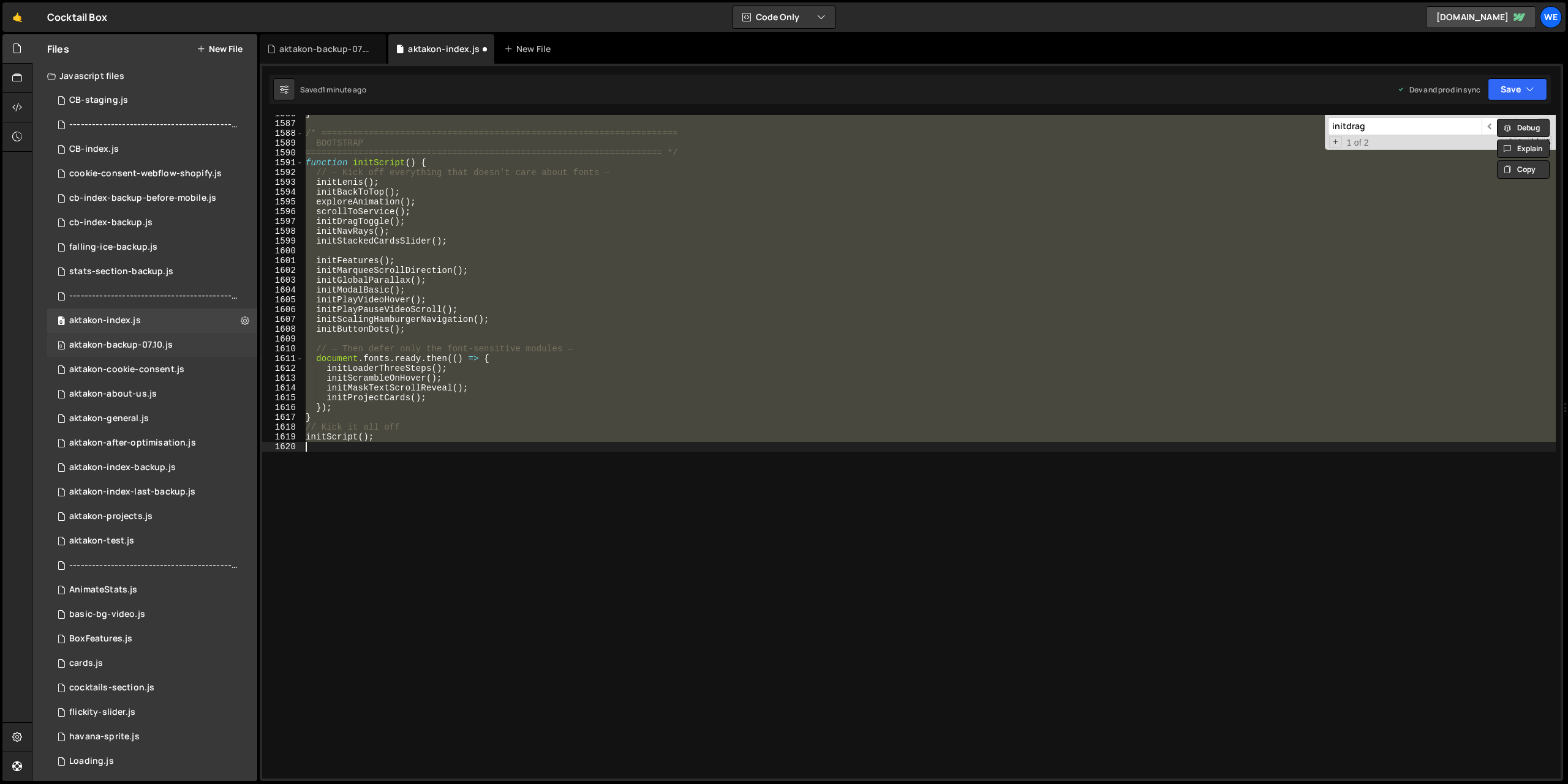
scroll to position [15531, 0]
click at [180, 348] on div "0 aktakon-backup-07.10.js 0" at bounding box center [152, 346] width 210 height 25
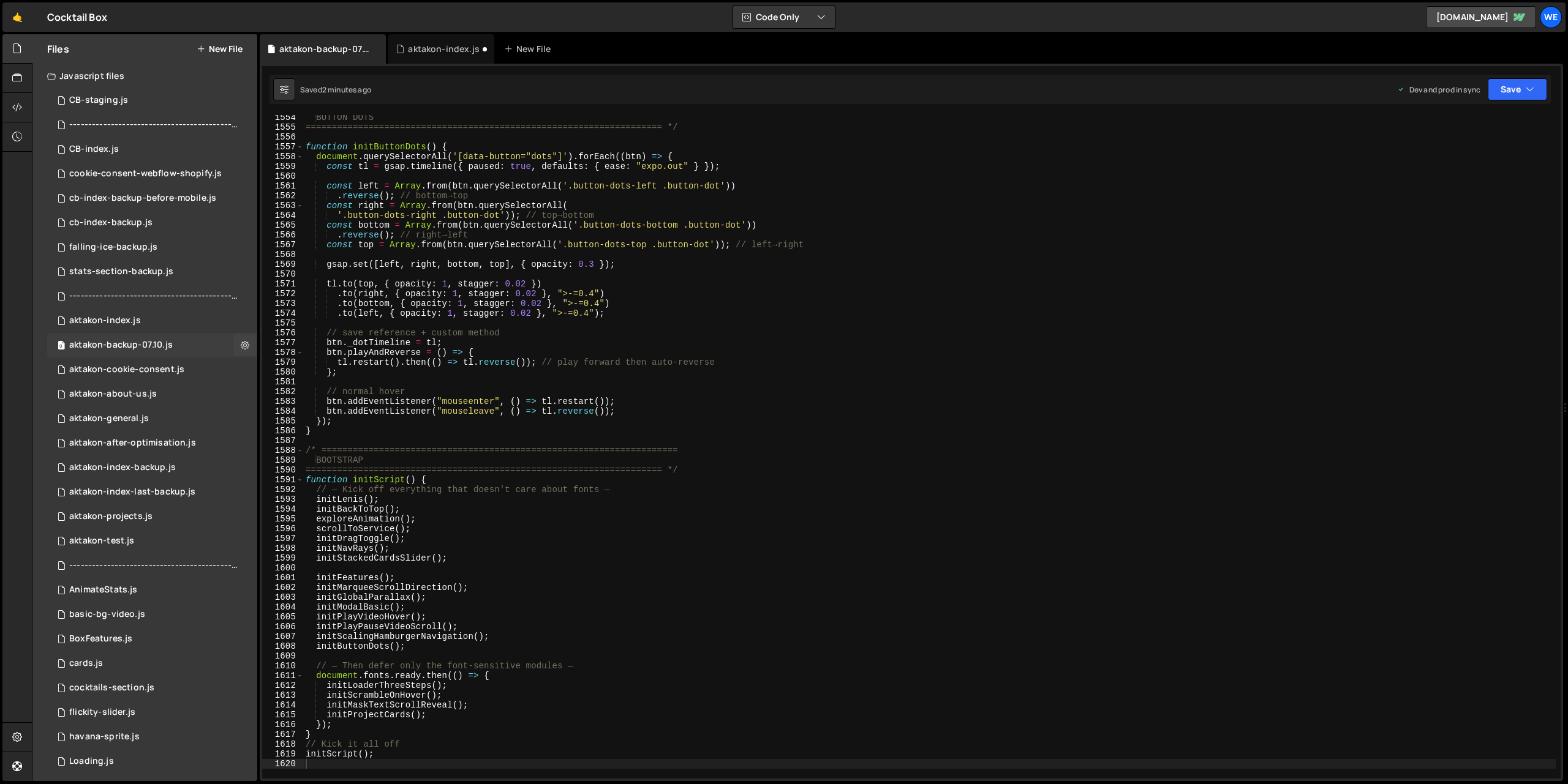
scroll to position [0, 0]
type textarea "btn.addEventListener("mouseenter", () => tl.restart());"
click at [535, 403] on div "BUTTON DOTS ===================================================================…" at bounding box center [929, 454] width 1253 height 683
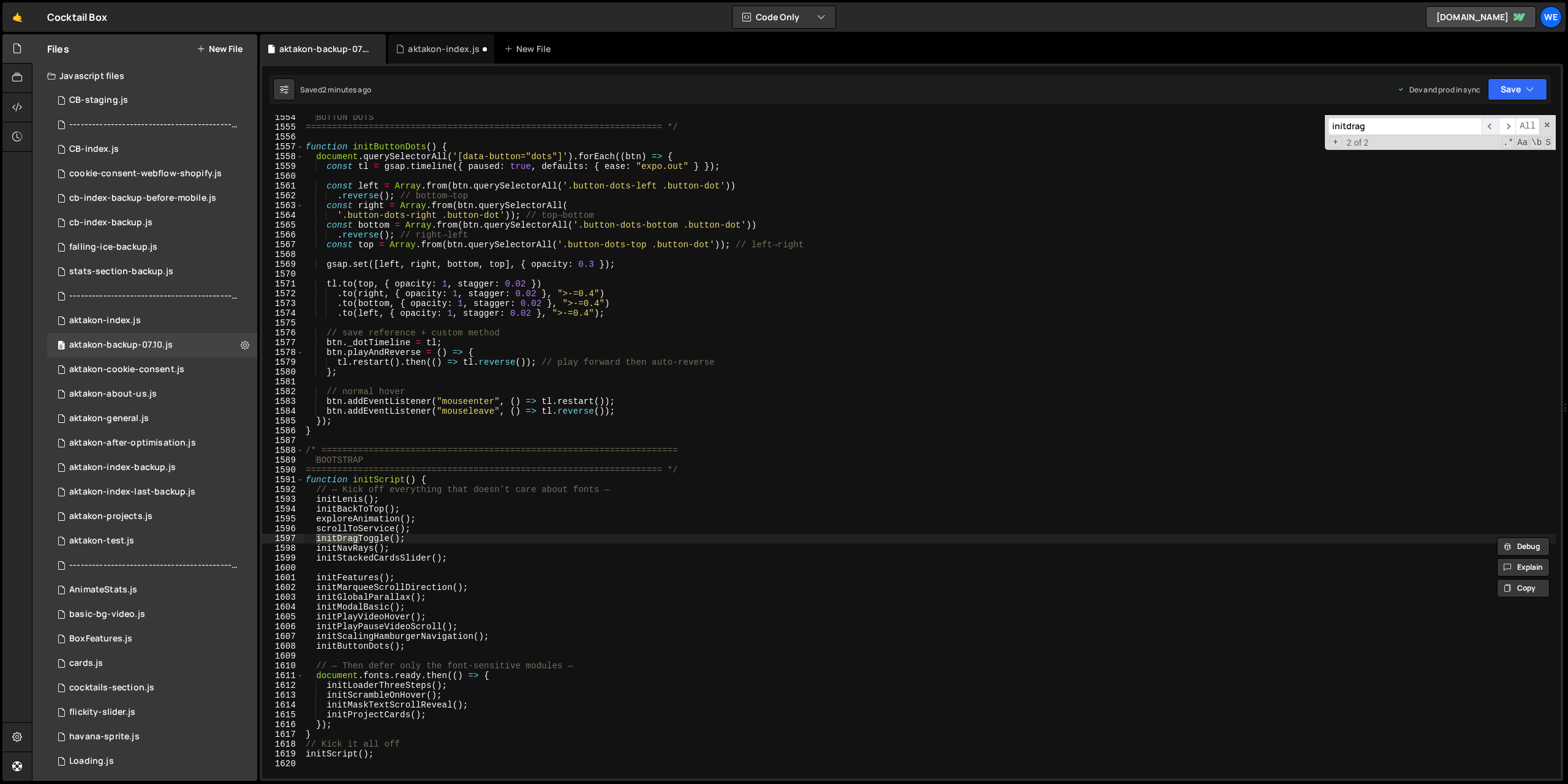
type input "initdrag"
drag, startPoint x: 1491, startPoint y: 130, endPoint x: 1463, endPoint y: 154, distance: 36.9
click at [1491, 130] on span "​" at bounding box center [1490, 126] width 17 height 18
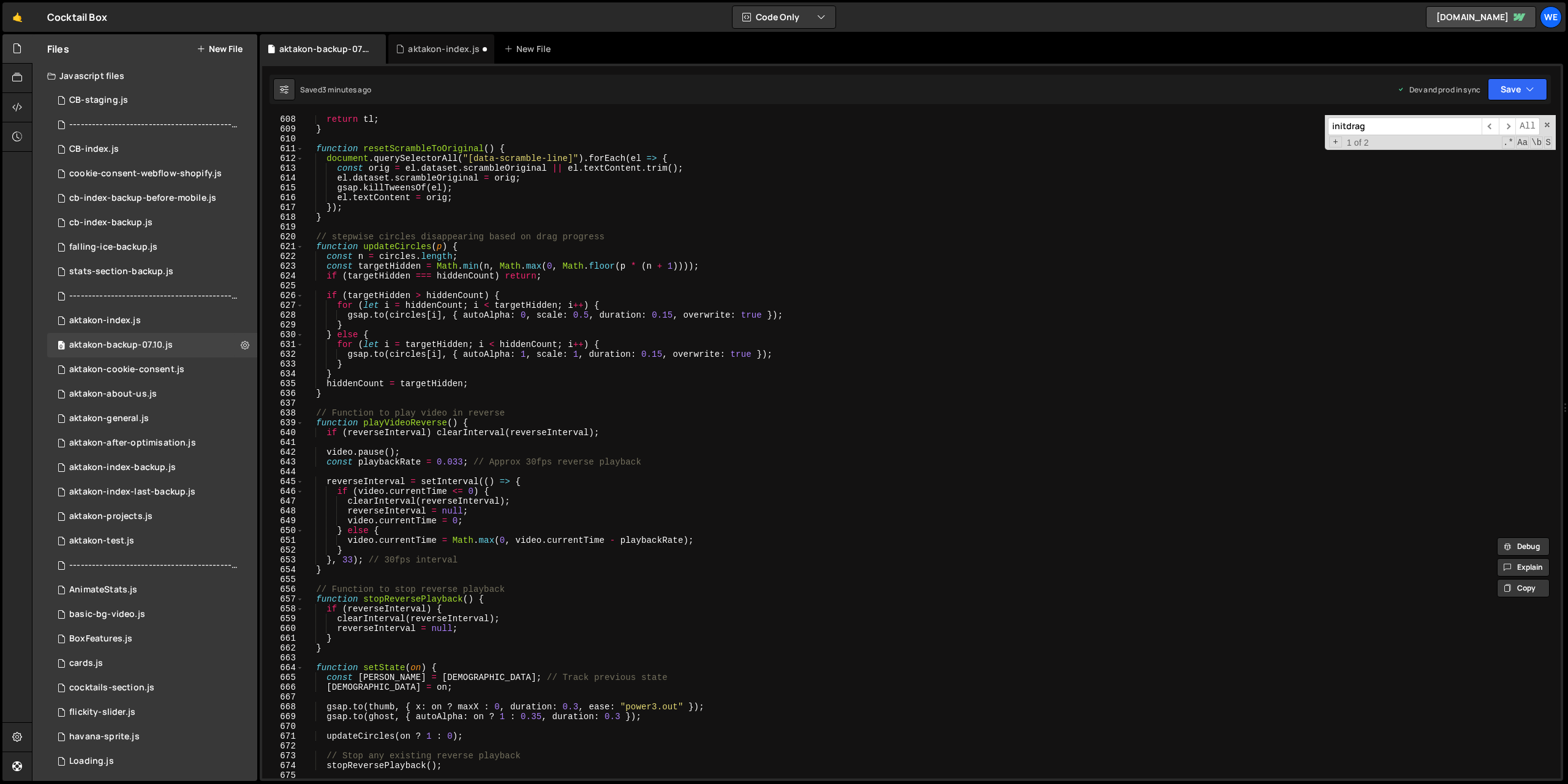
scroll to position [6004, 0]
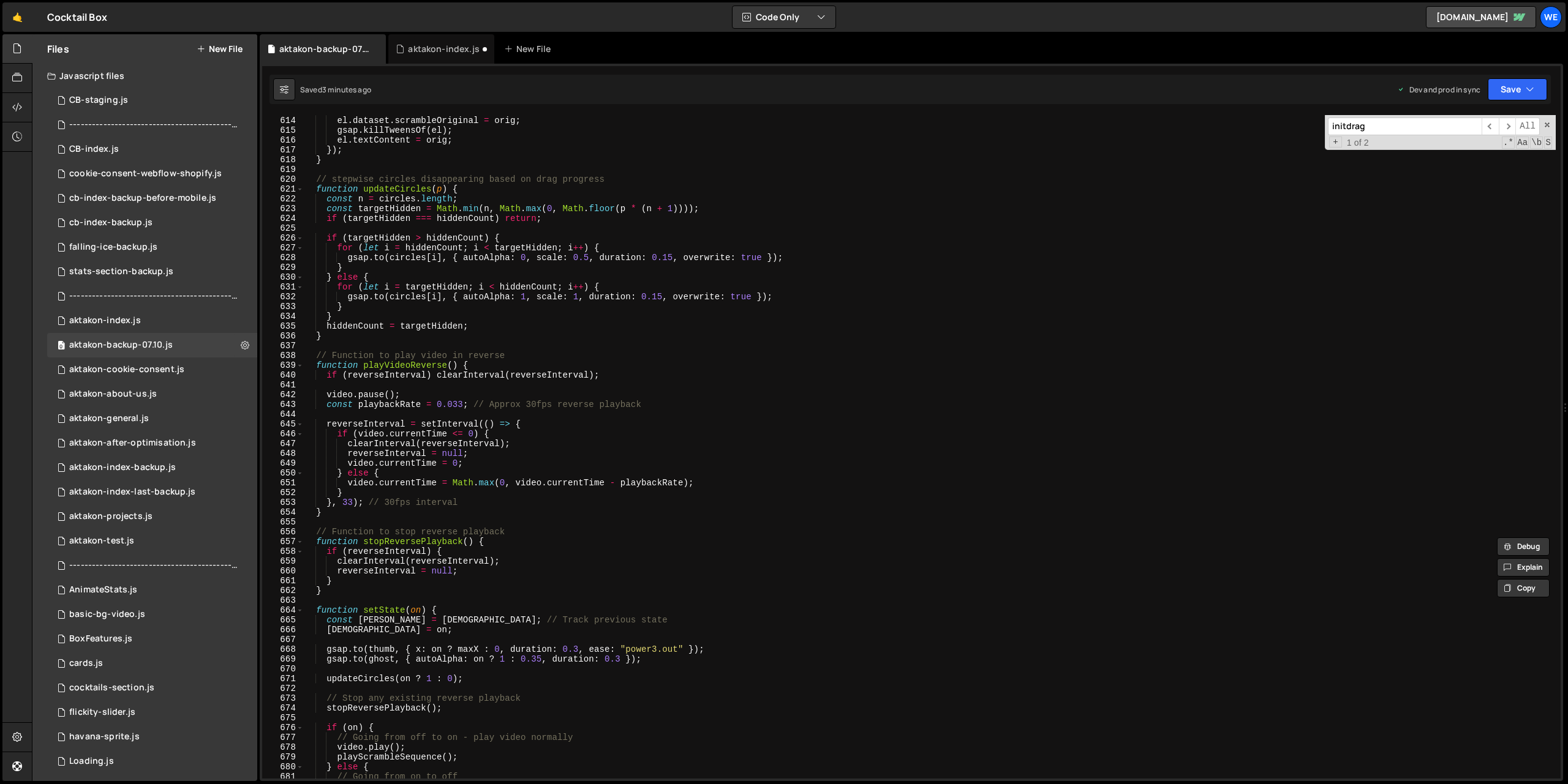
click at [561, 520] on div "const orig = el . dataset . scrambleOriginal || el . textContent . trim ( ) ; e…" at bounding box center [929, 447] width 1253 height 683
click at [176, 321] on div "0 aktakon-index.js 0" at bounding box center [152, 321] width 210 height 25
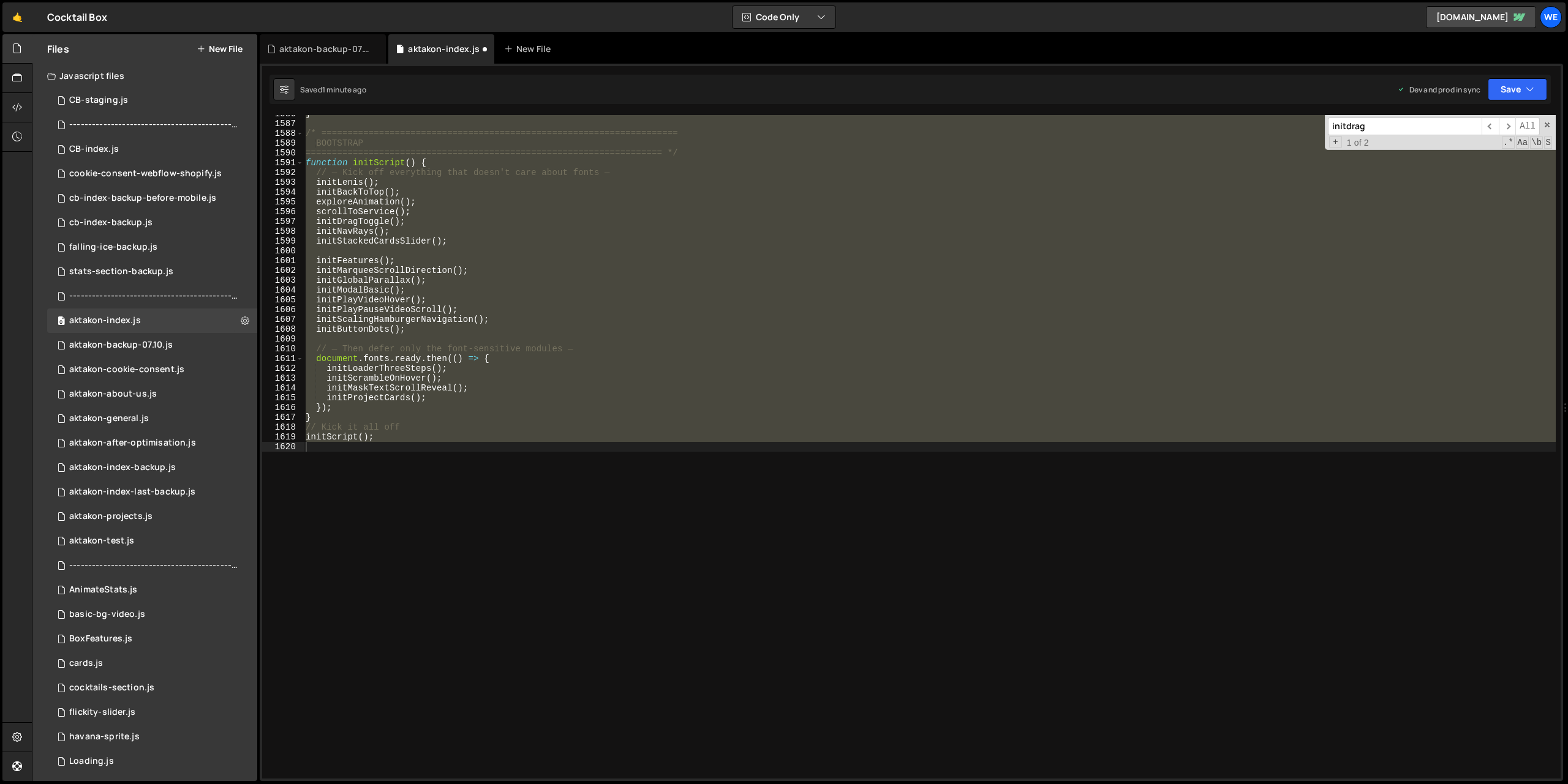
click at [620, 358] on div "} /* ==================================================================== BOOTS…" at bounding box center [929, 447] width 1253 height 664
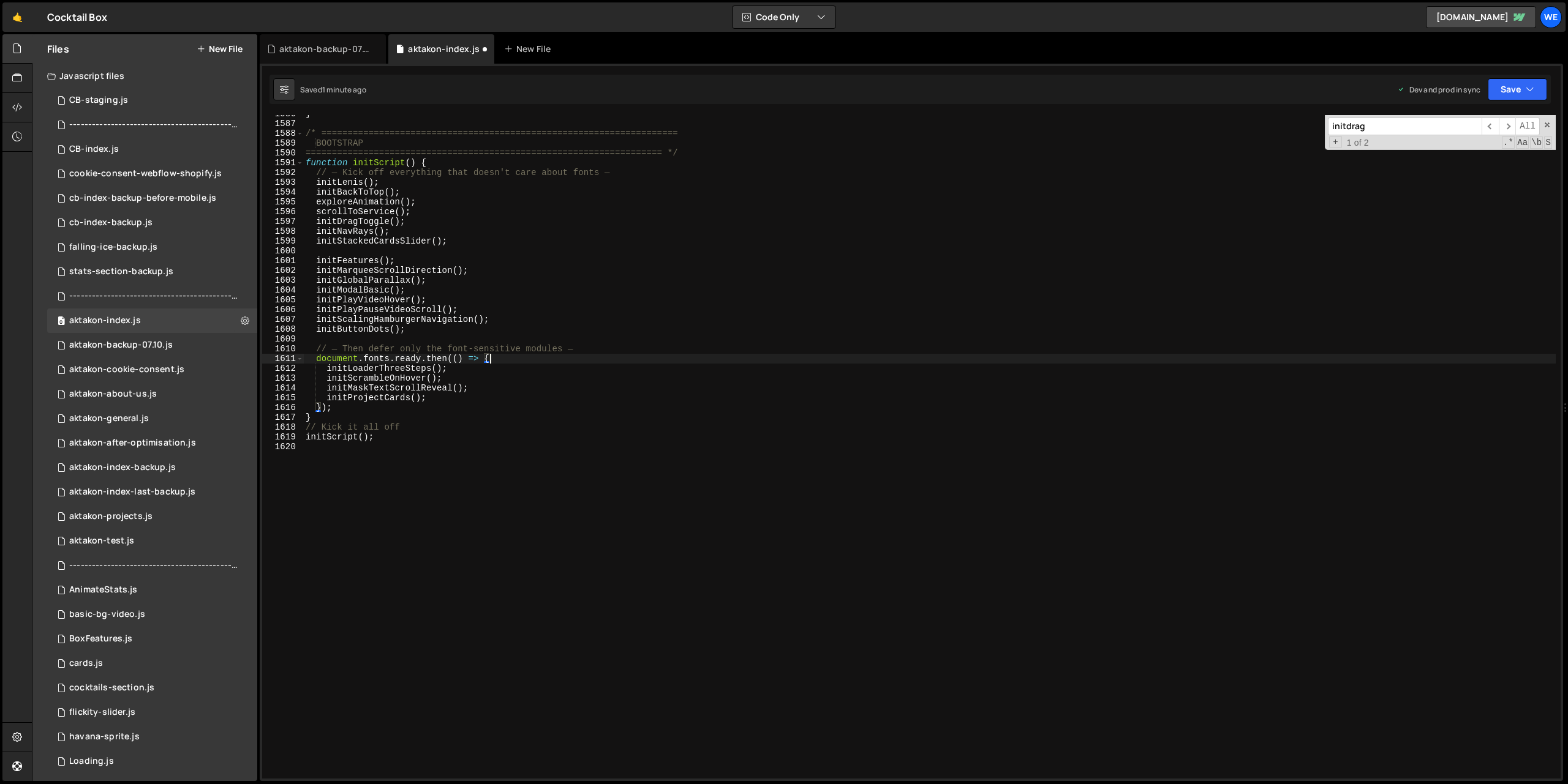
scroll to position [655, 0]
click at [1492, 126] on span "​" at bounding box center [1490, 126] width 17 height 18
click at [1507, 124] on span "​" at bounding box center [1507, 126] width 17 height 18
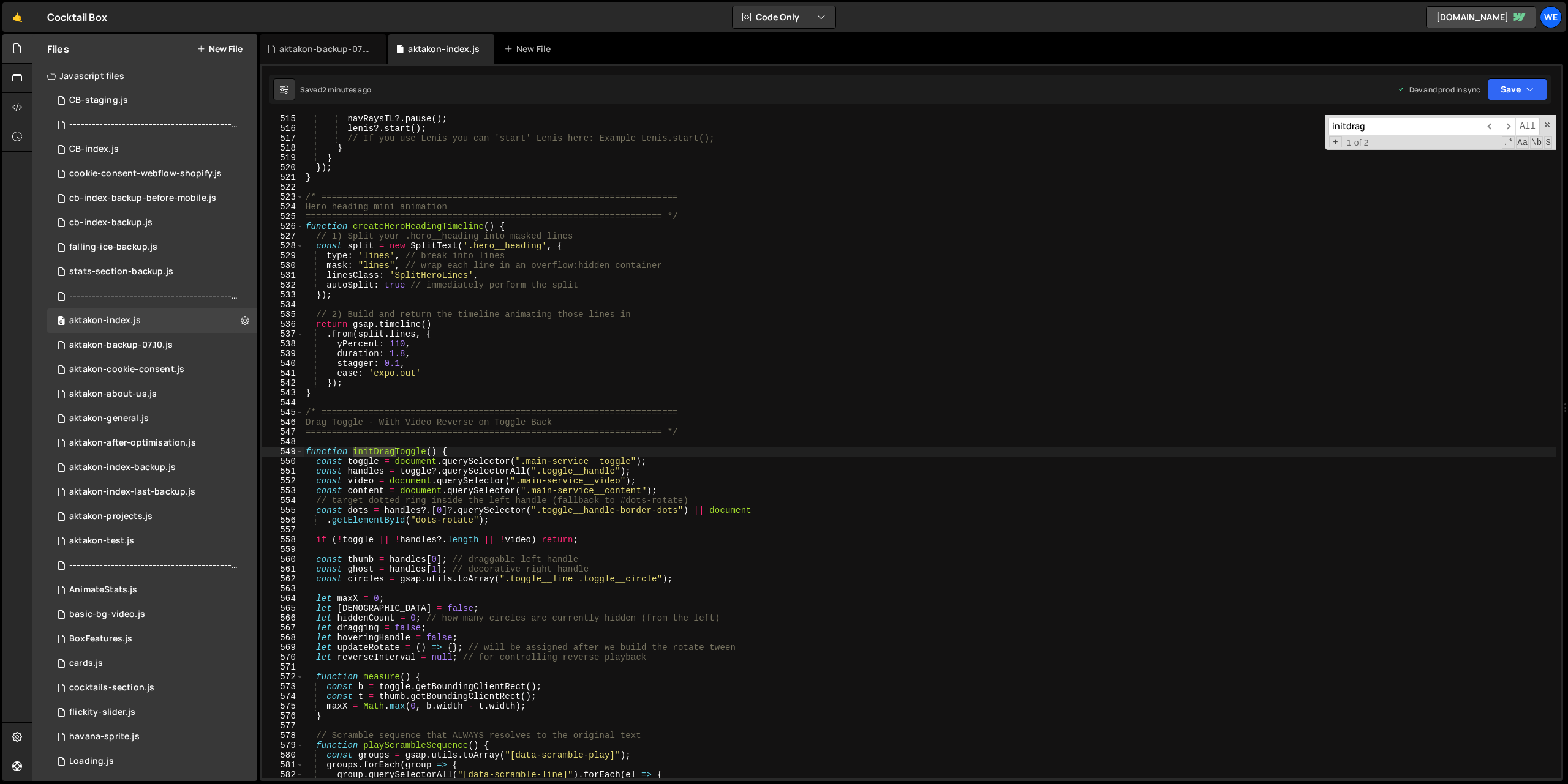
click at [579, 463] on div "navRaysTL ?. pause ( ) ; [PERSON_NAME] ?. start ( ) ; // If you use [PERSON_NAM…" at bounding box center [929, 455] width 1253 height 683
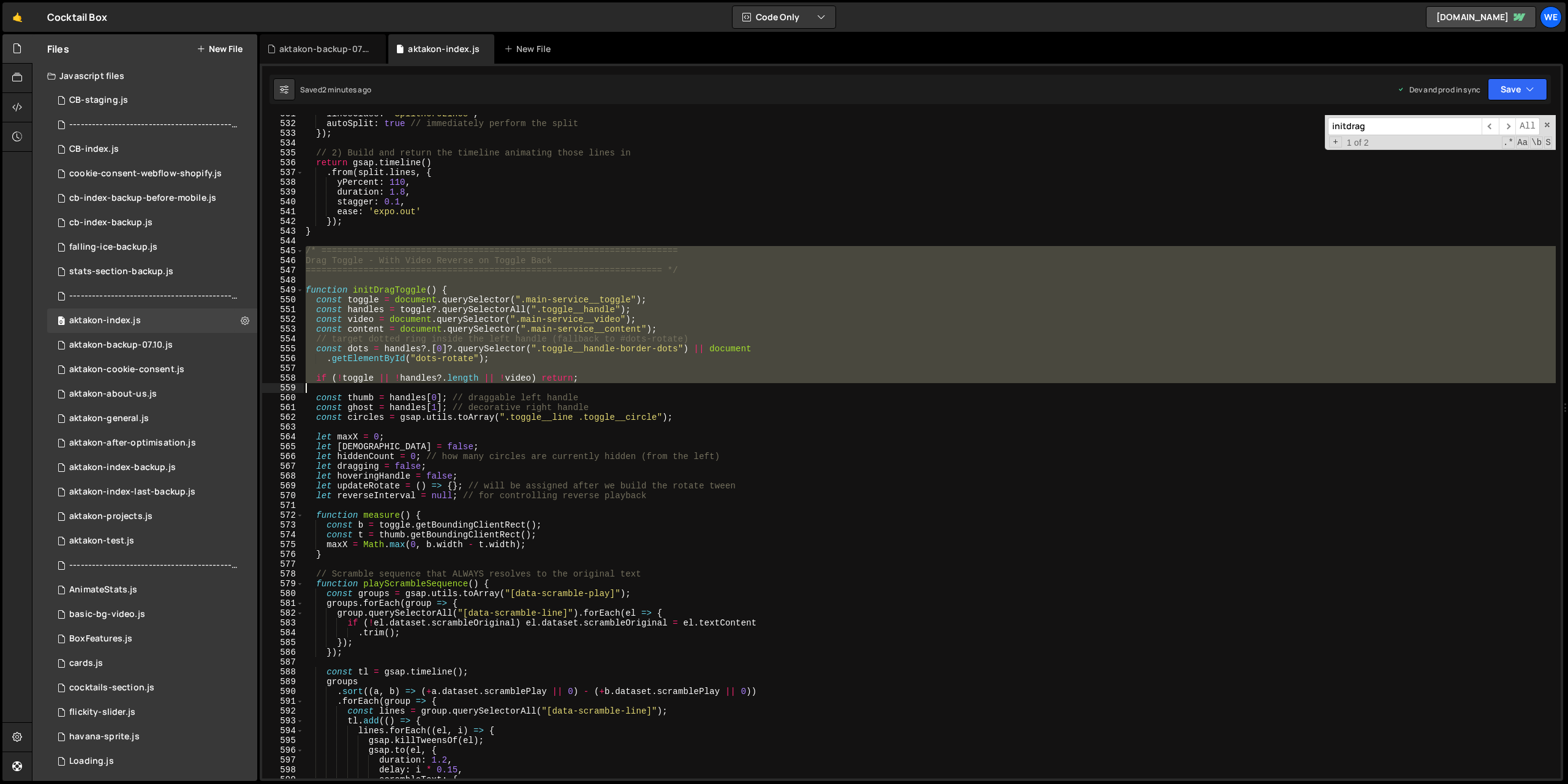
scroll to position [5335, 0]
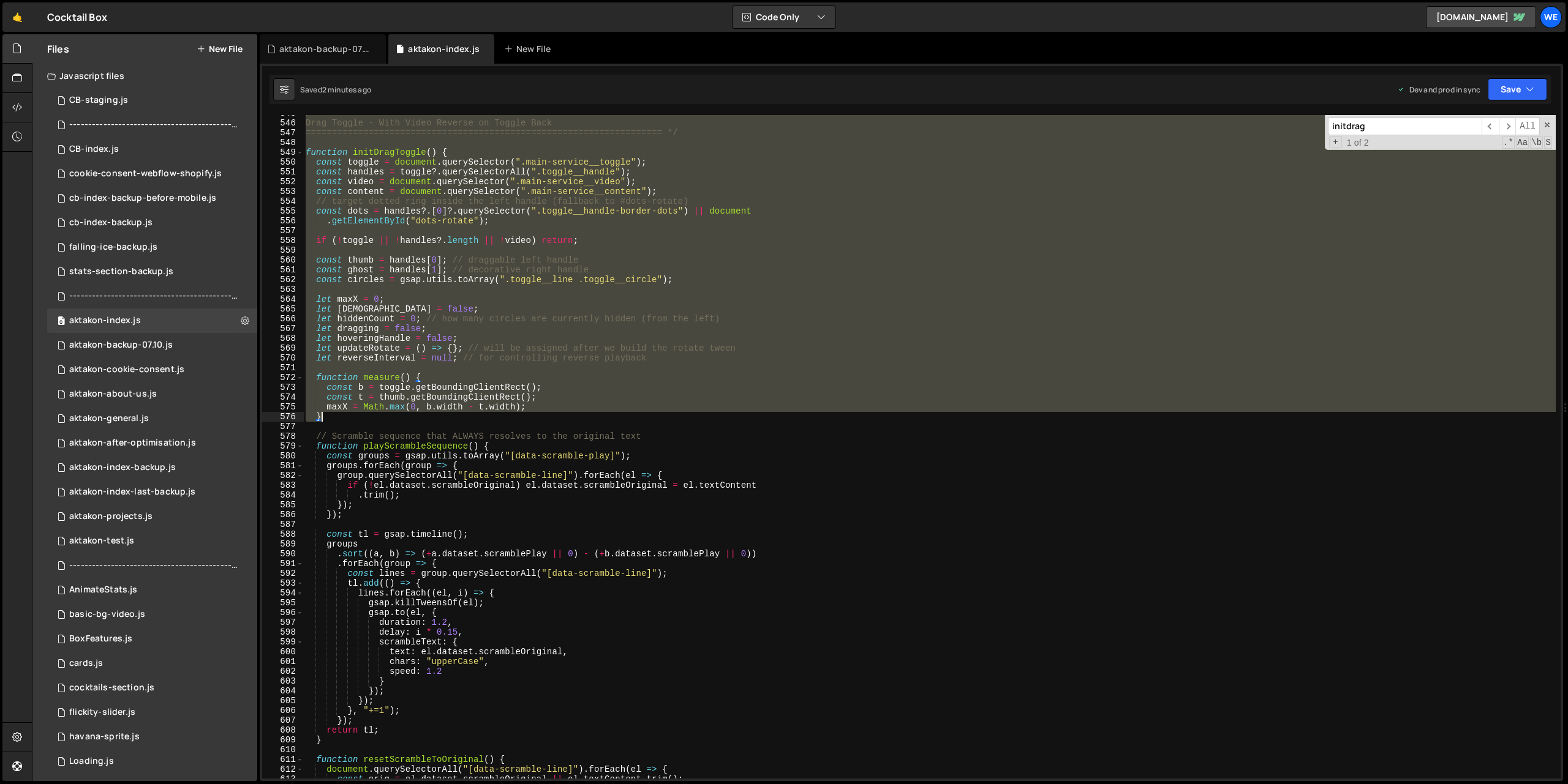
drag, startPoint x: 307, startPoint y: 348, endPoint x: 506, endPoint y: 417, distance: 210.6
click at [506, 417] on div "/* ==================================================================== Drag To…" at bounding box center [929, 450] width 1253 height 683
click at [550, 468] on div "/* ==================================================================== Drag To…" at bounding box center [929, 450] width 1253 height 683
type textarea "groups.forEach(group => {"
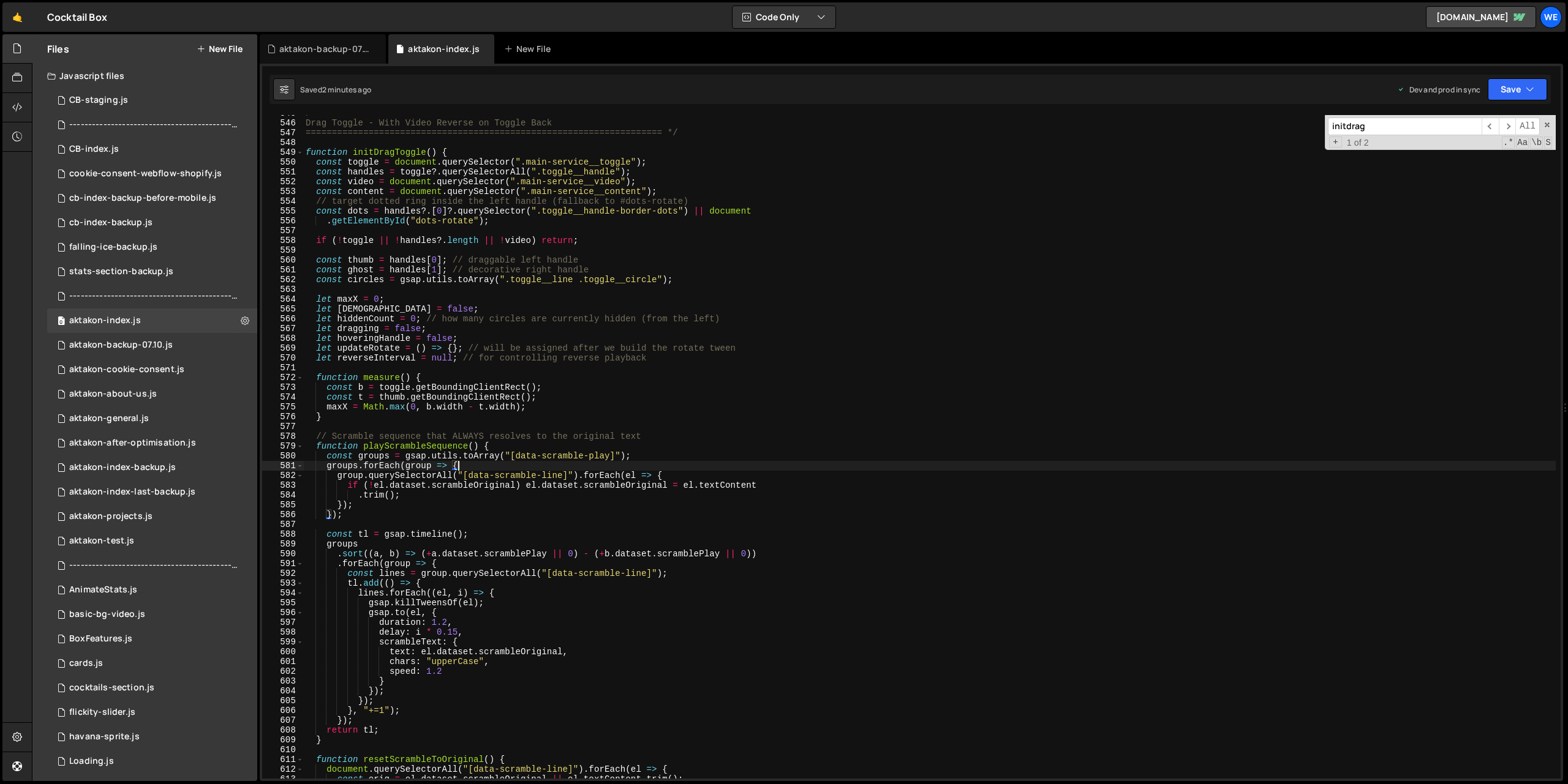
click at [558, 525] on div "/* ==================================================================== Drag To…" at bounding box center [929, 450] width 1253 height 683
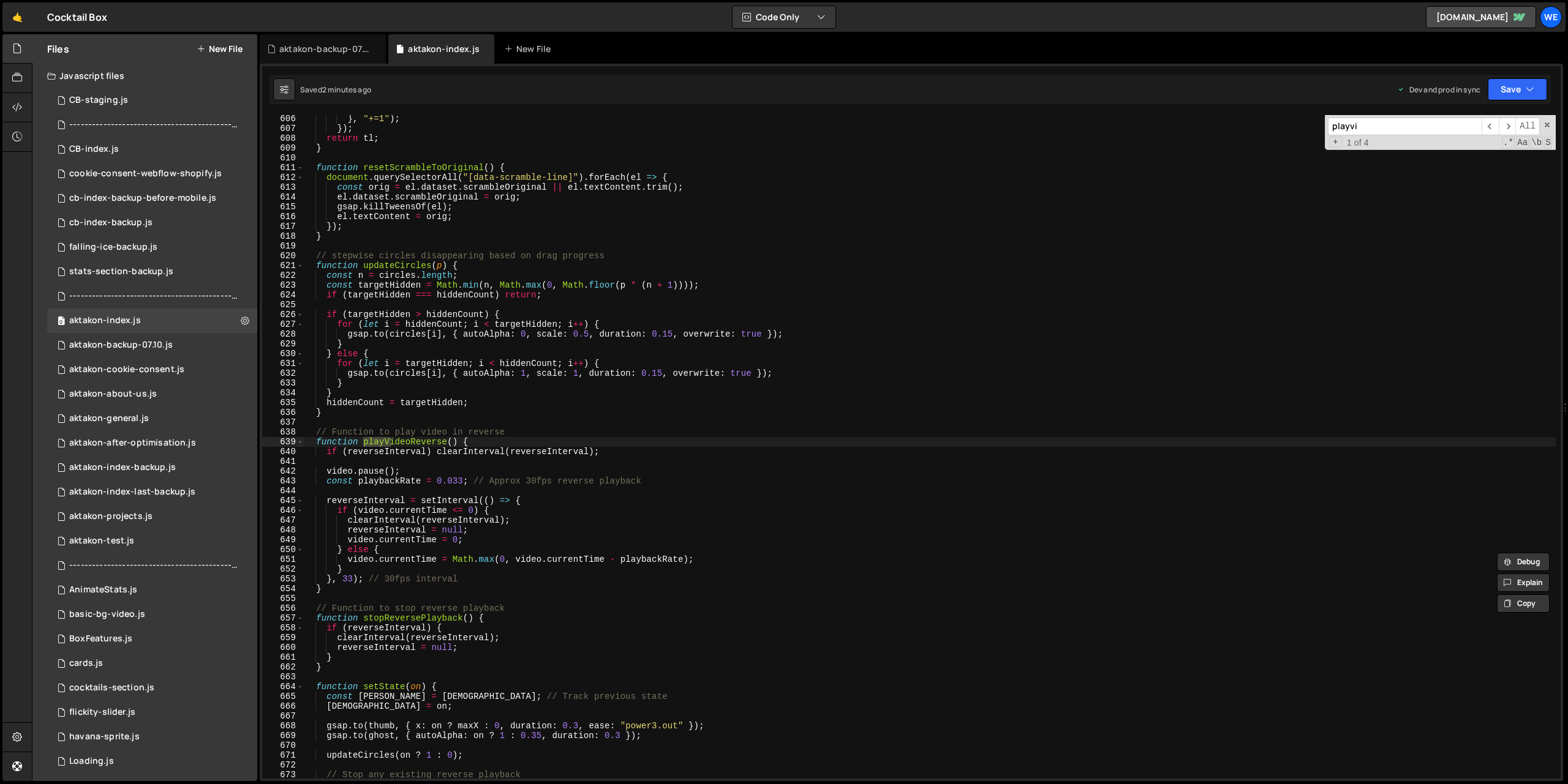
scroll to position [5927, 0]
type input "playvideore"
click at [496, 562] on div "} , "+=1" ) ; }) ; return tl ; } function resetScrambleToOriginal ( ) { documen…" at bounding box center [929, 455] width 1253 height 683
drag, startPoint x: 491, startPoint y: 445, endPoint x: 448, endPoint y: 508, distance: 76.3
click at [491, 445] on div "} , "+=1" ) ; }) ; return tl ; } function resetScrambleToOriginal ( ) { documen…" at bounding box center [929, 455] width 1253 height 683
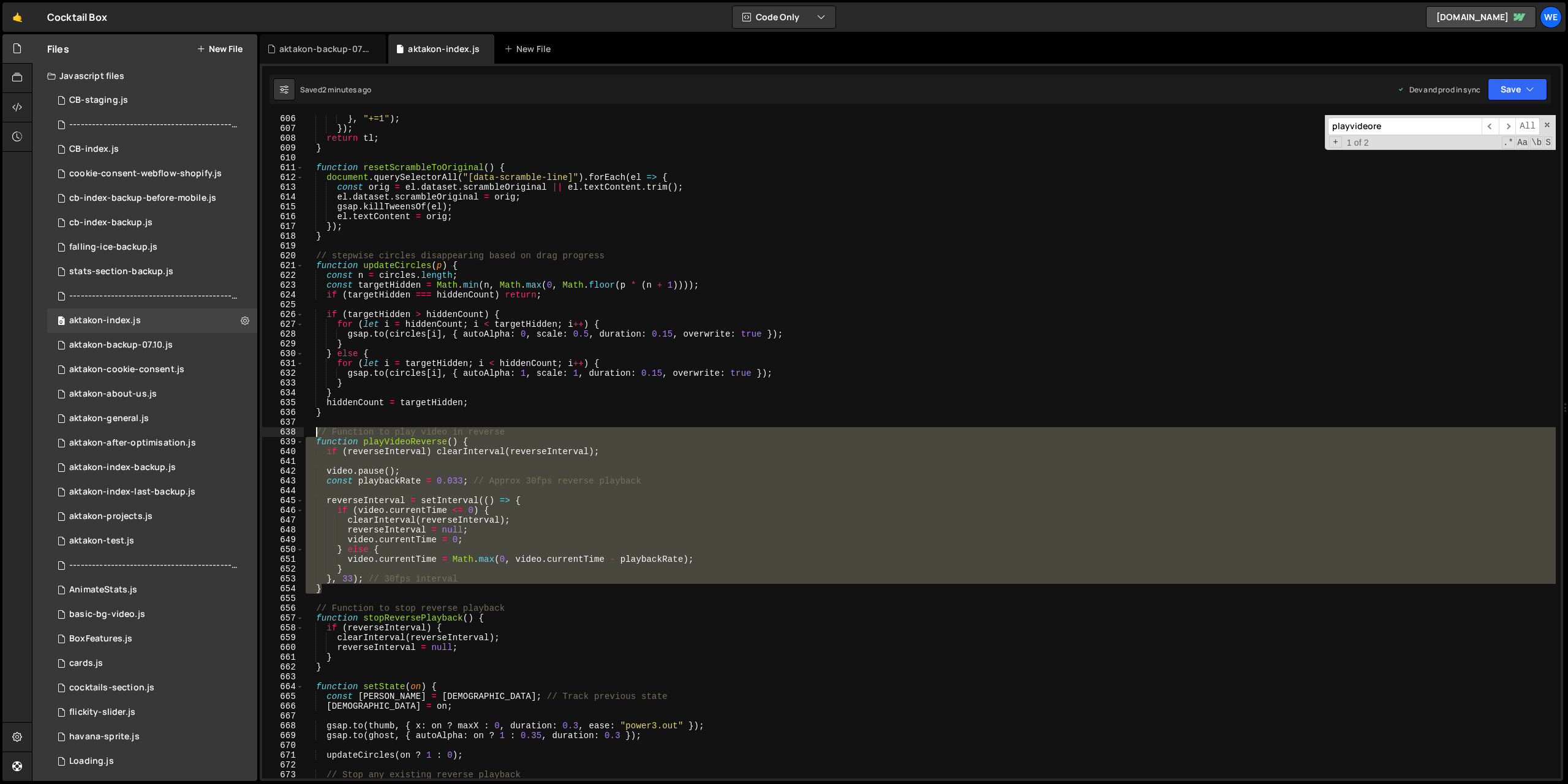
drag, startPoint x: 331, startPoint y: 593, endPoint x: 316, endPoint y: 432, distance: 161.7
click at [316, 432] on div "} , "+=1" ) ; }) ; return tl ; } function resetScrambleToOriginal ( ) { documen…" at bounding box center [929, 455] width 1253 height 683
paste textarea "}"
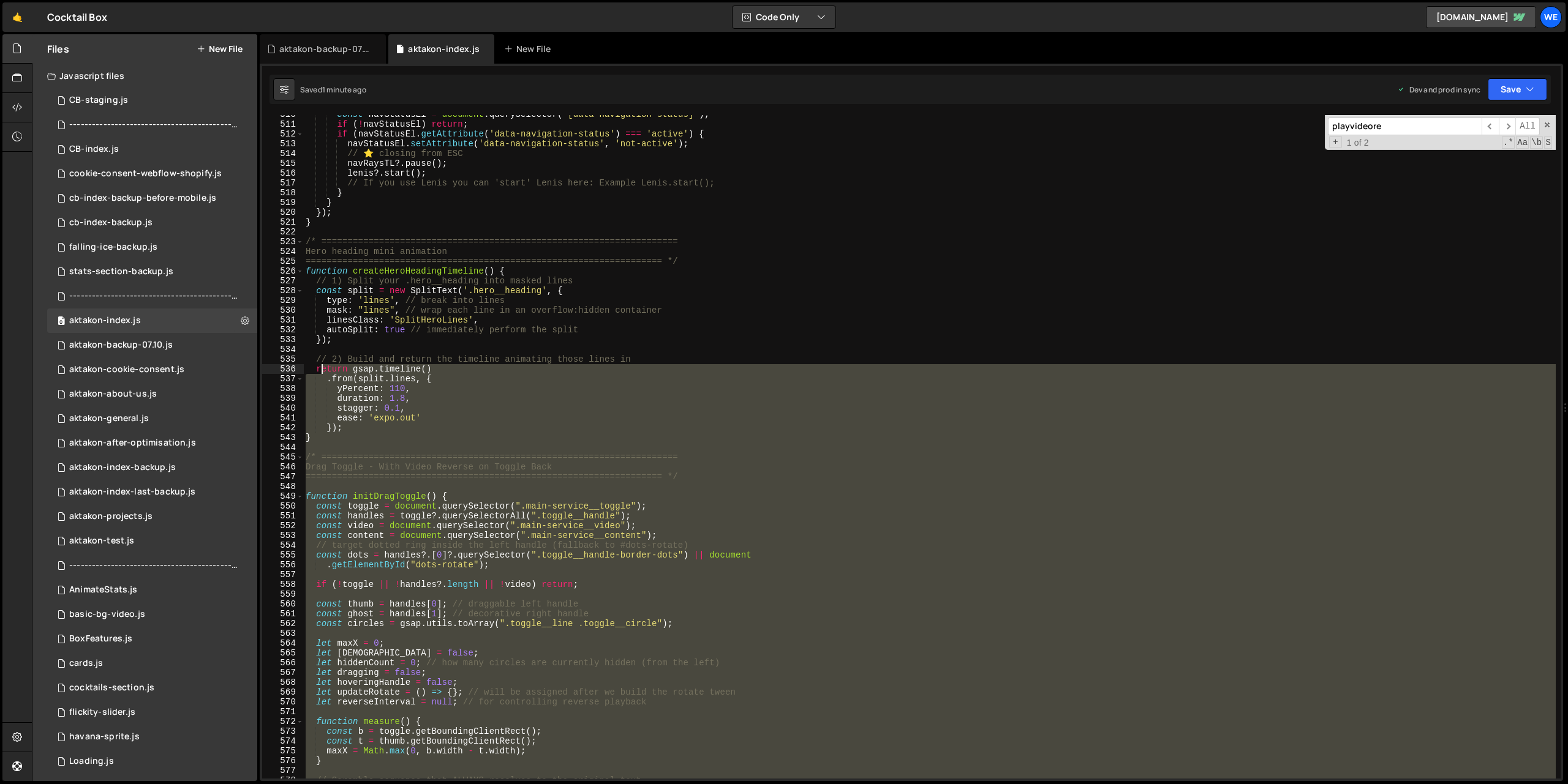
scroll to position [4991, 0]
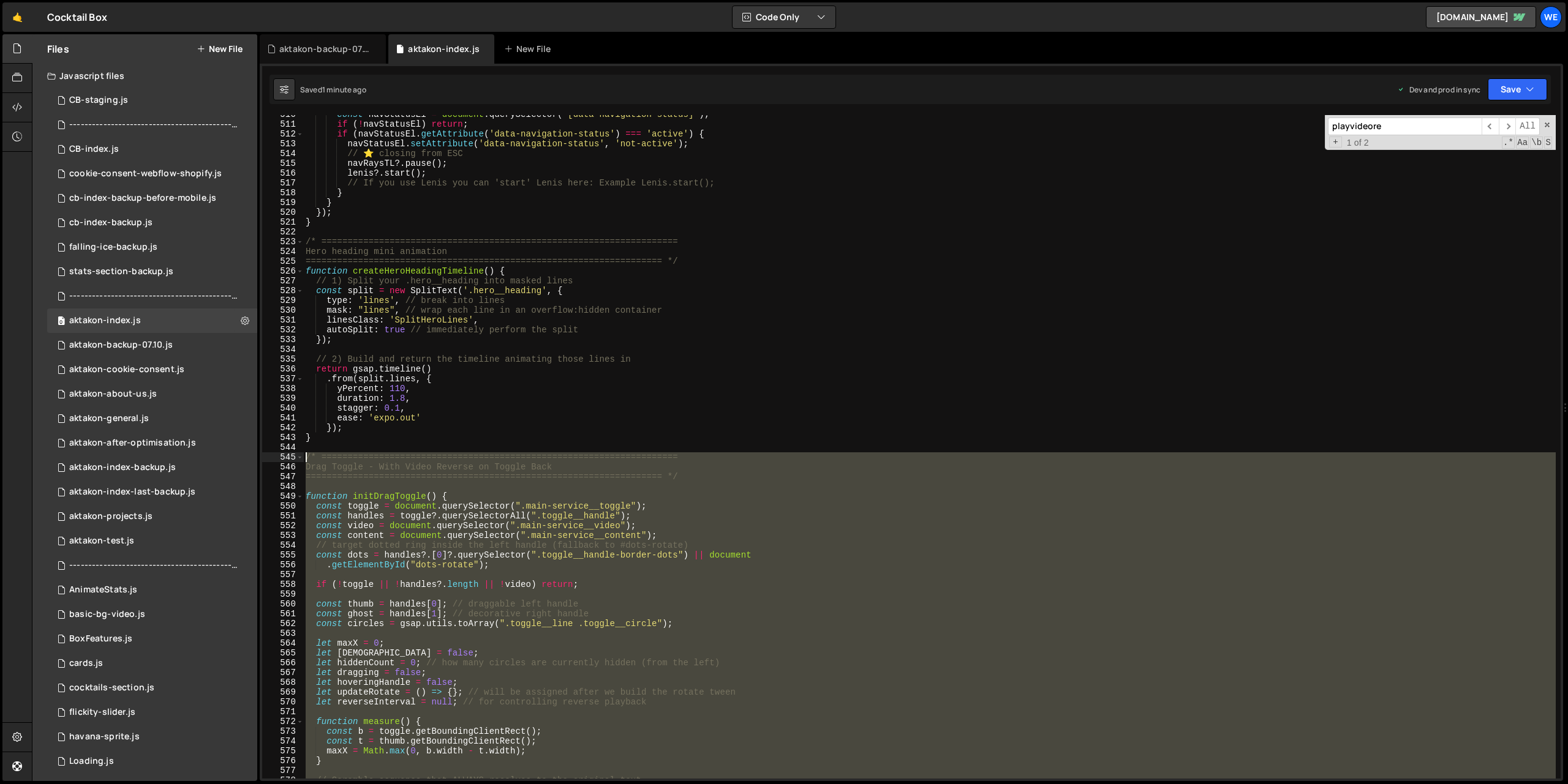
drag, startPoint x: 323, startPoint y: 316, endPoint x: 306, endPoint y: 462, distance: 147.0
click at [306, 462] on div "const navStatusEl = document . querySelector ( '[data-navigation-status]' ) ; i…" at bounding box center [929, 451] width 1253 height 683
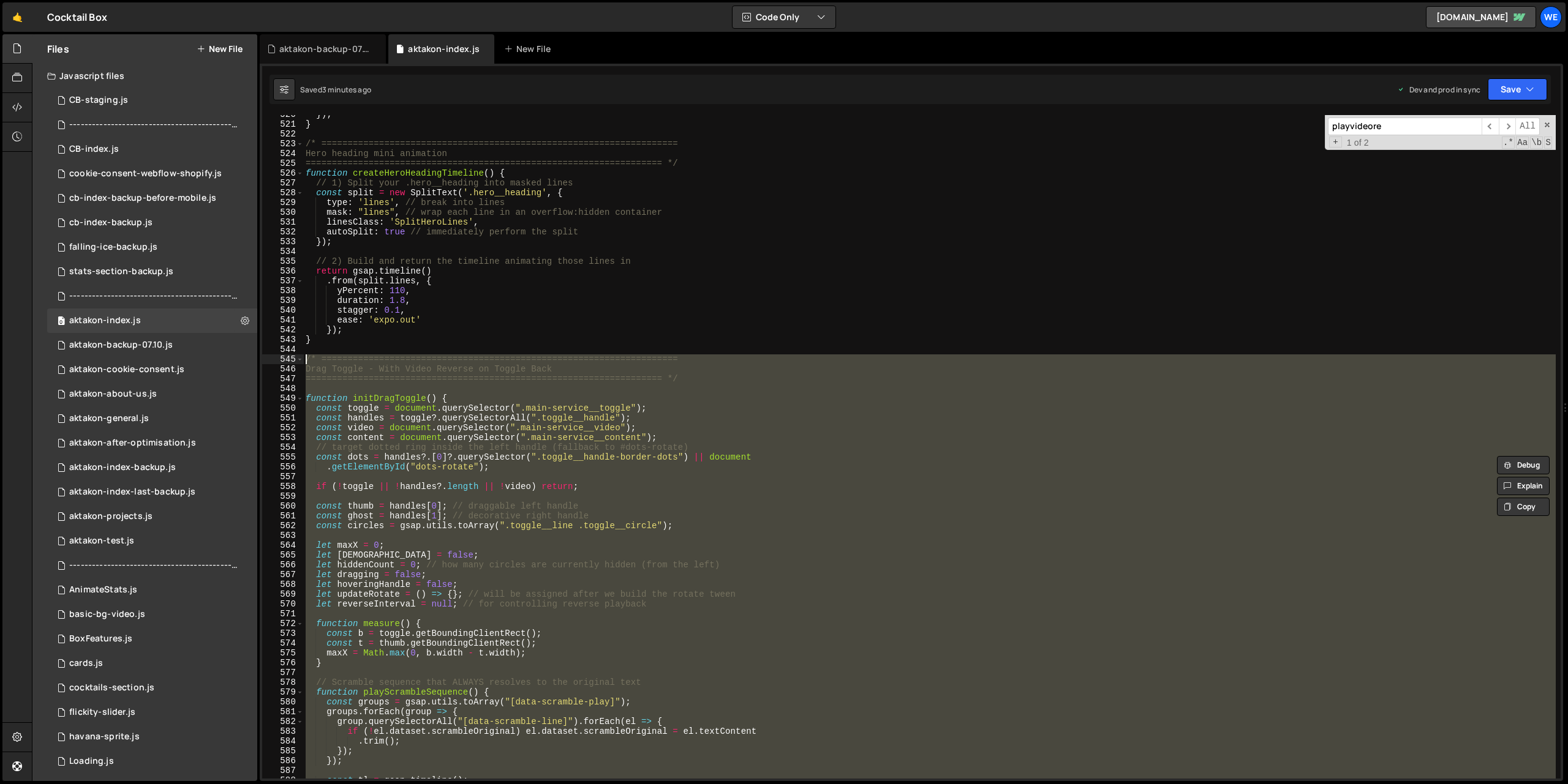
scroll to position [5089, 0]
click at [491, 555] on div "}) ; } /* ==================================================================== …" at bounding box center [929, 447] width 1253 height 664
type textarea "let [DEMOGRAPHIC_DATA] = false;"
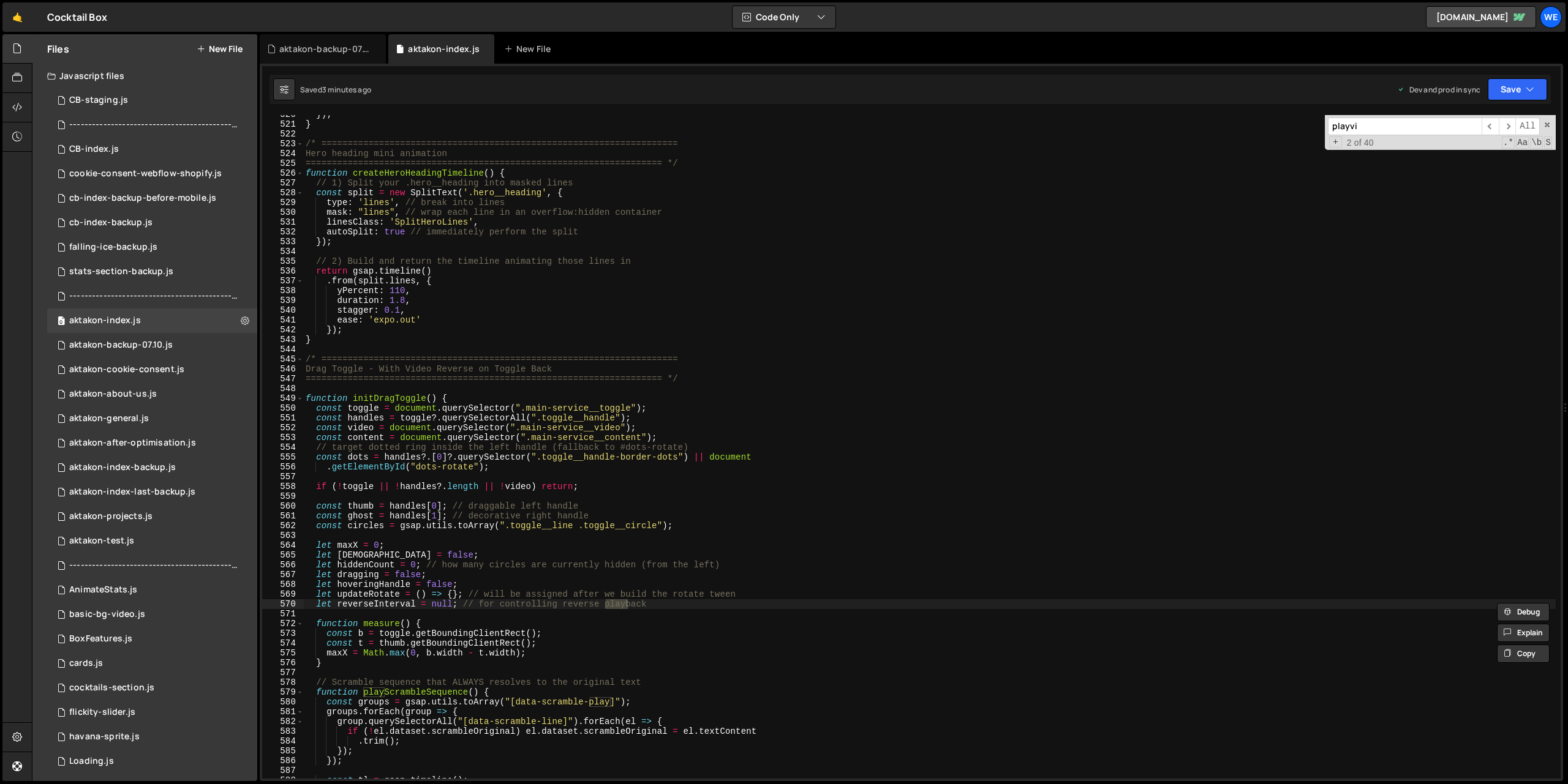
scroll to position [5927, 0]
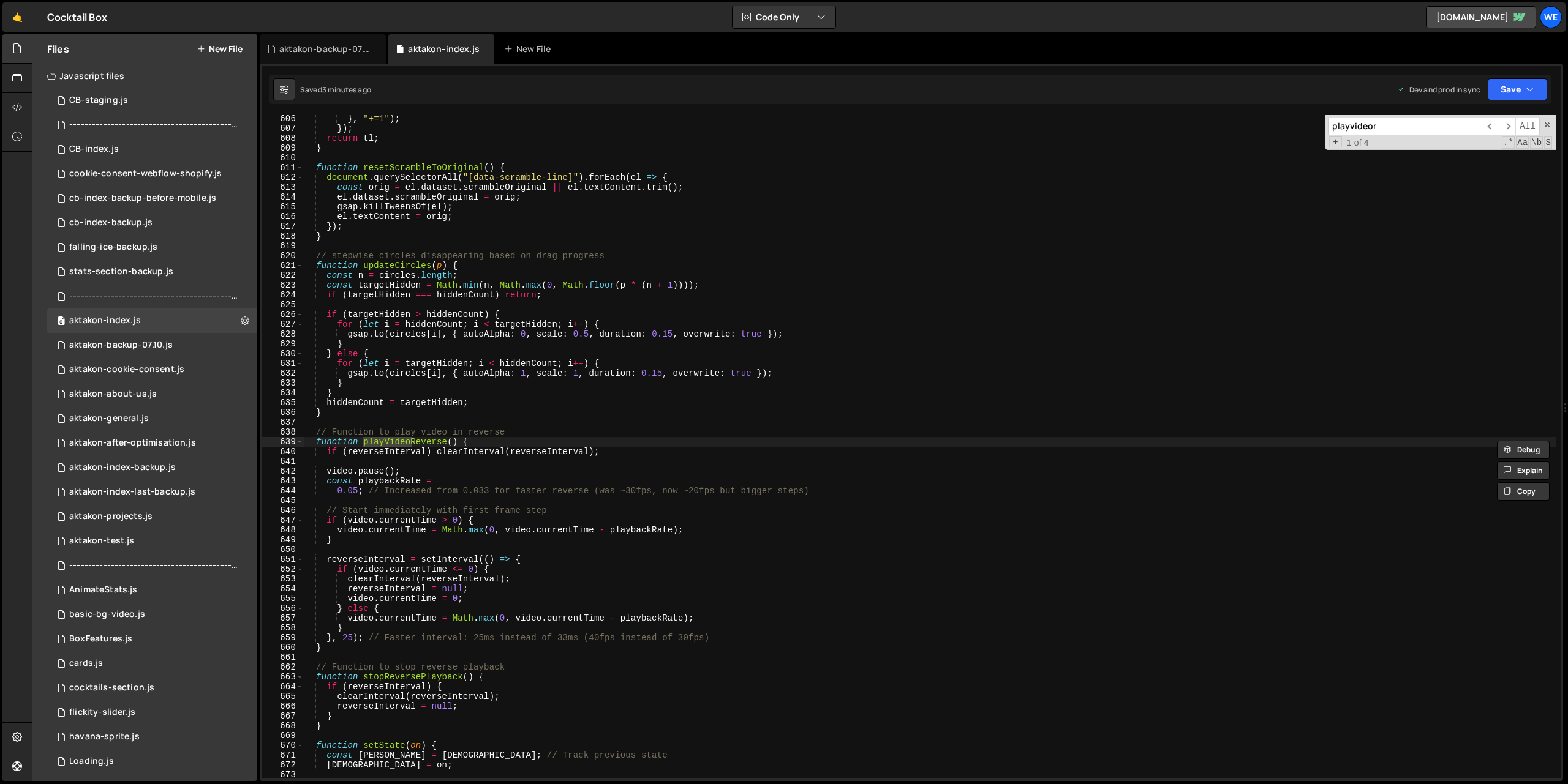
type input "playvideore"
click at [427, 472] on div "} , "+=1" ) ; }) ; return tl ; } function resetScrambleToOriginal ( ) { documen…" at bounding box center [929, 455] width 1253 height 683
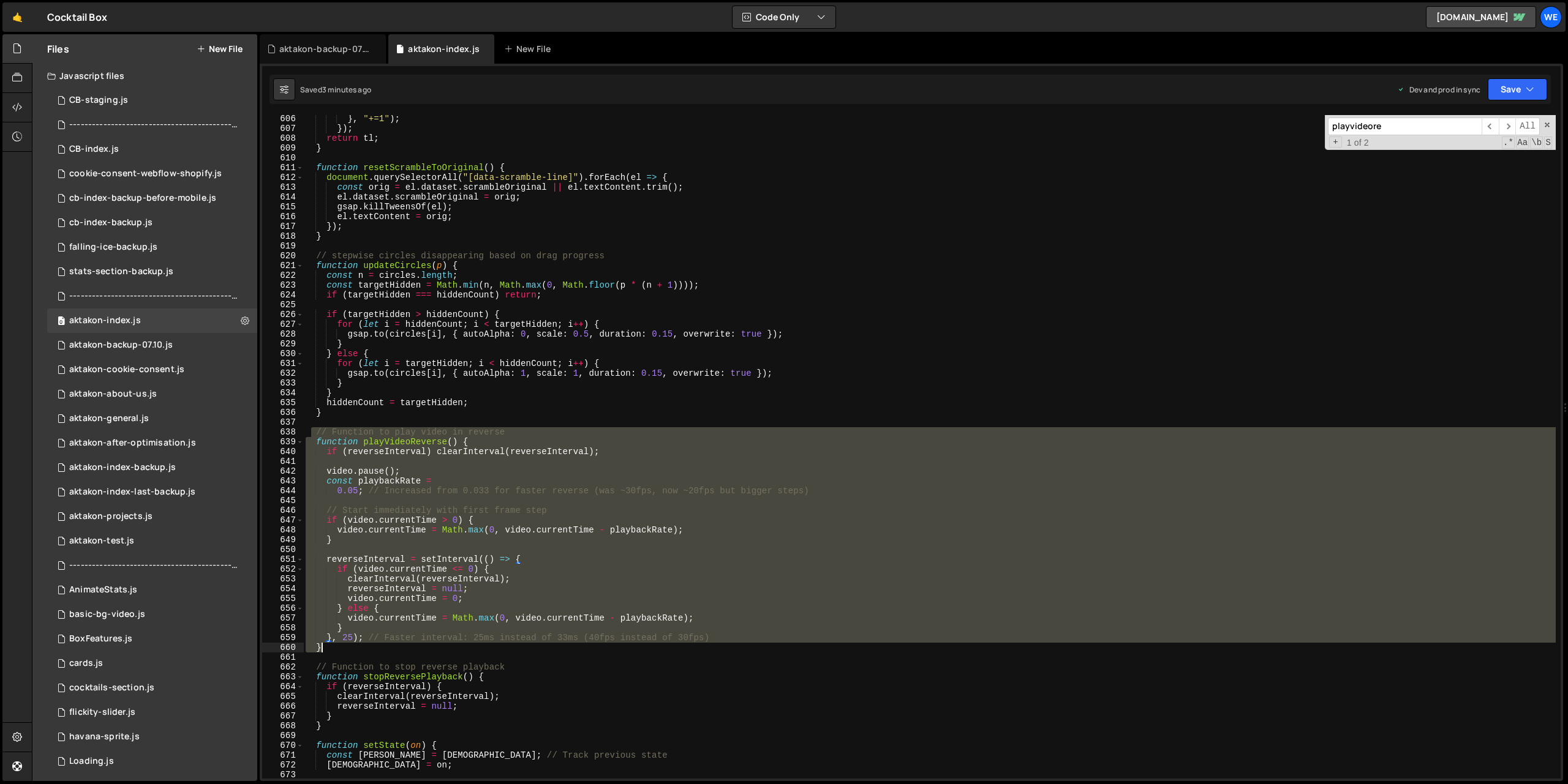
drag, startPoint x: 313, startPoint y: 430, endPoint x: 330, endPoint y: 643, distance: 213.7
click at [329, 643] on div "} , "+=1" ) ; }) ; return tl ; } function resetScrambleToOriginal ( ) { documen…" at bounding box center [929, 455] width 1253 height 683
paste textarea
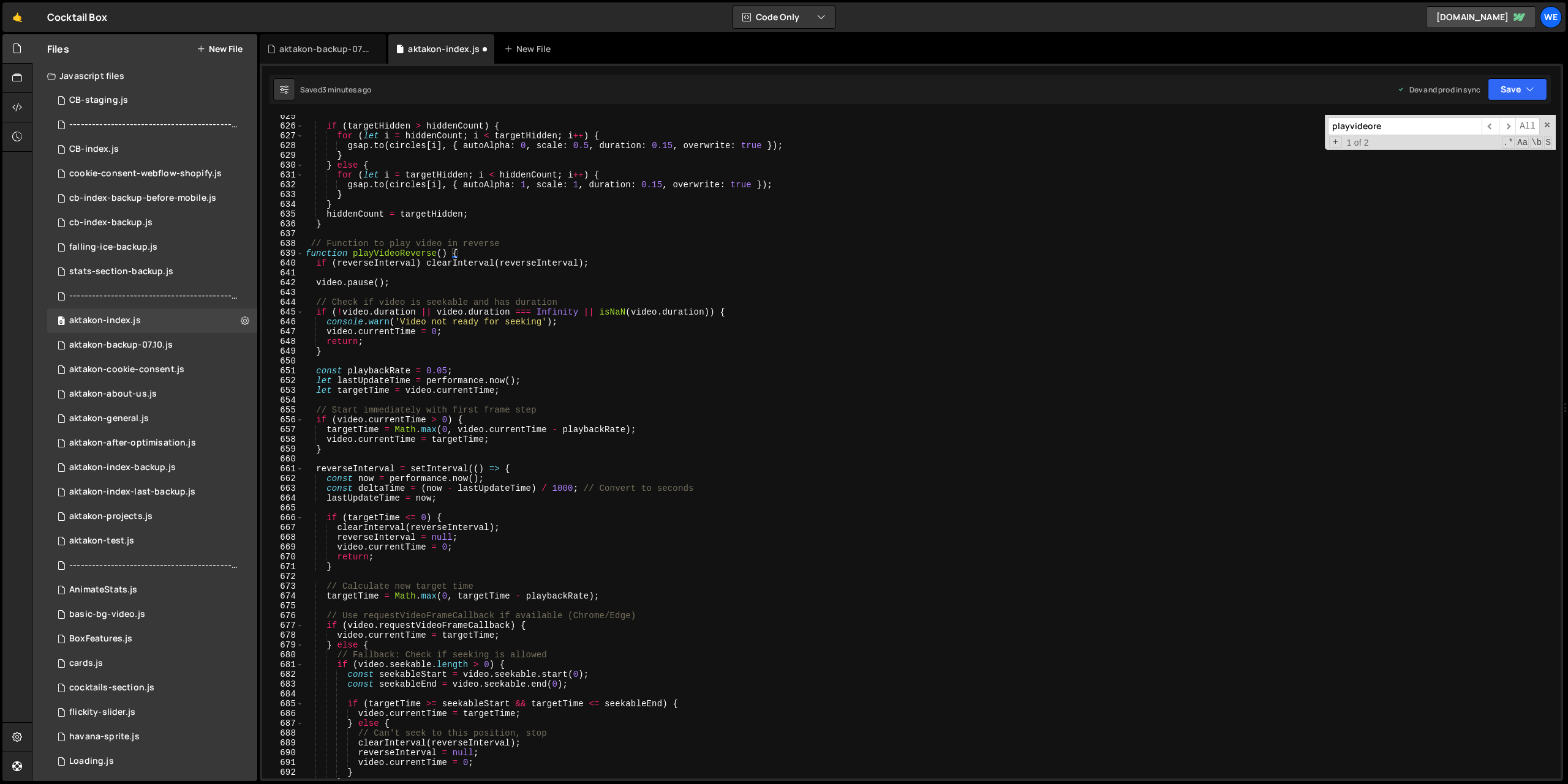
type textarea "}"
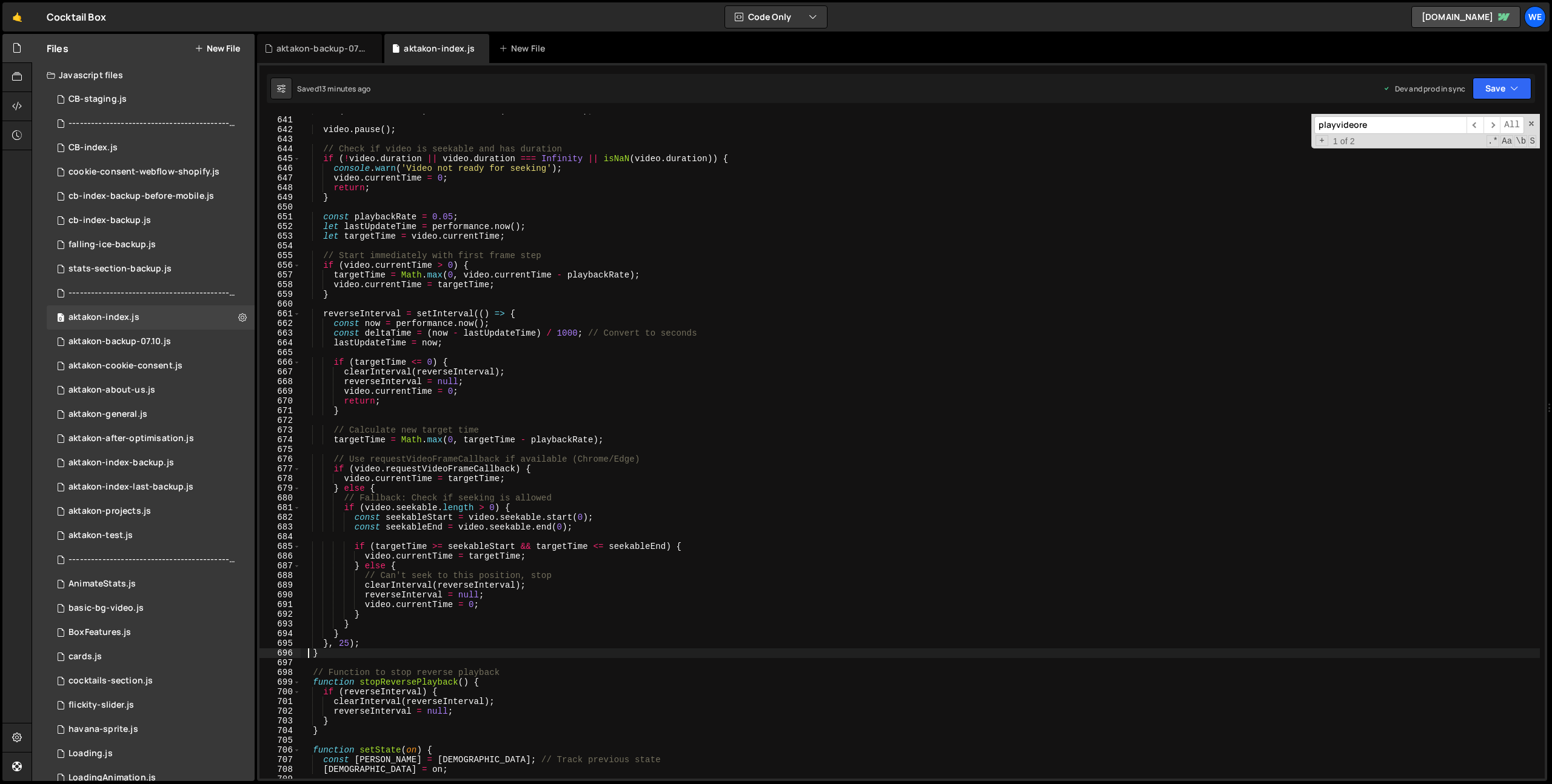
scroll to position [640, 0]
